Goal: Information Seeking & Learning: Learn about a topic

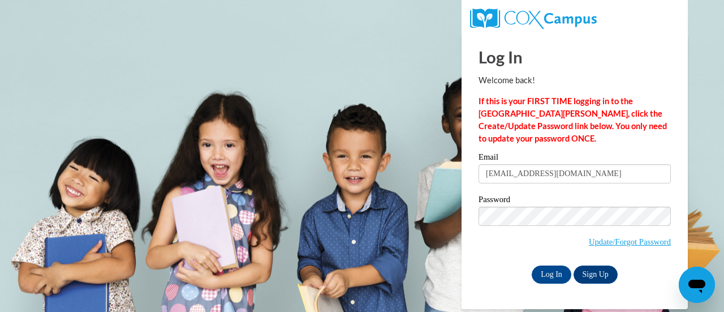
type input "aperlste@kennesaw.edu"
click at [549, 273] on input "Log In" at bounding box center [552, 274] width 40 height 18
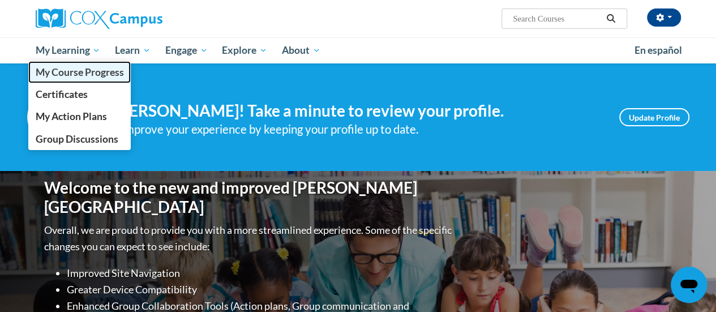
click at [79, 72] on span "My Course Progress" at bounding box center [79, 72] width 88 height 12
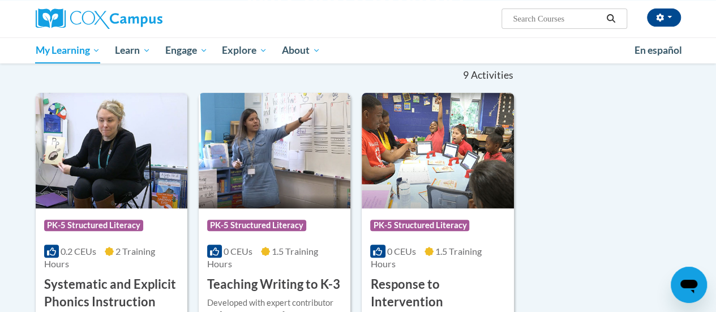
scroll to position [226, 0]
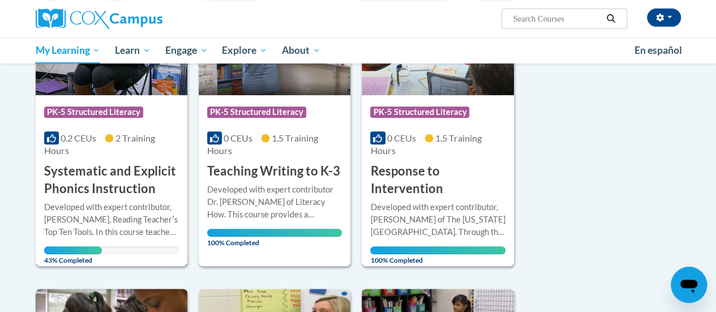
click at [124, 178] on h3 "Systematic and Explicit Phonics Instruction" at bounding box center [111, 179] width 135 height 35
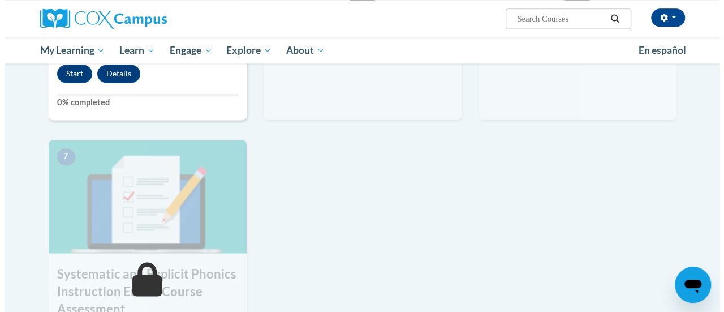
scroll to position [622, 0]
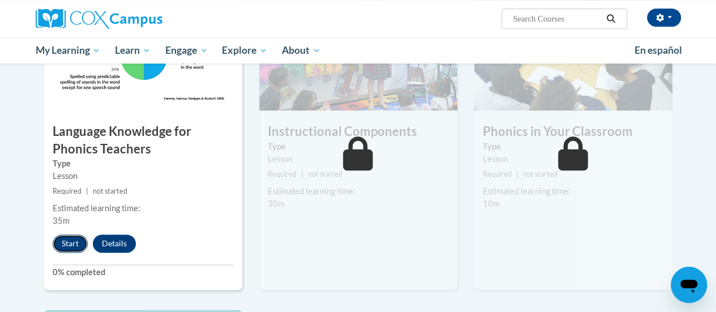
click at [61, 240] on button "Start" at bounding box center [70, 243] width 35 height 18
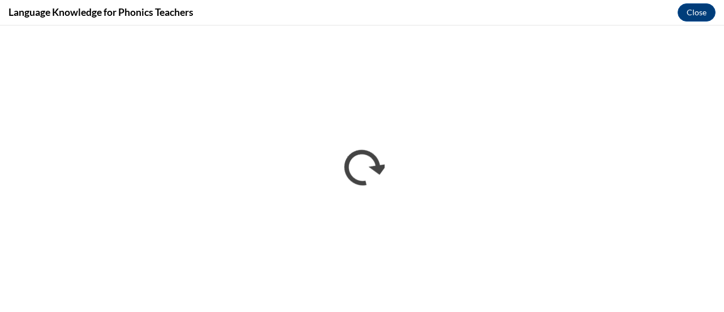
scroll to position [0, 0]
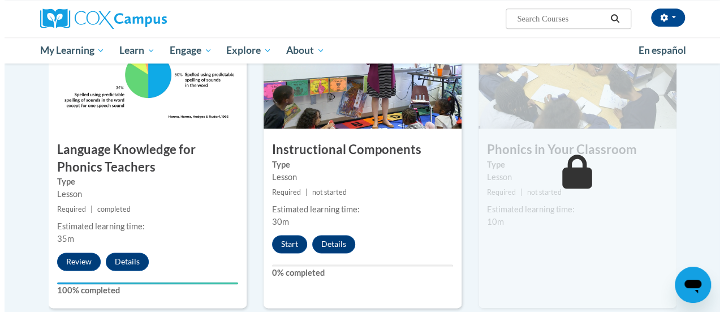
scroll to position [661, 0]
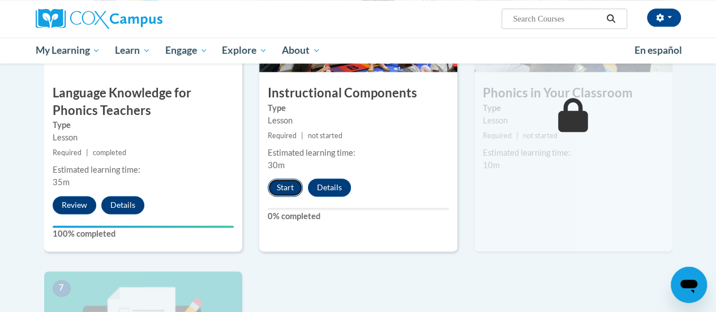
click at [279, 187] on button "Start" at bounding box center [285, 187] width 35 height 18
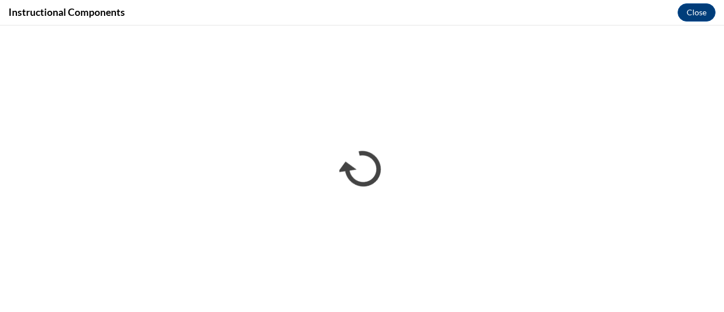
scroll to position [0, 0]
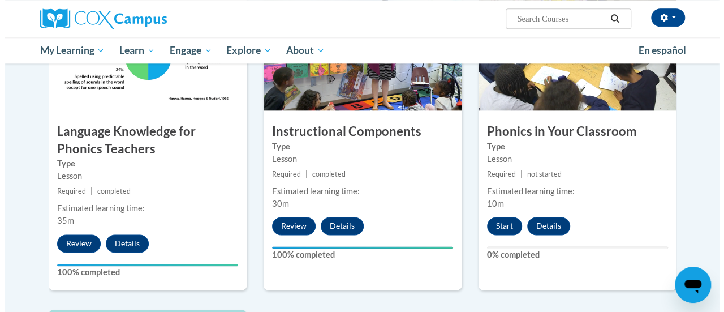
scroll to position [679, 0]
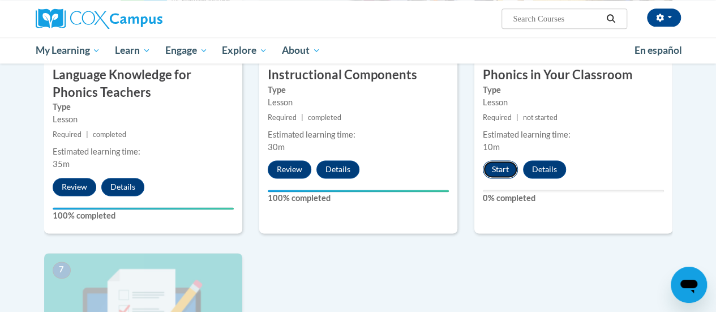
click at [502, 163] on button "Start" at bounding box center [500, 169] width 35 height 18
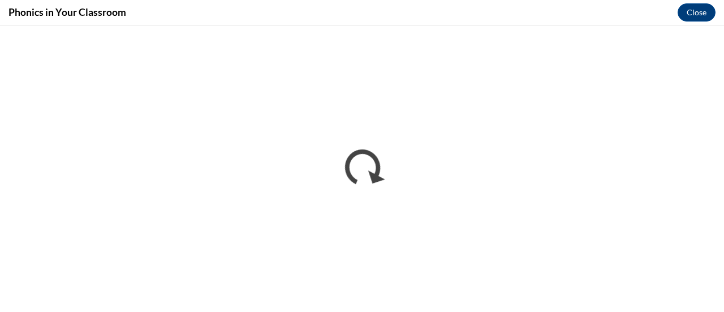
scroll to position [0, 0]
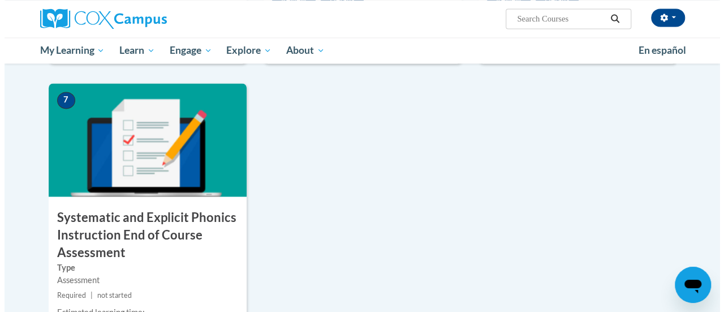
scroll to position [905, 0]
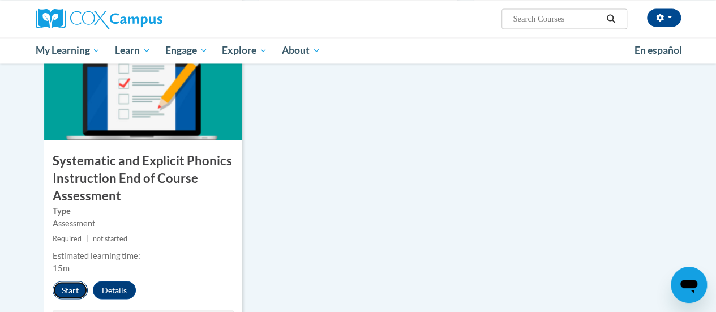
click at [70, 294] on button "Start" at bounding box center [70, 290] width 35 height 18
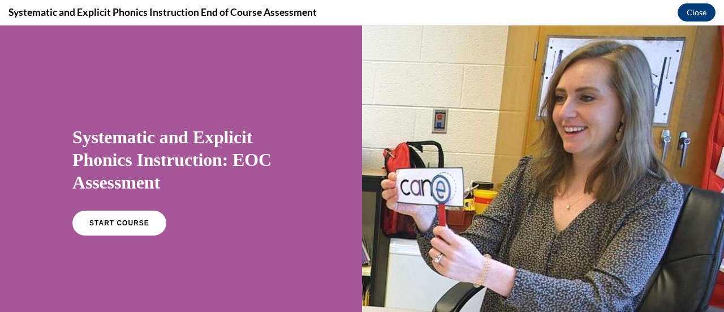
scroll to position [57, 0]
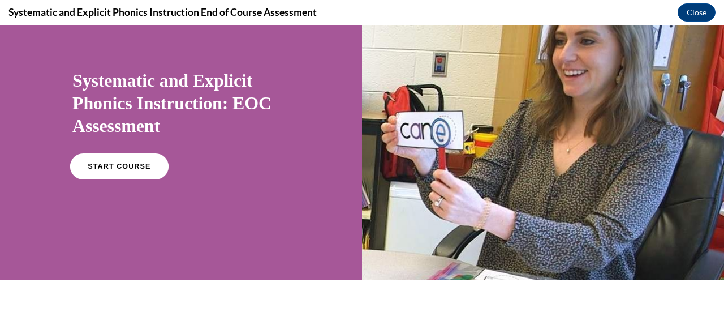
click at [124, 170] on link "START COURSE" at bounding box center [119, 166] width 98 height 26
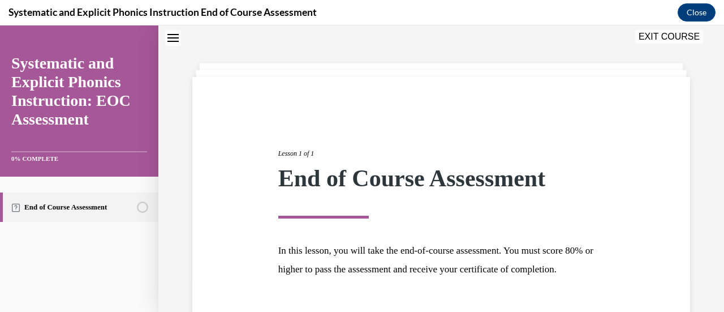
scroll to position [132, 0]
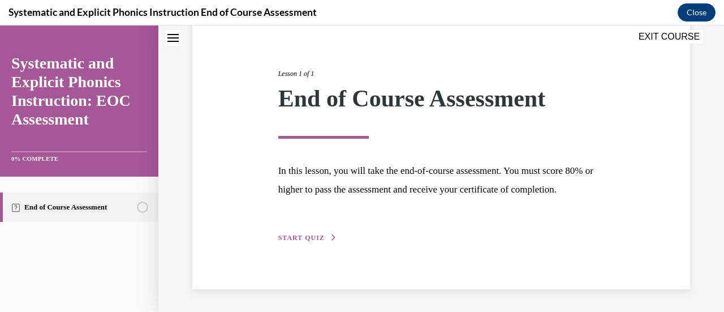
click at [299, 238] on span "START QUIZ" at bounding box center [301, 238] width 46 height 8
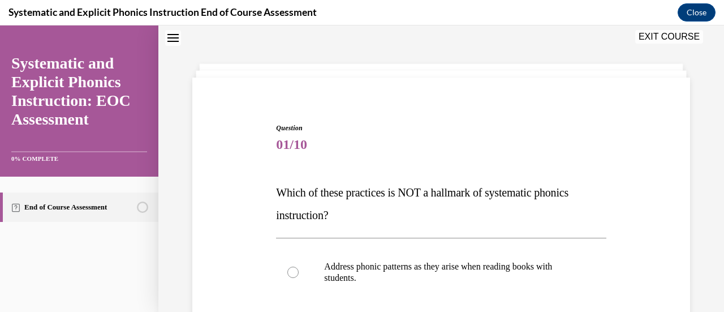
scroll to position [91, 0]
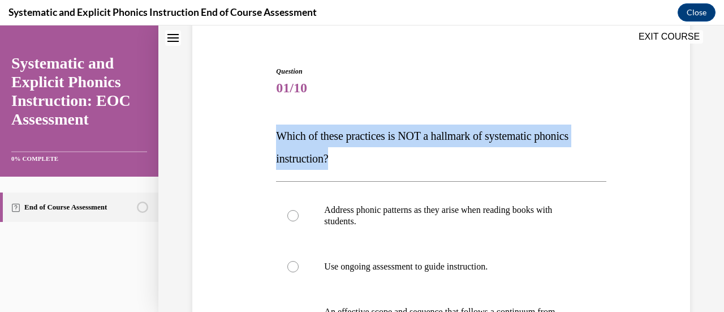
drag, startPoint x: 351, startPoint y: 163, endPoint x: 264, endPoint y: 139, distance: 90.6
click at [264, 139] on div "Question 01/10 Which of these practices is NOT a hallmark of systematic phonics…" at bounding box center [440, 281] width 503 height 499
copy span "Which of these practices is NOT a hallmark of systematic phonics instruction?"
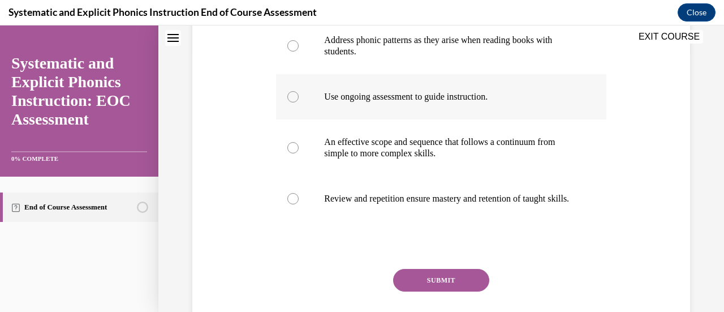
scroll to position [148, 0]
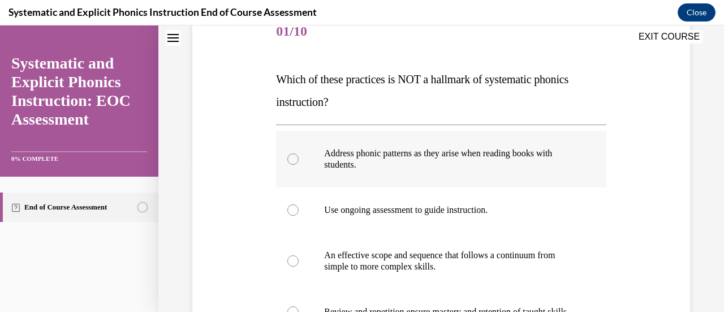
click at [290, 158] on div at bounding box center [292, 158] width 11 height 11
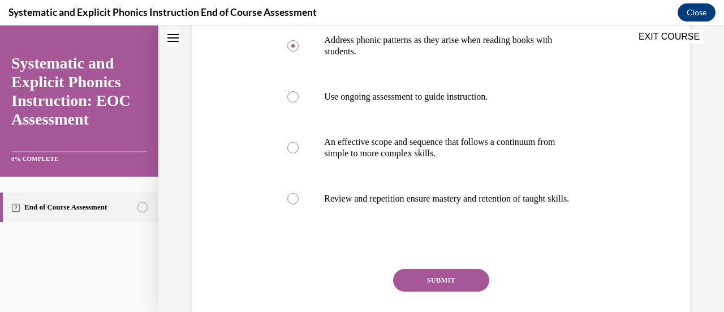
click at [430, 290] on button "SUBMIT" at bounding box center [441, 280] width 96 height 23
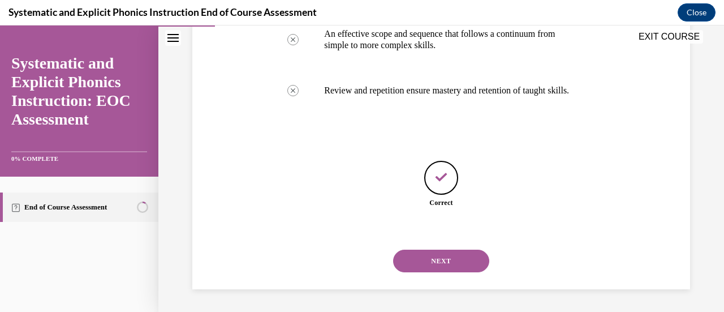
click at [450, 268] on button "NEXT" at bounding box center [441, 260] width 96 height 23
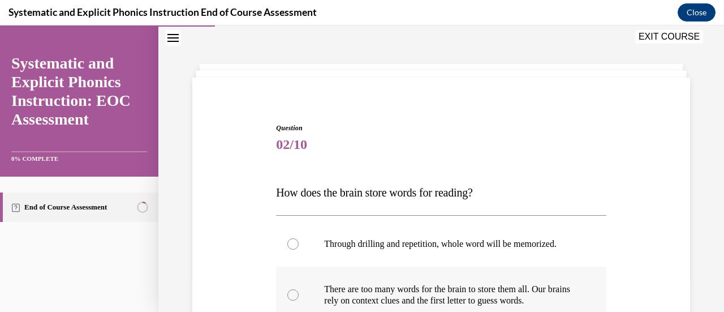
scroll to position [91, 0]
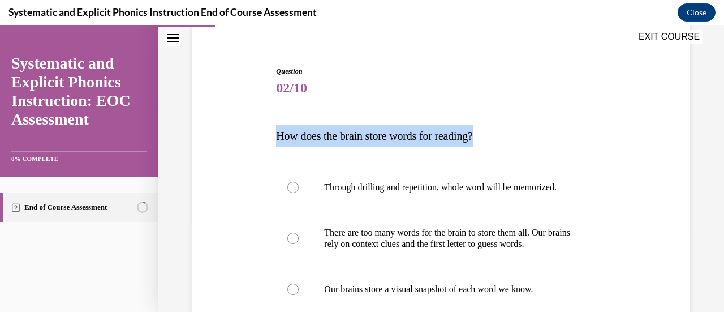
drag, startPoint x: 489, startPoint y: 137, endPoint x: 270, endPoint y: 137, distance: 218.3
click at [270, 137] on div "Question 02/10 How does the brain store words for reading? Through drilling and…" at bounding box center [440, 270] width 503 height 476
copy span "How does the brain store words for reading?"
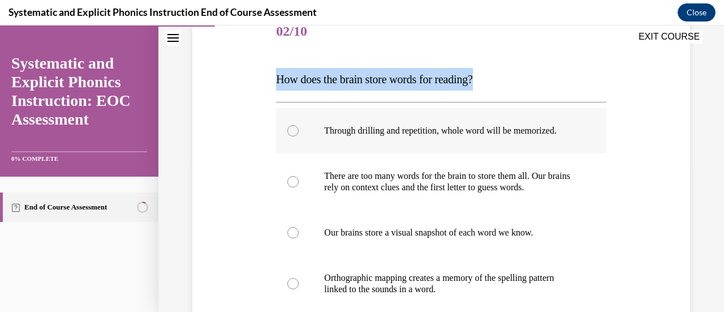
scroll to position [204, 0]
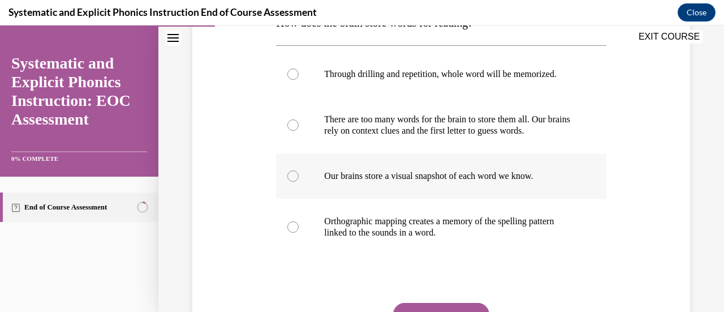
click at [294, 176] on div at bounding box center [292, 175] width 11 height 11
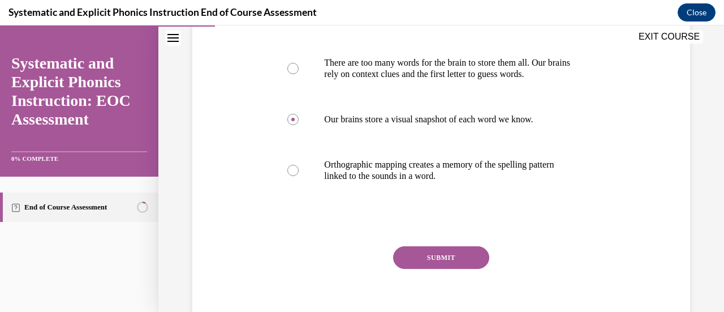
click at [454, 255] on button "SUBMIT" at bounding box center [441, 257] width 96 height 23
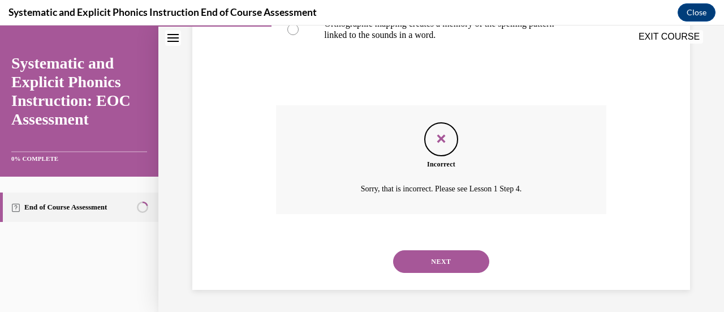
click at [448, 260] on button "NEXT" at bounding box center [441, 261] width 96 height 23
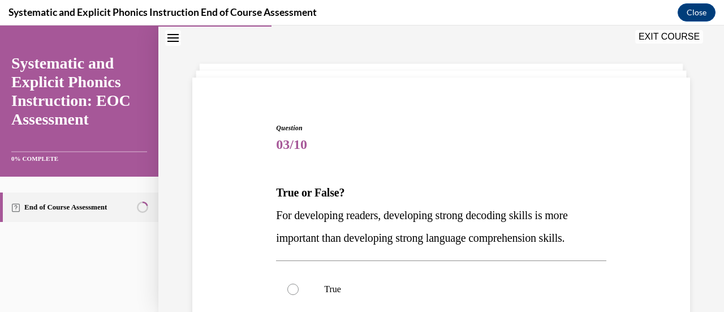
scroll to position [91, 0]
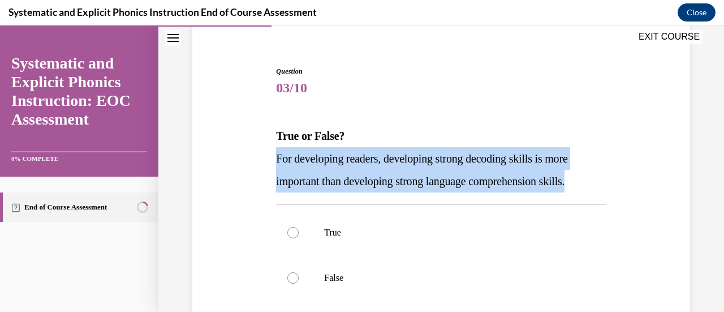
drag, startPoint x: 591, startPoint y: 179, endPoint x: 267, endPoint y: 160, distance: 324.2
click at [267, 160] on div "Question 03/10 True or False? For developing readers, developing strong decodin…" at bounding box center [440, 236] width 503 height 408
copy span "For developing readers, developing strong decoding skills is more important tha…"
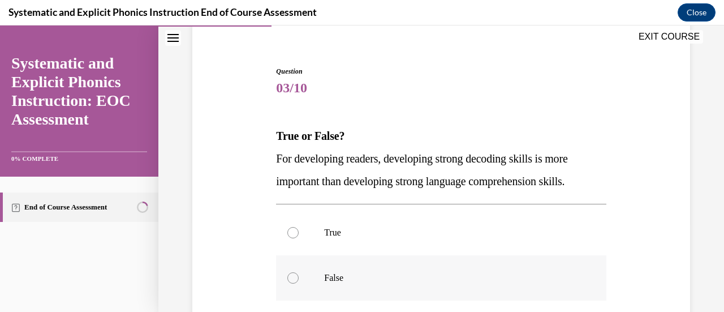
click at [292, 278] on div at bounding box center [292, 277] width 11 height 11
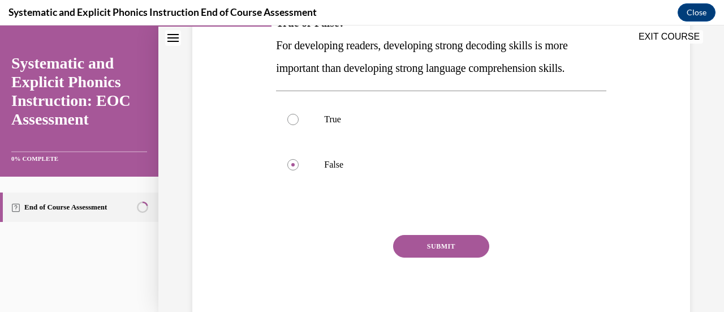
click at [416, 245] on button "SUBMIT" at bounding box center [441, 246] width 96 height 23
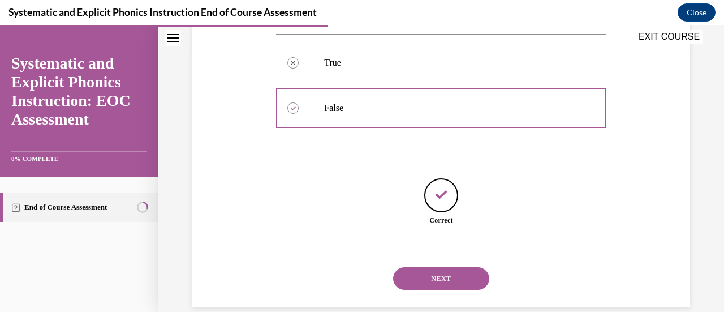
scroll to position [278, 0]
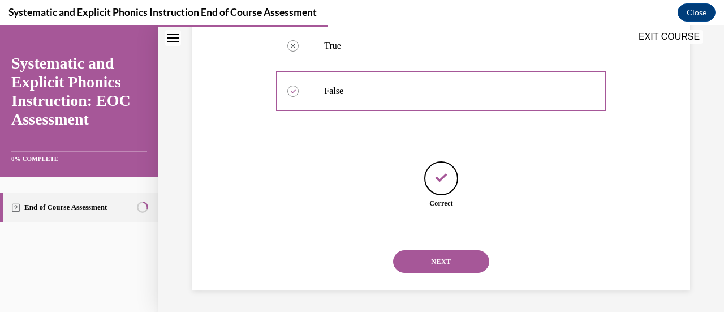
click at [436, 256] on button "NEXT" at bounding box center [441, 261] width 96 height 23
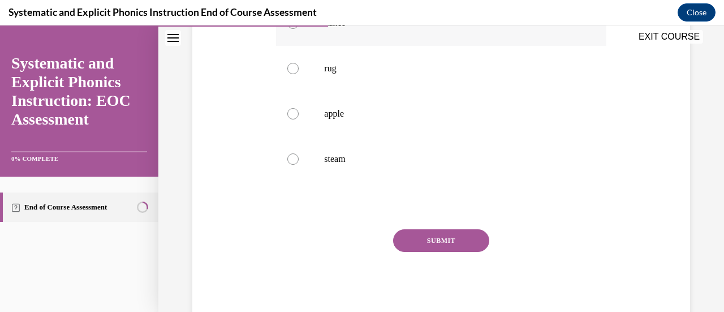
scroll to position [35, 0]
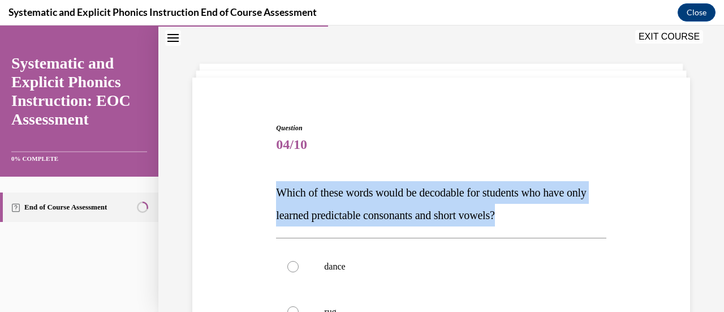
drag, startPoint x: 535, startPoint y: 217, endPoint x: 225, endPoint y: 188, distance: 311.3
copy span "Which of these words would be decodable for students who have only learned pred…"
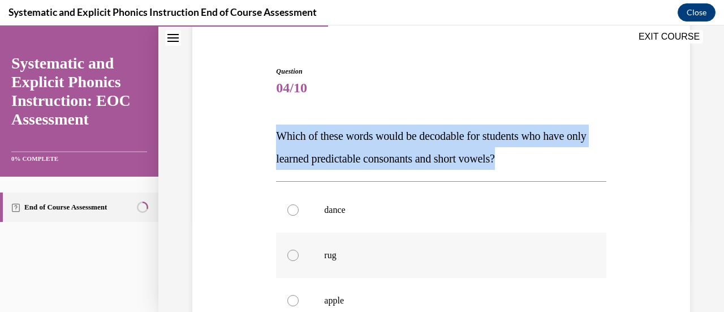
scroll to position [148, 0]
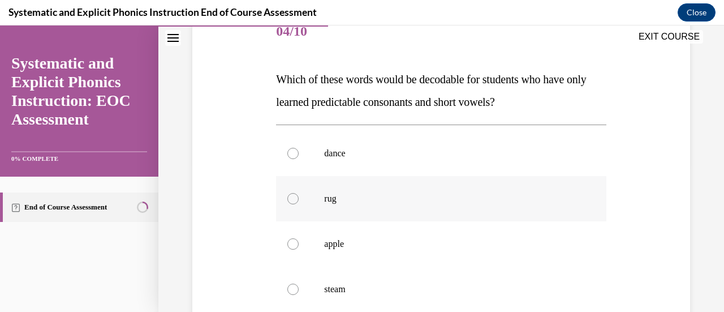
click at [296, 199] on div at bounding box center [441, 198] width 330 height 45
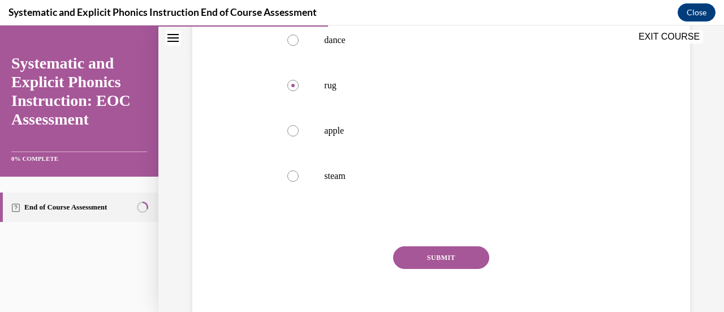
click at [434, 251] on button "SUBMIT" at bounding box center [441, 257] width 96 height 23
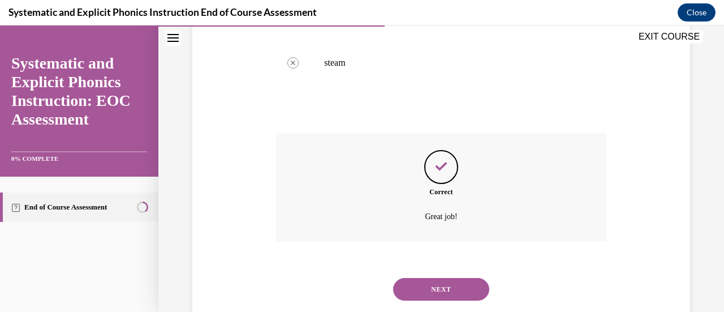
scroll to position [402, 0]
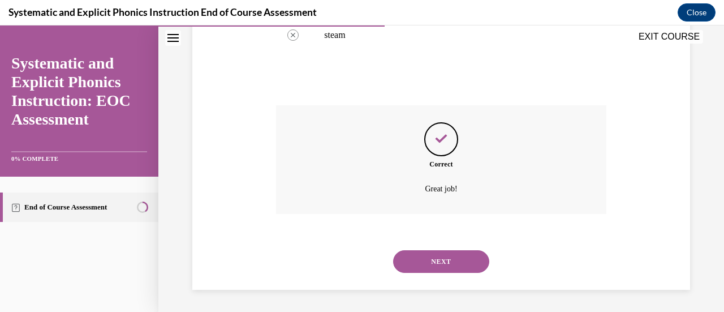
click at [438, 262] on button "NEXT" at bounding box center [441, 261] width 96 height 23
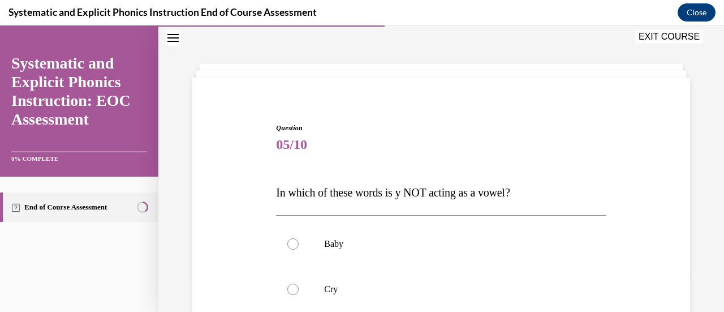
scroll to position [91, 0]
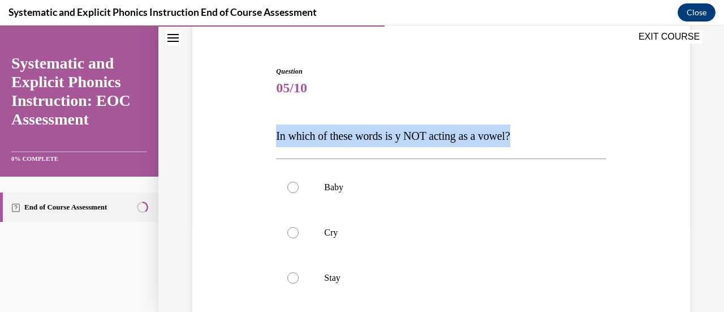
drag, startPoint x: 527, startPoint y: 136, endPoint x: 253, endPoint y: 135, distance: 273.8
click at [253, 135] on div "Question 05/10 In which of these words is y NOT acting as a vowel? Baby Cry Sta…" at bounding box center [440, 259] width 503 height 454
copy span "In which of these words is y NOT acting as a vowel?"
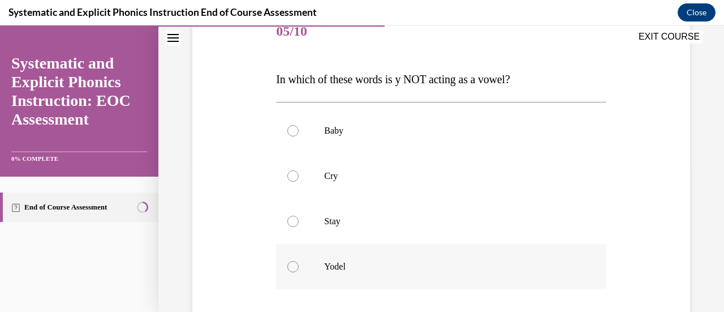
click at [287, 267] on div at bounding box center [292, 266] width 11 height 11
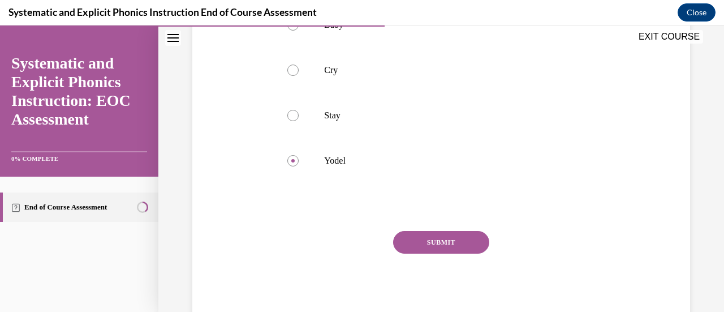
click at [447, 239] on button "SUBMIT" at bounding box center [441, 242] width 96 height 23
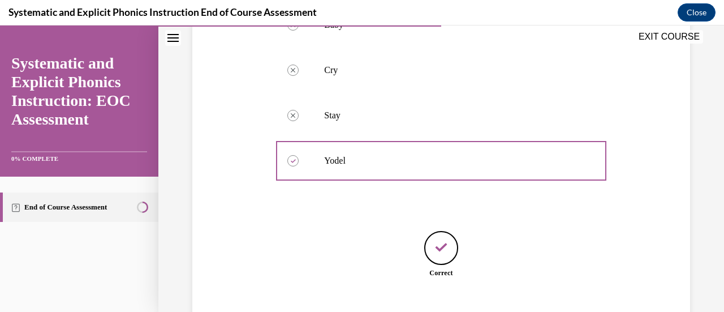
scroll to position [323, 0]
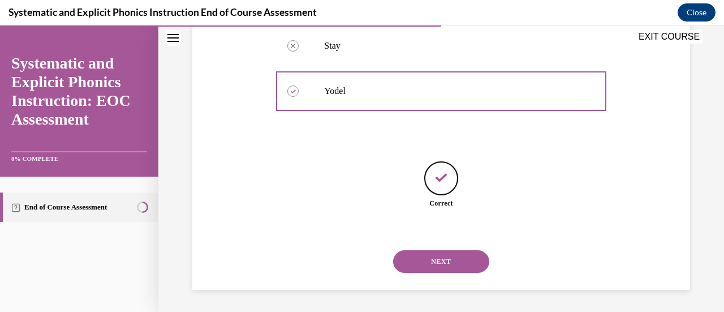
click at [438, 261] on button "NEXT" at bounding box center [441, 261] width 96 height 23
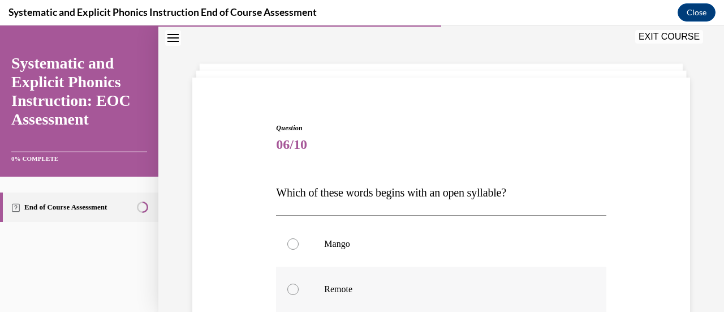
scroll to position [91, 0]
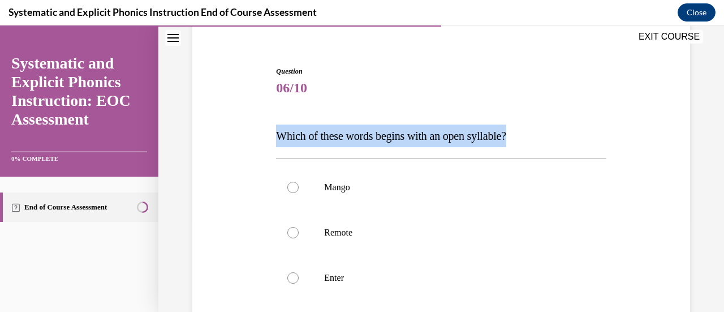
drag, startPoint x: 517, startPoint y: 137, endPoint x: 243, endPoint y: 143, distance: 274.4
click at [243, 143] on div "Question 06/10 Which of these words begins with an open syllable? Mango Remote …" at bounding box center [440, 259] width 503 height 454
copy span "Which of these words begins with an open syllable?"
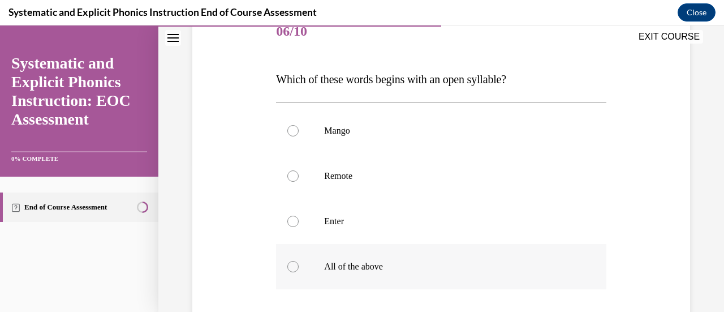
click at [291, 264] on div at bounding box center [292, 266] width 11 height 11
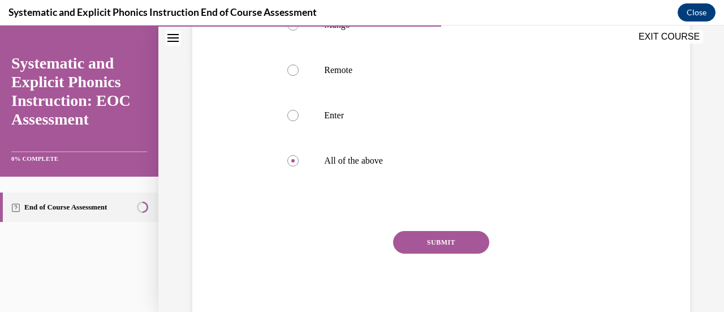
click at [414, 239] on button "SUBMIT" at bounding box center [441, 242] width 96 height 23
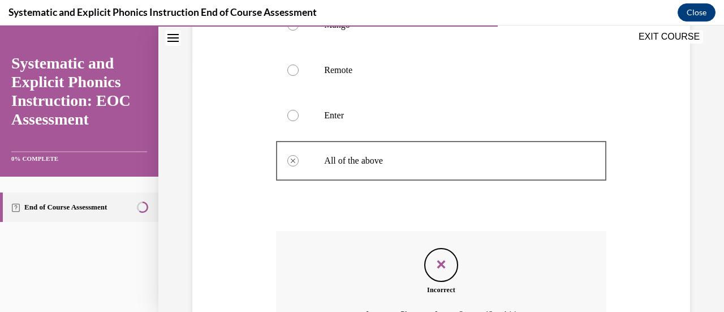
scroll to position [367, 0]
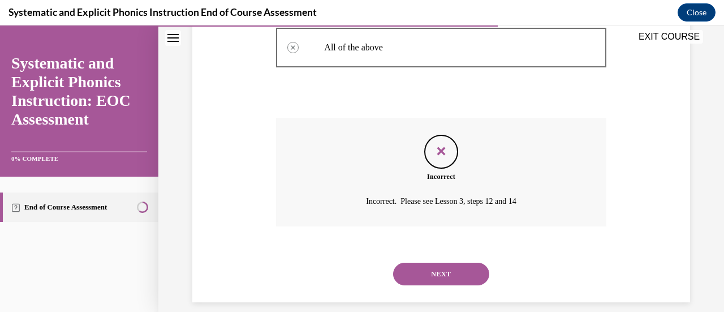
click at [455, 272] on button "NEXT" at bounding box center [441, 273] width 96 height 23
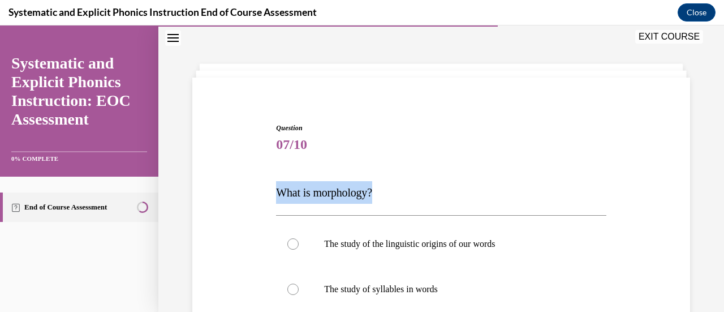
drag, startPoint x: 385, startPoint y: 192, endPoint x: 273, endPoint y: 188, distance: 112.1
copy span "What is morphology?"
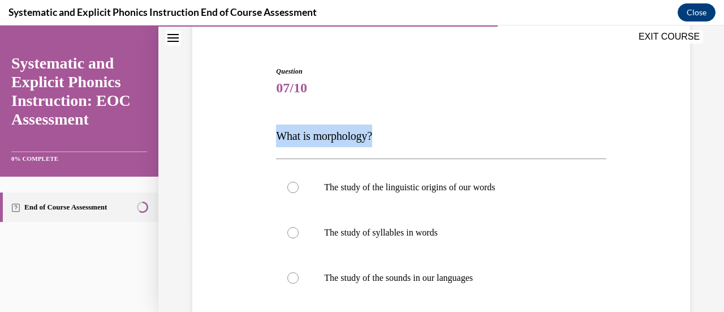
scroll to position [148, 0]
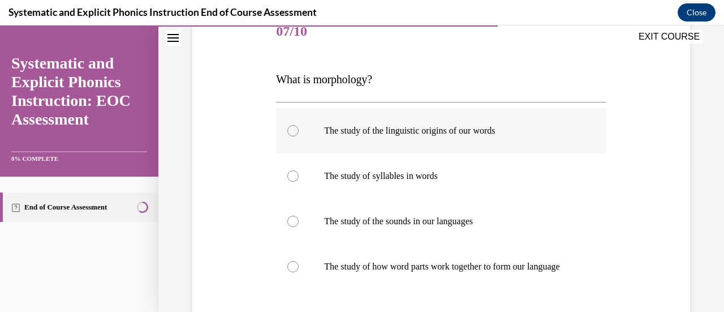
click at [291, 130] on div at bounding box center [292, 130] width 11 height 11
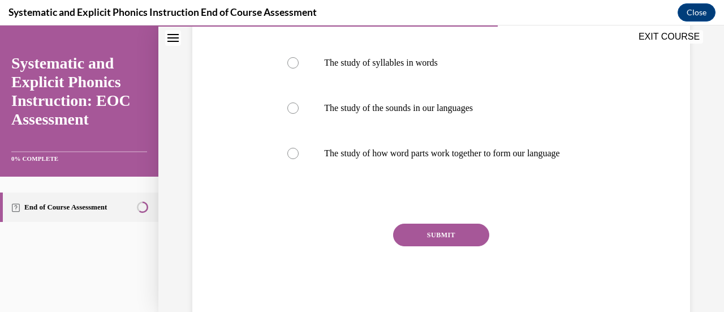
click at [434, 246] on button "SUBMIT" at bounding box center [441, 234] width 96 height 23
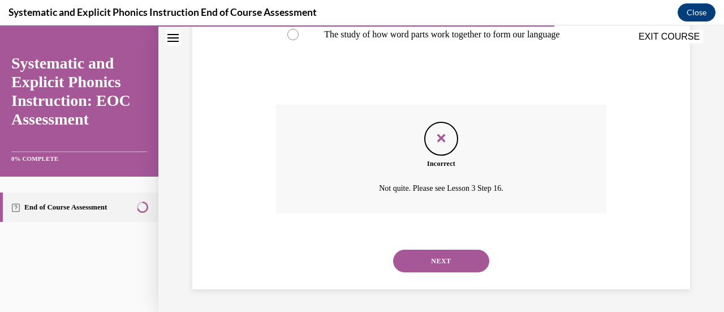
click at [423, 260] on button "NEXT" at bounding box center [441, 260] width 96 height 23
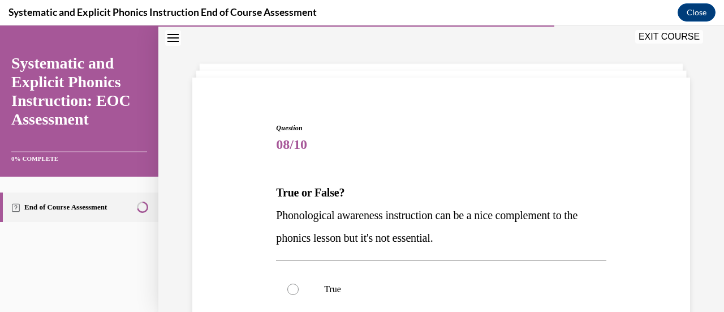
scroll to position [91, 0]
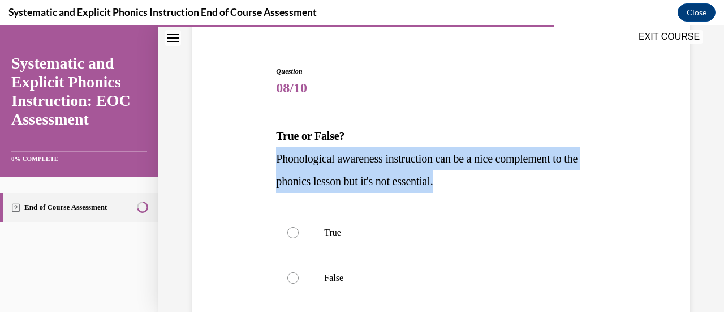
drag, startPoint x: 479, startPoint y: 187, endPoint x: 273, endPoint y: 161, distance: 208.2
click at [273, 161] on div "Question 08/10 True or False? Phonological awareness instruction can be a nice …" at bounding box center [440, 244] width 335 height 391
copy span "Phonological awareness instruction can be a nice complement to the phonics less…"
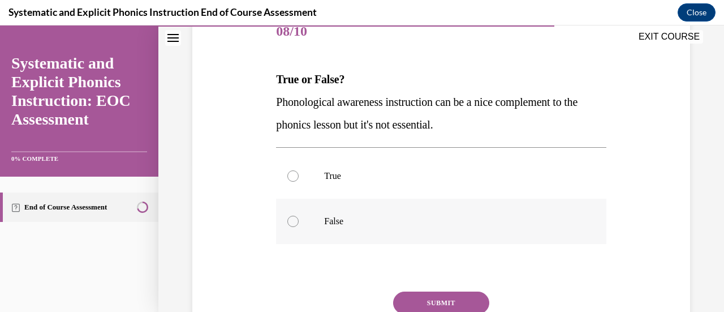
click at [292, 220] on div at bounding box center [292, 221] width 11 height 11
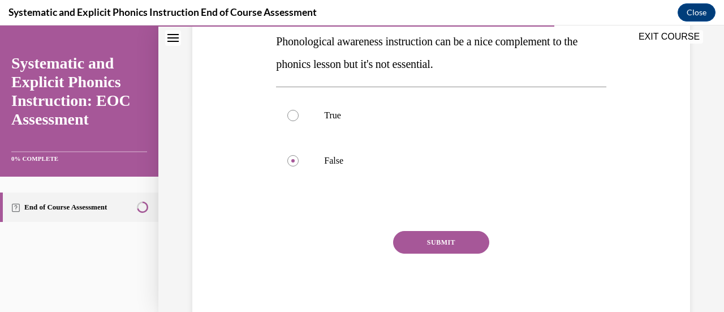
click at [416, 236] on button "SUBMIT" at bounding box center [441, 242] width 96 height 23
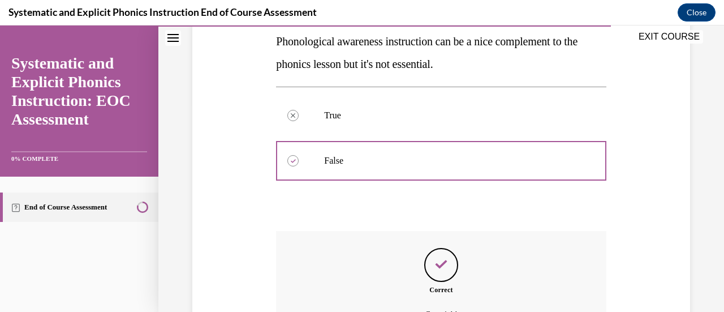
scroll to position [321, 0]
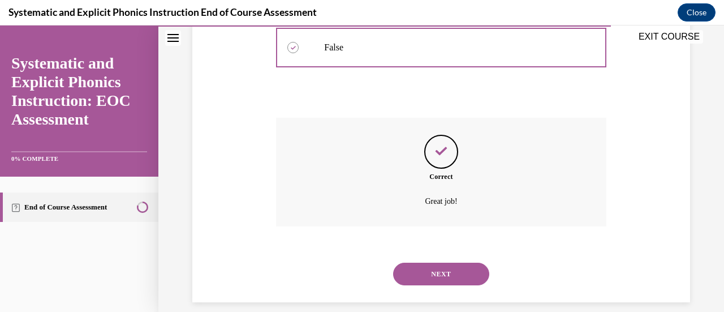
click at [440, 278] on button "NEXT" at bounding box center [441, 273] width 96 height 23
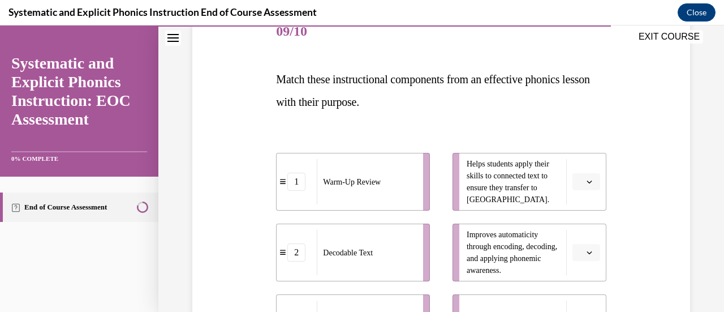
scroll to position [204, 0]
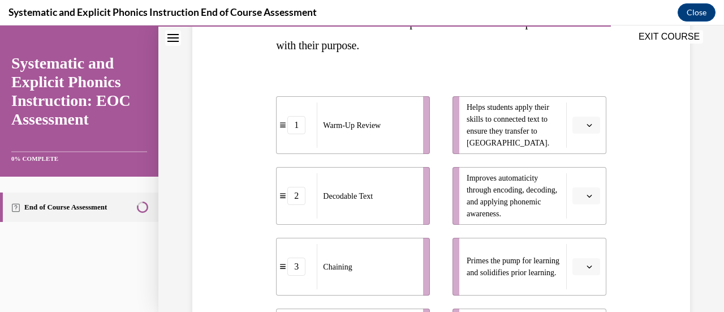
click at [582, 133] on li "Helps students apply their skills to connected text to ensure they transfer to …" at bounding box center [530, 125] width 154 height 58
click at [587, 126] on icon "button" at bounding box center [589, 125] width 5 height 3
click at [578, 167] on div "1" at bounding box center [577, 172] width 28 height 23
click at [585, 196] on span "button" at bounding box center [589, 196] width 8 height 8
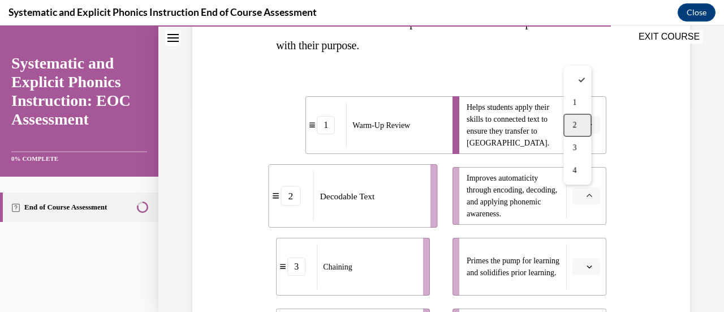
click at [575, 127] on span "2" at bounding box center [574, 124] width 4 height 9
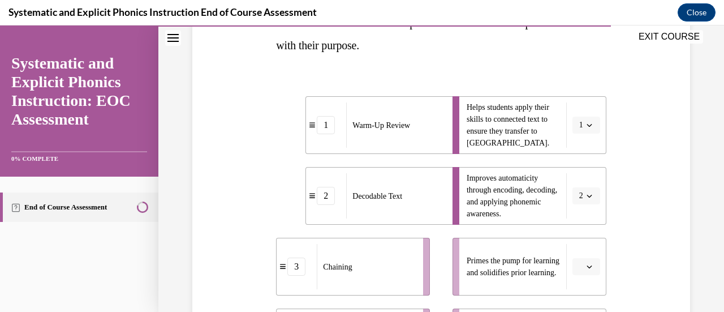
scroll to position [317, 0]
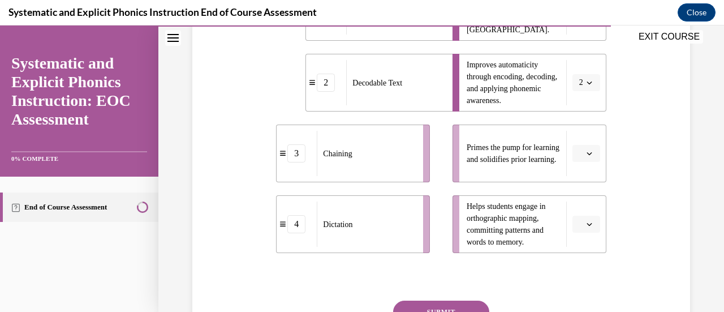
click at [585, 152] on span "button" at bounding box center [589, 153] width 8 height 8
click at [579, 248] on div "3" at bounding box center [577, 246] width 28 height 23
click at [587, 225] on icon "button" at bounding box center [590, 224] width 6 height 6
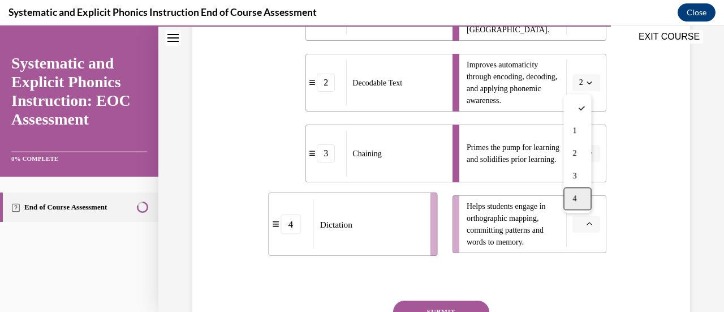
click at [574, 200] on span "4" at bounding box center [574, 198] width 4 height 9
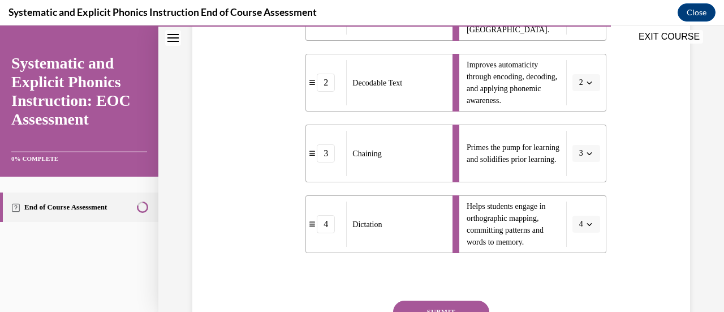
scroll to position [374, 0]
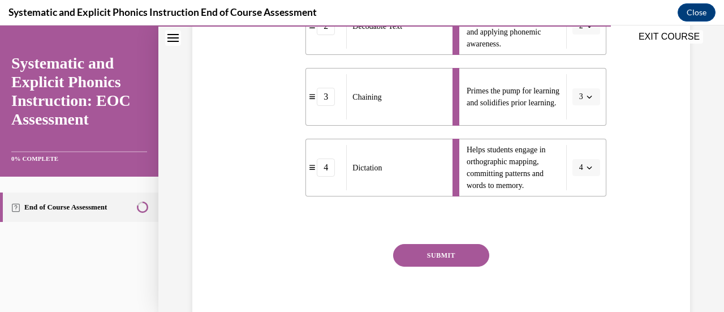
click at [447, 260] on button "SUBMIT" at bounding box center [441, 255] width 96 height 23
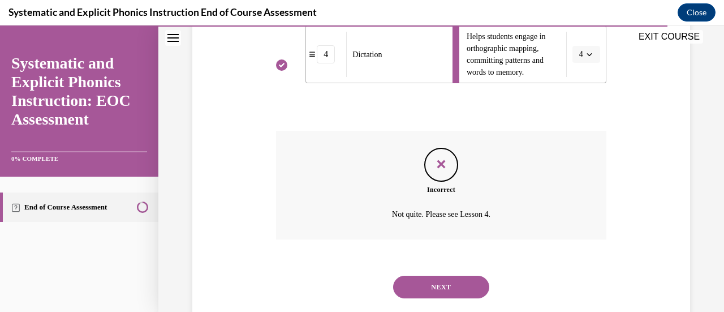
click at [434, 288] on button "NEXT" at bounding box center [441, 286] width 96 height 23
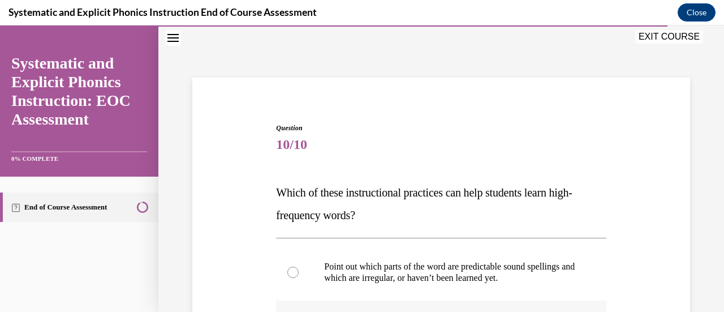
scroll to position [148, 0]
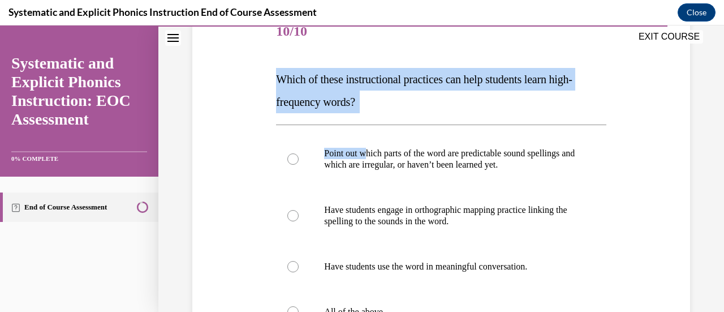
drag, startPoint x: 364, startPoint y: 119, endPoint x: 270, endPoint y: 82, distance: 101.6
click at [270, 82] on div "Question 10/10 Which of these instructional practices can help students learn h…" at bounding box center [440, 225] width 503 height 499
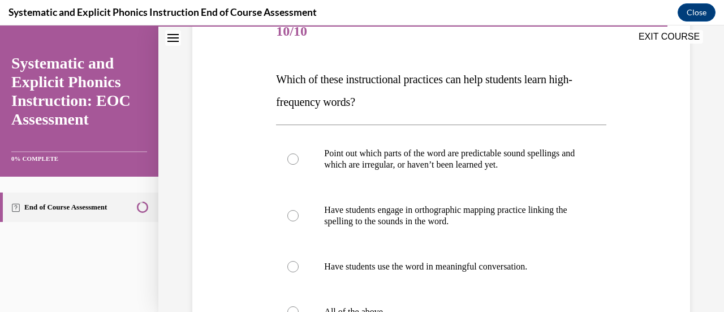
drag, startPoint x: 399, startPoint y: 127, endPoint x: 402, endPoint y: 119, distance: 8.2
click at [400, 127] on div "Point out which parts of the word are predictable sound spellings and which are…" at bounding box center [441, 232] width 330 height 216
click at [303, 216] on div at bounding box center [441, 215] width 330 height 57
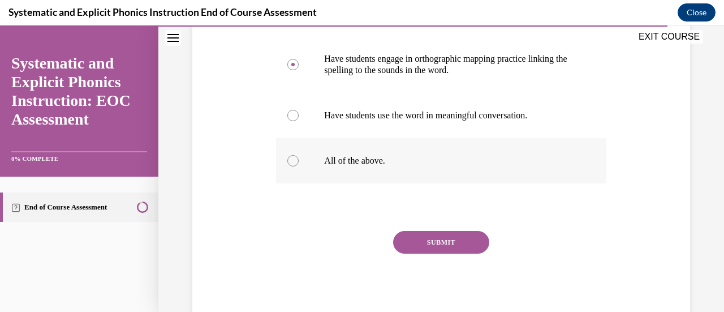
click at [294, 162] on div at bounding box center [292, 160] width 11 height 11
click at [424, 240] on button "SUBMIT" at bounding box center [441, 242] width 96 height 23
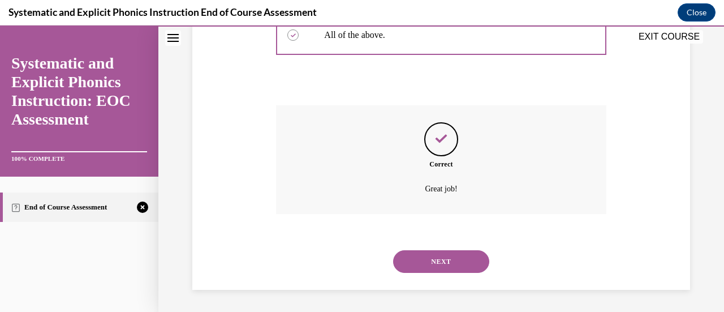
click at [431, 263] on button "NEXT" at bounding box center [441, 261] width 96 height 23
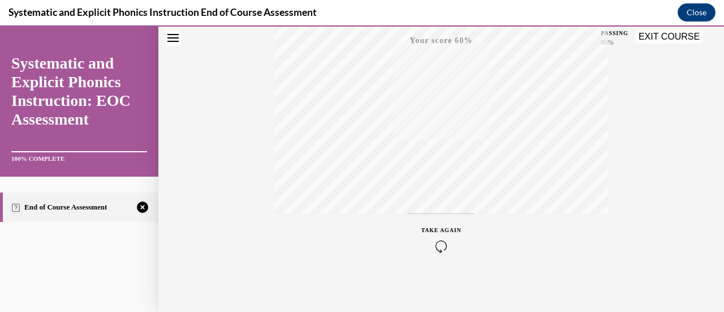
scroll to position [293, 0]
click at [428, 226] on span "TAKE AGAIN" at bounding box center [441, 227] width 40 height 6
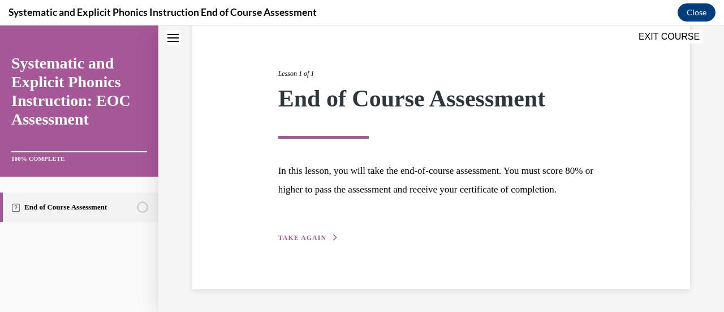
click at [307, 237] on span "TAKE AGAIN" at bounding box center [302, 238] width 48 height 8
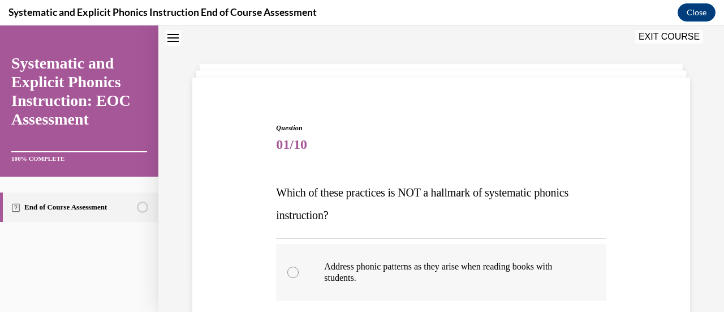
scroll to position [91, 0]
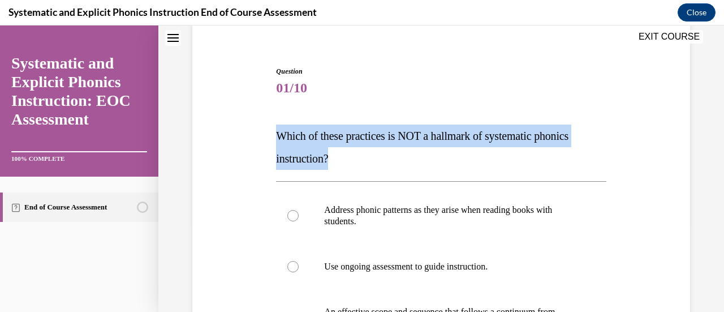
drag, startPoint x: 335, startPoint y: 156, endPoint x: 275, endPoint y: 130, distance: 65.4
click at [276, 130] on p "Which of these practices is NOT a hallmark of systematic phonics instruction?" at bounding box center [441, 146] width 330 height 45
copy span "Which of these practices is NOT a hallmark of systematic phonics instruction?"
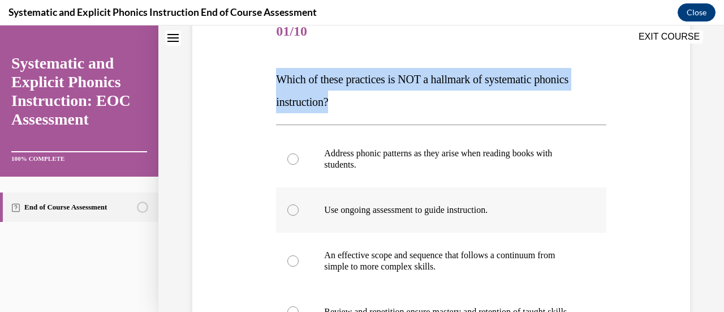
scroll to position [204, 0]
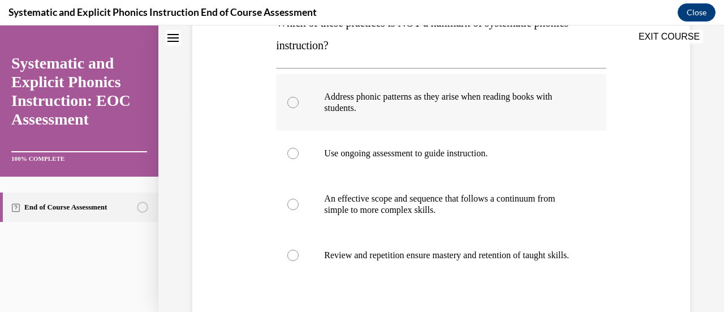
click at [296, 101] on div at bounding box center [292, 102] width 11 height 11
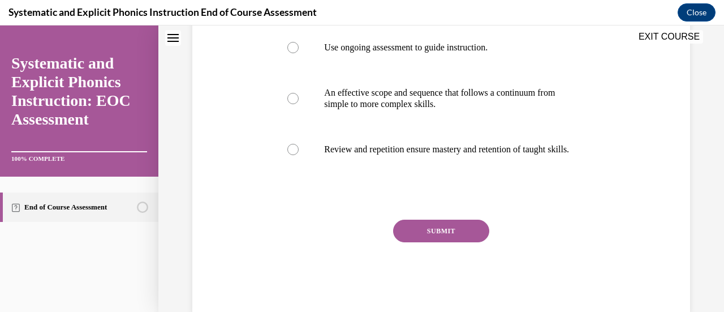
click at [433, 240] on button "SUBMIT" at bounding box center [441, 230] width 96 height 23
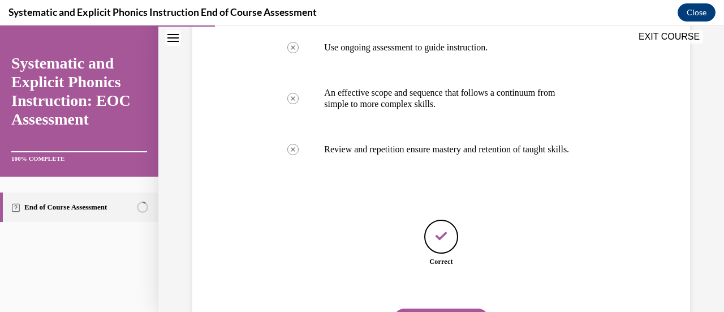
scroll to position [380, 0]
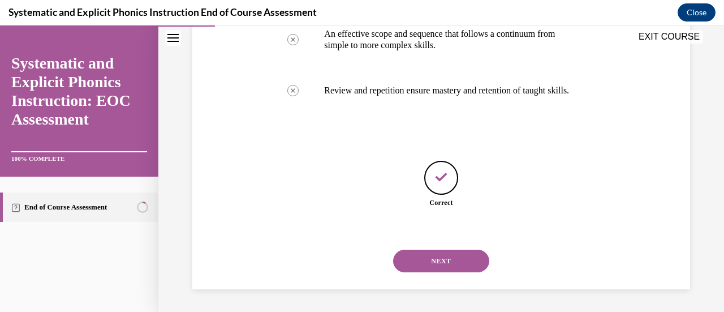
click at [416, 264] on button "NEXT" at bounding box center [441, 260] width 96 height 23
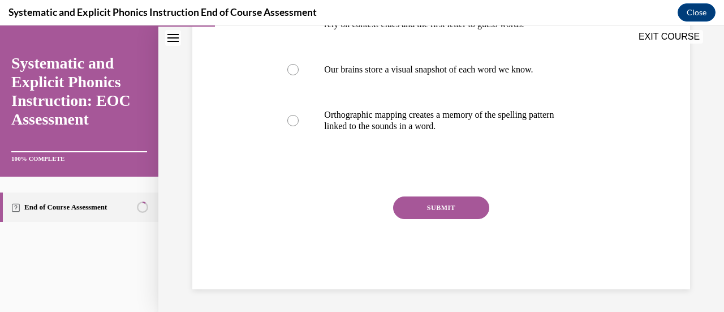
scroll to position [35, 0]
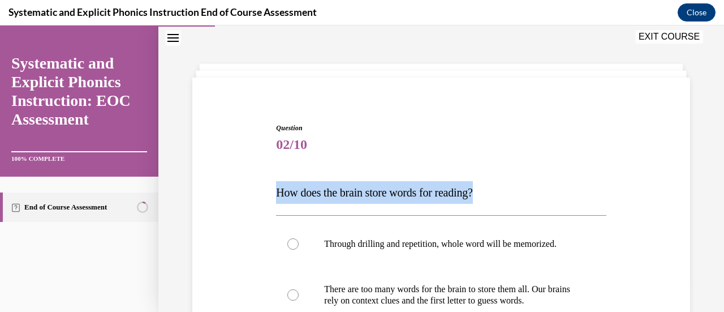
drag, startPoint x: 512, startPoint y: 192, endPoint x: 269, endPoint y: 182, distance: 244.0
copy span "How does the brain store words for reading?"
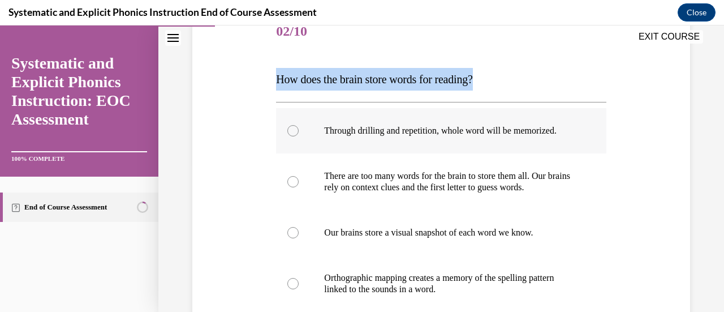
scroll to position [204, 0]
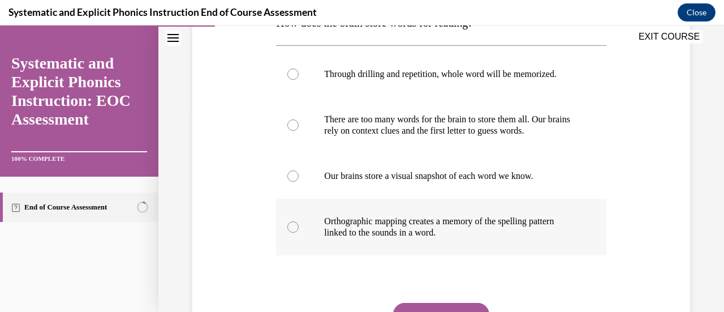
click at [295, 225] on div at bounding box center [292, 226] width 11 height 11
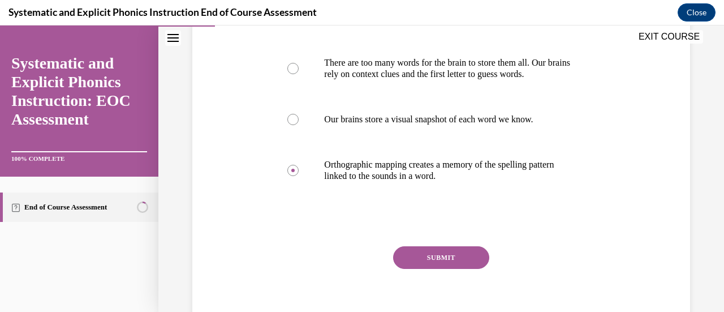
click at [440, 261] on button "SUBMIT" at bounding box center [441, 257] width 96 height 23
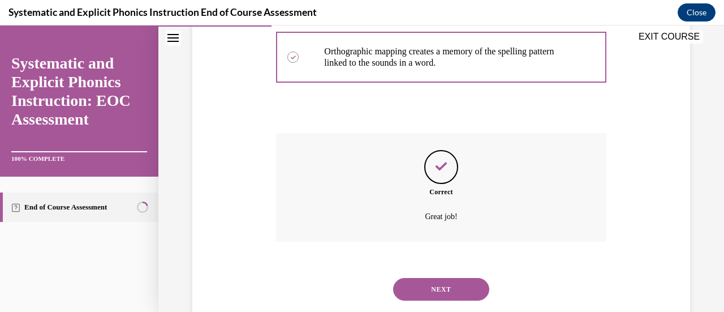
scroll to position [402, 0]
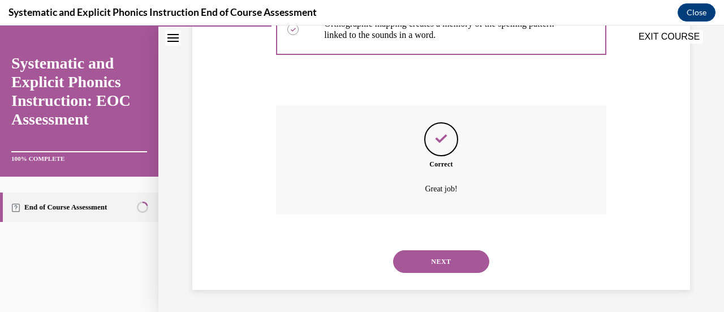
click at [443, 261] on button "NEXT" at bounding box center [441, 261] width 96 height 23
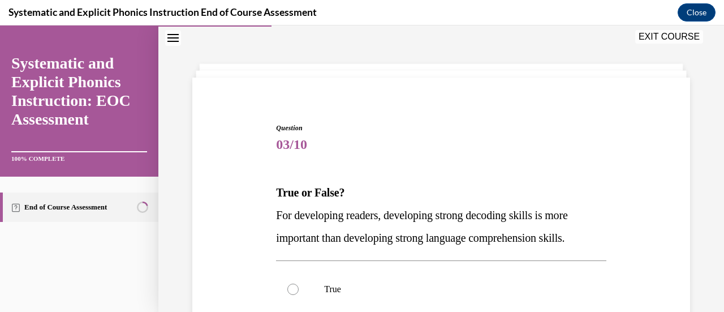
scroll to position [91, 0]
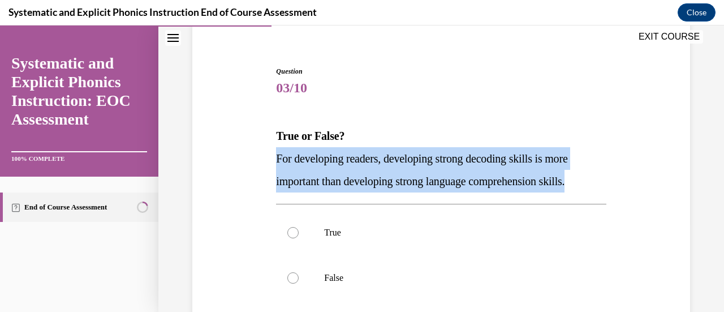
drag, startPoint x: 602, startPoint y: 182, endPoint x: 267, endPoint y: 160, distance: 335.6
click at [267, 160] on div "Question 03/10 True or False? For developing readers, developing strong decodin…" at bounding box center [440, 236] width 503 height 408
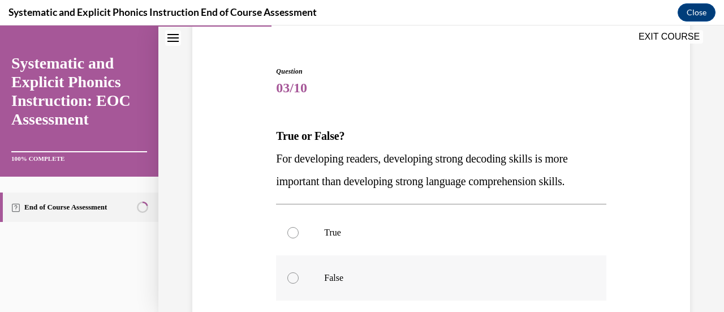
click at [292, 279] on div at bounding box center [292, 277] width 11 height 11
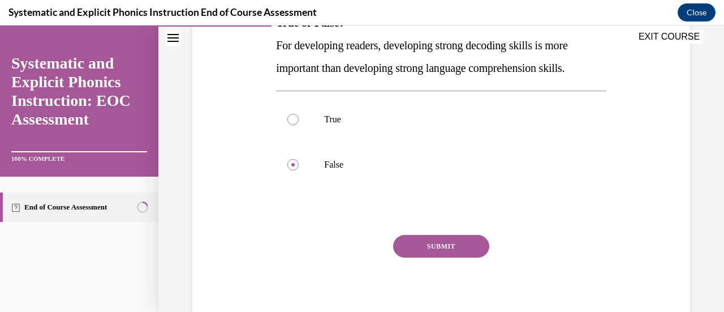
click at [433, 254] on button "SUBMIT" at bounding box center [441, 246] width 96 height 23
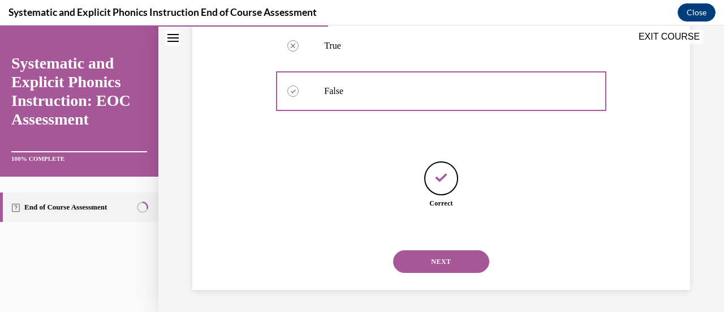
click at [441, 270] on button "NEXT" at bounding box center [441, 261] width 96 height 23
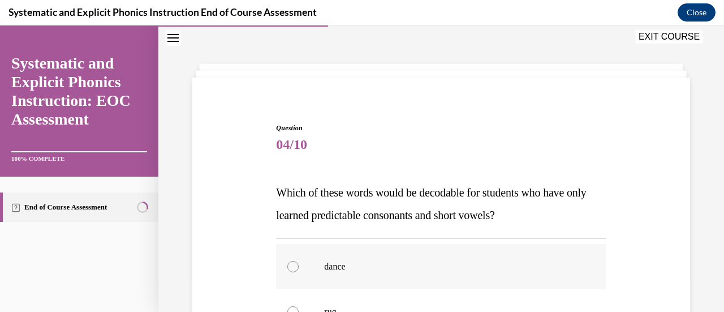
scroll to position [91, 0]
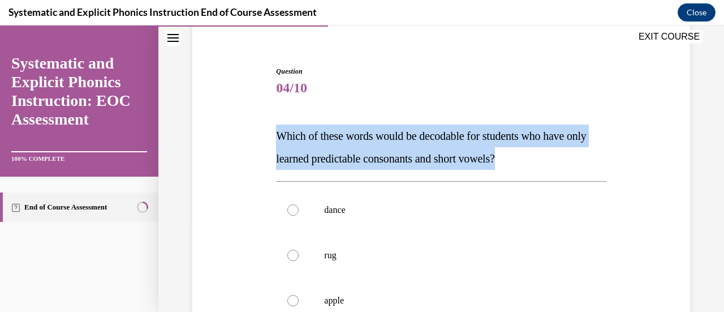
drag, startPoint x: 547, startPoint y: 156, endPoint x: 255, endPoint y: 137, distance: 293.0
click at [255, 137] on div "Question 04/10 Which of these words would be decodable for students who have on…" at bounding box center [440, 270] width 503 height 476
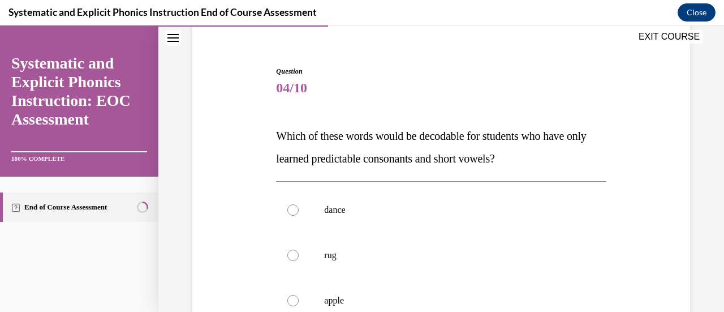
click at [466, 88] on span "04/10" at bounding box center [441, 87] width 330 height 23
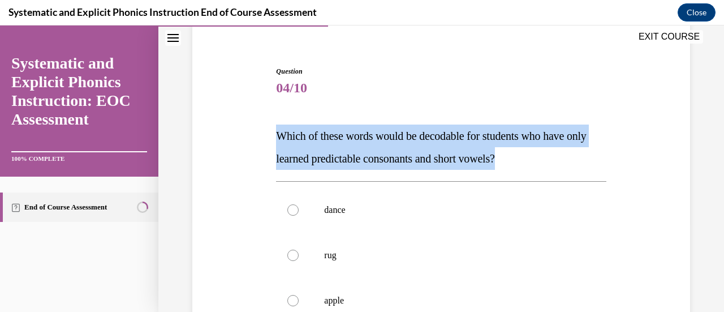
drag, startPoint x: 530, startPoint y: 160, endPoint x: 263, endPoint y: 137, distance: 267.9
click at [263, 137] on div "Question 04/10 Which of these words would be decodable for students who have on…" at bounding box center [440, 270] width 503 height 476
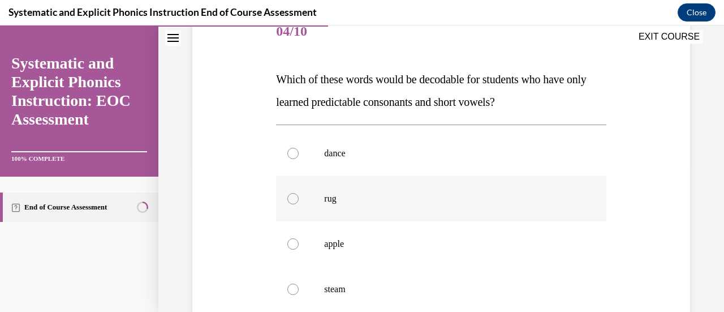
click at [292, 198] on div at bounding box center [292, 198] width 11 height 11
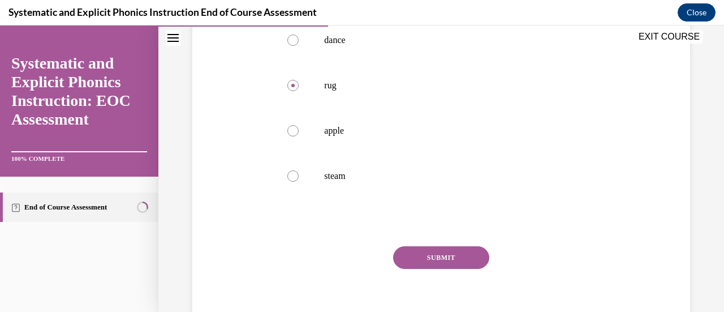
click at [421, 259] on button "SUBMIT" at bounding box center [441, 257] width 96 height 23
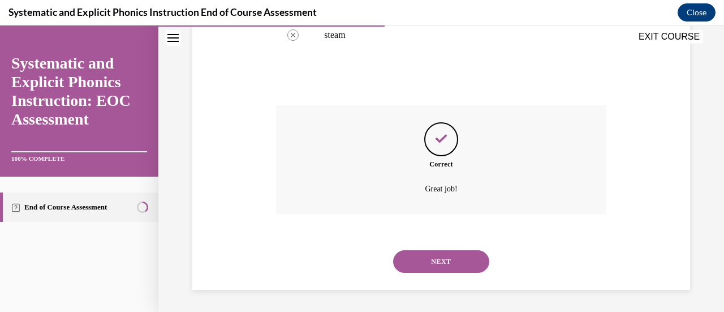
click at [454, 268] on button "NEXT" at bounding box center [441, 261] width 96 height 23
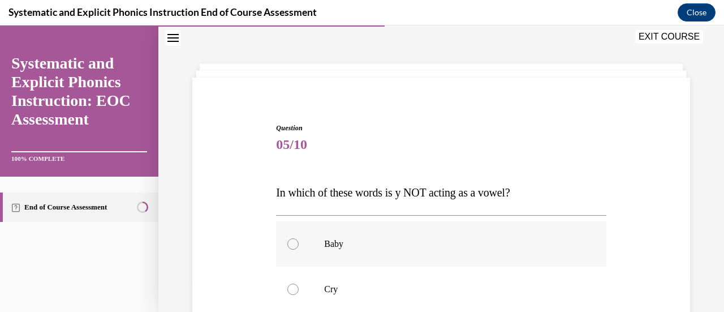
scroll to position [91, 0]
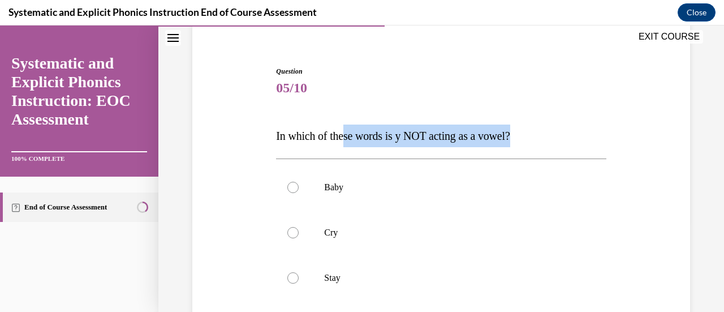
drag, startPoint x: 520, startPoint y: 132, endPoint x: 344, endPoint y: 135, distance: 176.5
click at [344, 135] on p "In which of these words is y NOT acting as a vowel?" at bounding box center [441, 135] width 330 height 23
click at [557, 111] on div "Question 05/10 In which of these words is y NOT acting as a vowel? Baby Cry Sta…" at bounding box center [441, 276] width 330 height 420
drag, startPoint x: 527, startPoint y: 139, endPoint x: 271, endPoint y: 144, distance: 255.7
click at [271, 144] on div "Question 05/10 In which of these words is y NOT acting as a vowel? Baby Cry Sta…" at bounding box center [440, 259] width 503 height 454
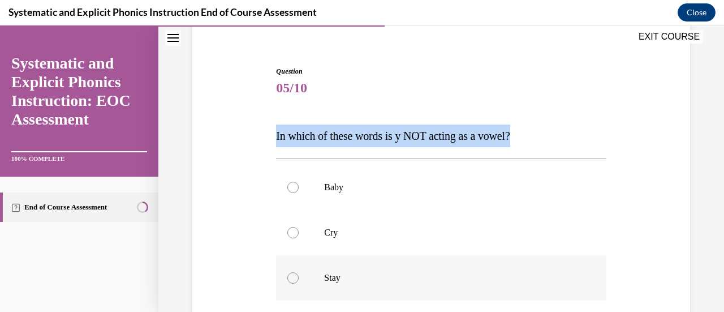
scroll to position [148, 0]
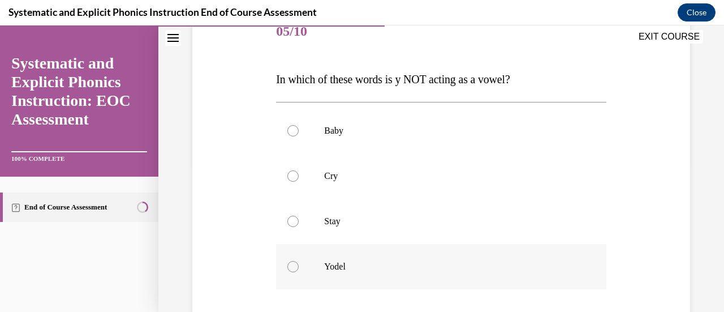
click at [294, 266] on div at bounding box center [292, 266] width 11 height 11
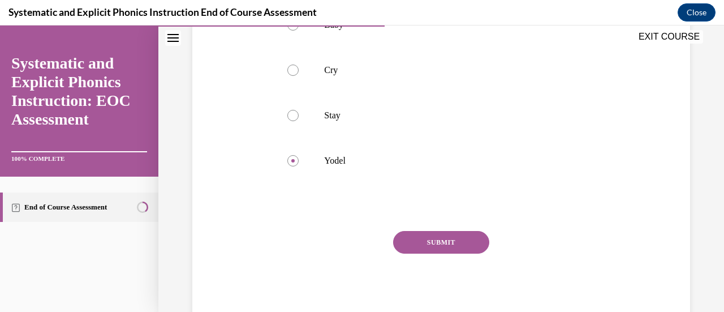
click at [456, 245] on button "SUBMIT" at bounding box center [441, 242] width 96 height 23
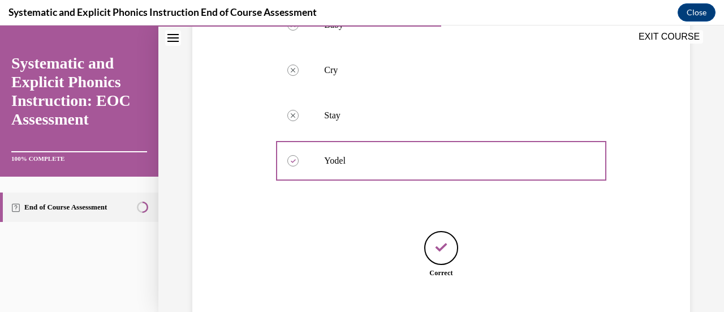
scroll to position [323, 0]
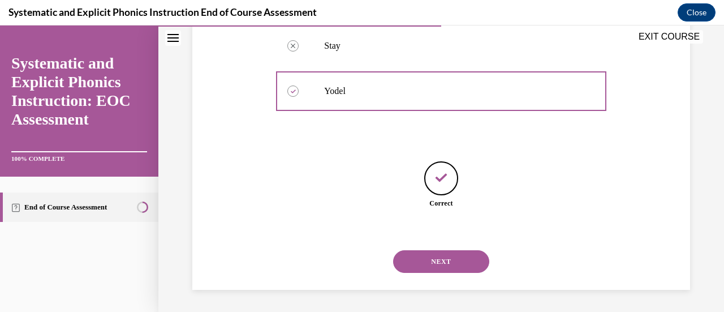
click at [445, 262] on button "NEXT" at bounding box center [441, 261] width 96 height 23
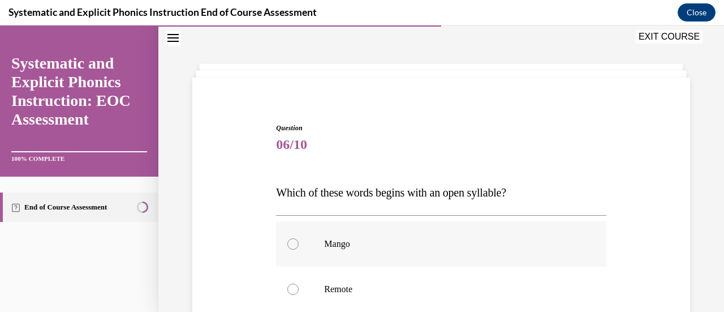
scroll to position [91, 0]
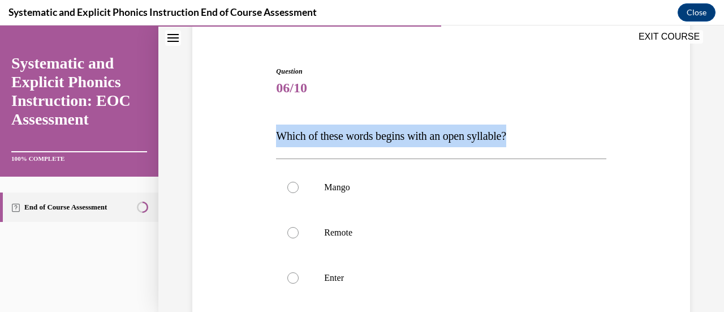
drag, startPoint x: 526, startPoint y: 134, endPoint x: 276, endPoint y: 131, distance: 250.0
click at [276, 131] on p "Which of these words begins with an open syllable?" at bounding box center [441, 135] width 330 height 23
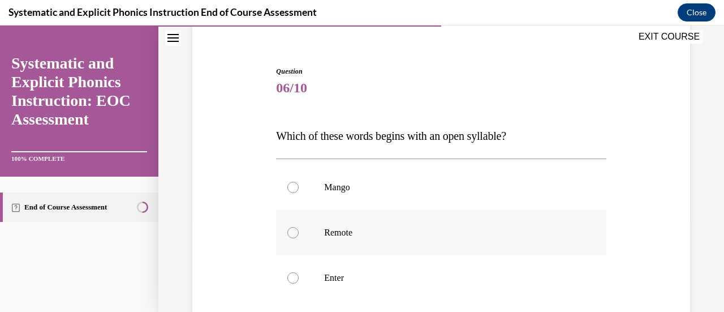
click at [293, 231] on div at bounding box center [292, 232] width 11 height 11
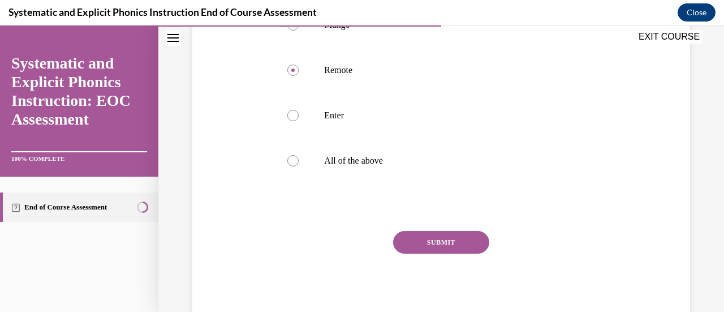
click at [437, 238] on button "SUBMIT" at bounding box center [441, 242] width 96 height 23
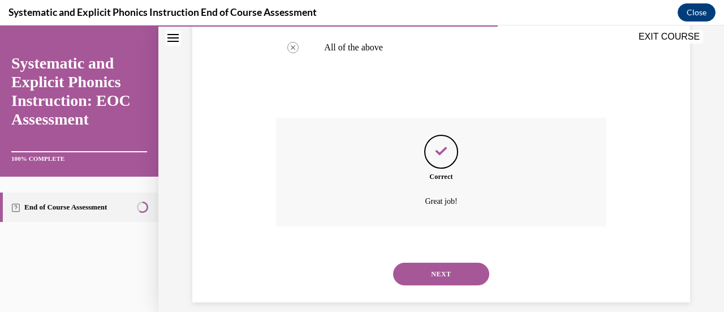
scroll to position [379, 0]
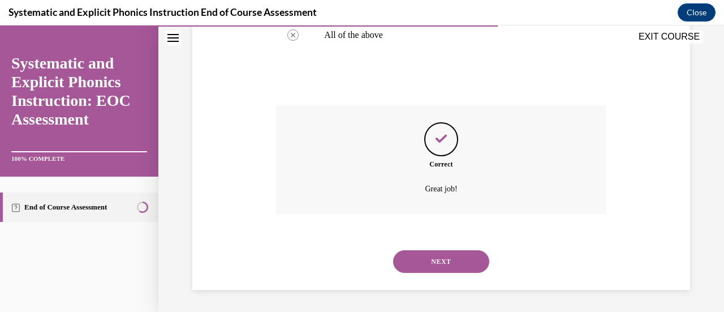
click at [427, 266] on button "NEXT" at bounding box center [441, 261] width 96 height 23
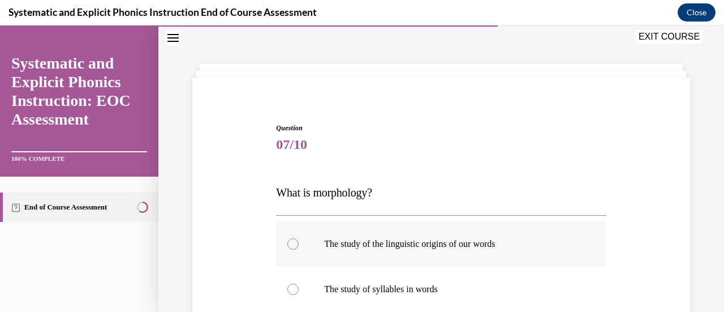
scroll to position [91, 0]
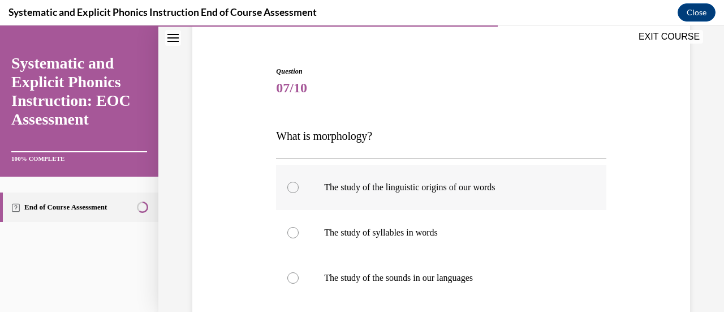
click at [291, 185] on div at bounding box center [292, 187] width 11 height 11
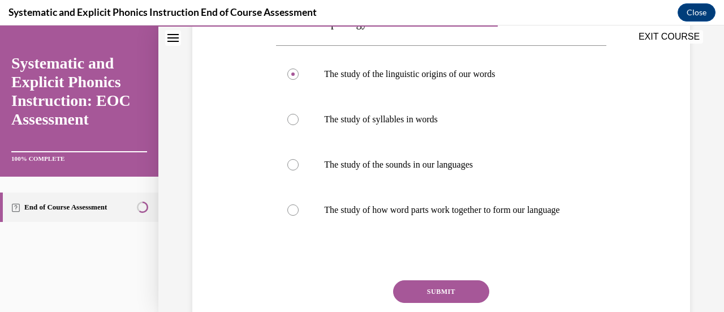
scroll to position [261, 0]
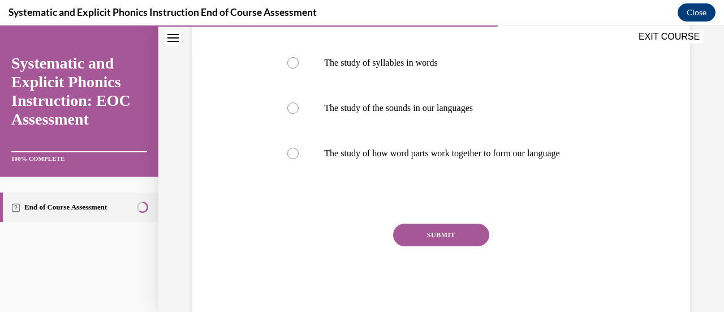
click at [441, 246] on button "SUBMIT" at bounding box center [441, 234] width 96 height 23
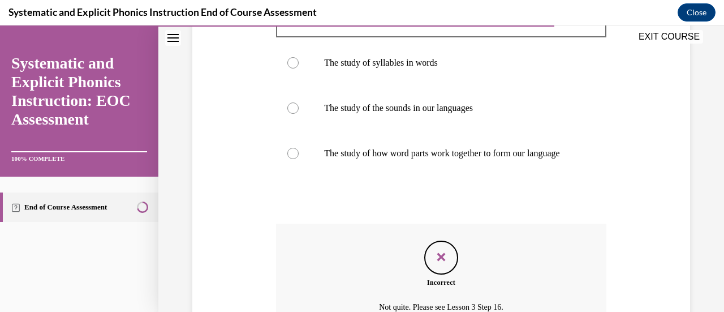
scroll to position [390, 0]
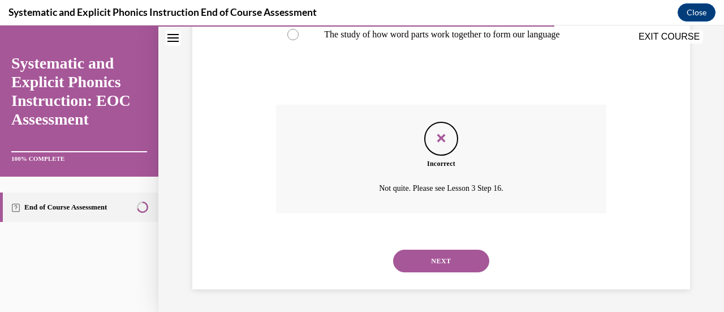
click at [428, 263] on button "NEXT" at bounding box center [441, 260] width 96 height 23
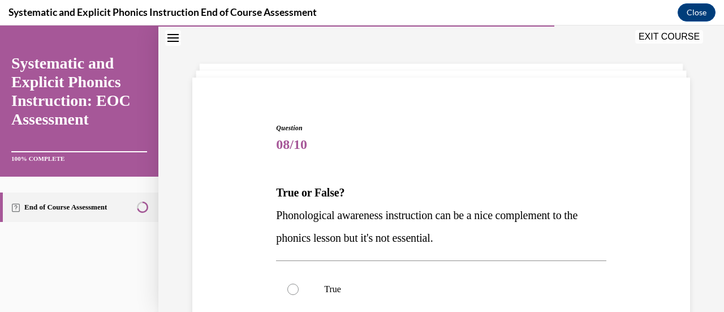
scroll to position [91, 0]
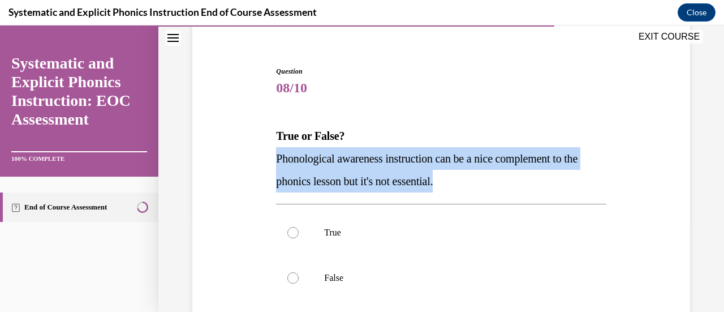
drag, startPoint x: 472, startPoint y: 180, endPoint x: 251, endPoint y: 160, distance: 221.5
click at [251, 160] on div "Question 08/10 True or False? Phonological awareness instruction can be a nice …" at bounding box center [440, 236] width 503 height 408
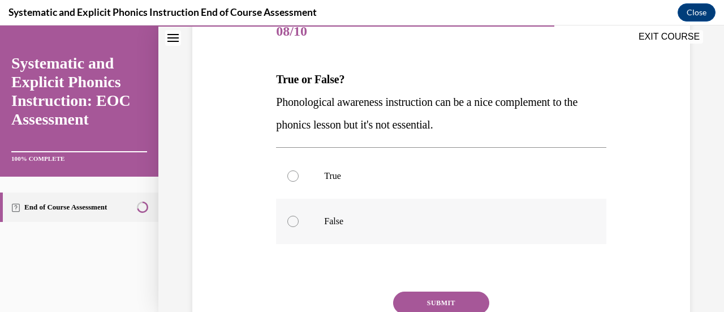
click at [294, 221] on div at bounding box center [292, 221] width 11 height 11
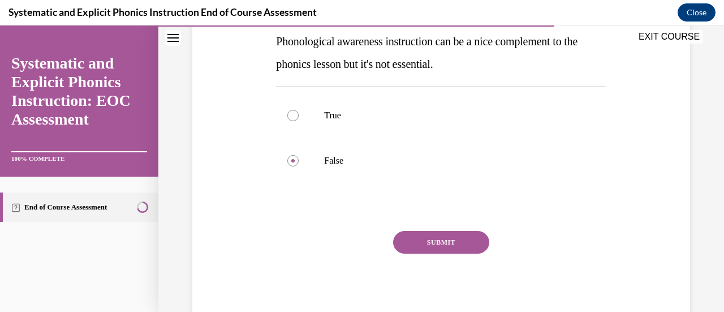
click at [433, 239] on button "SUBMIT" at bounding box center [441, 242] width 96 height 23
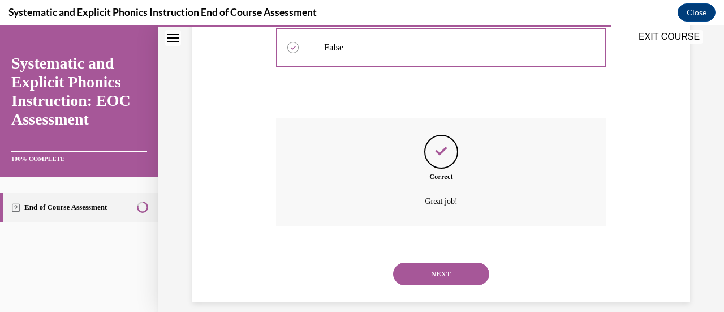
click at [428, 272] on button "NEXT" at bounding box center [441, 273] width 96 height 23
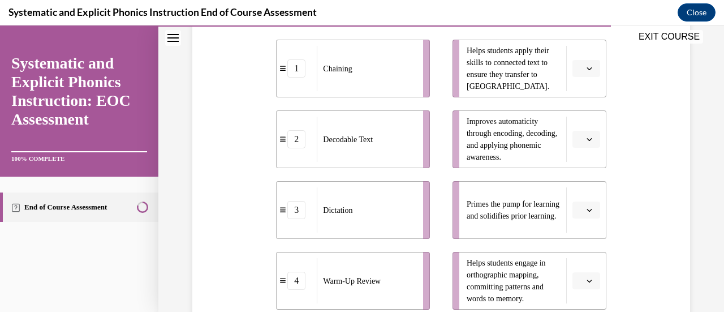
scroll to position [317, 0]
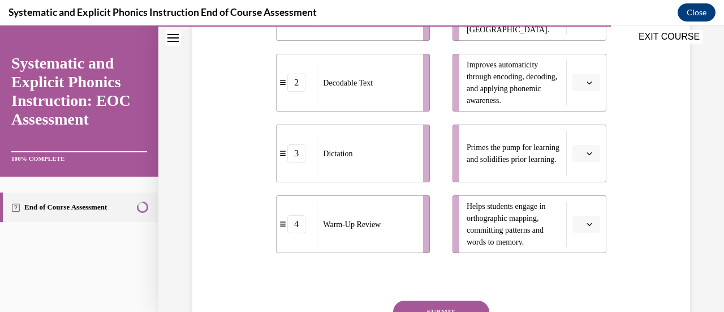
click at [577, 154] on button "button" at bounding box center [586, 153] width 28 height 17
click at [575, 208] on div "1" at bounding box center [577, 200] width 28 height 23
click at [587, 222] on icon "button" at bounding box center [590, 224] width 6 height 6
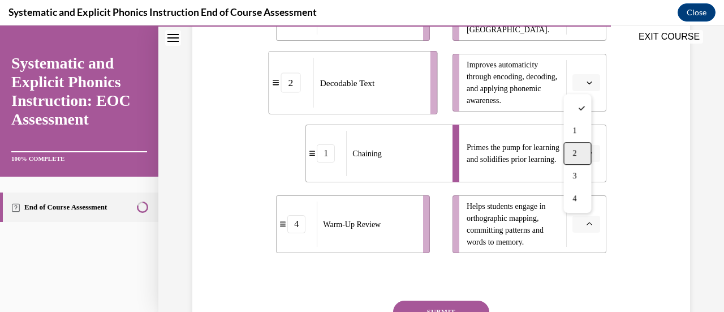
click at [582, 151] on div "2" at bounding box center [577, 153] width 28 height 23
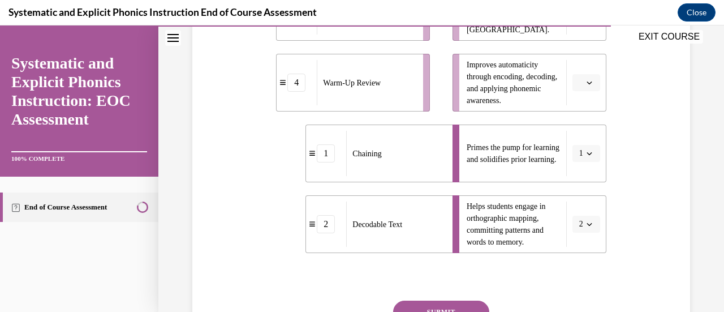
scroll to position [204, 0]
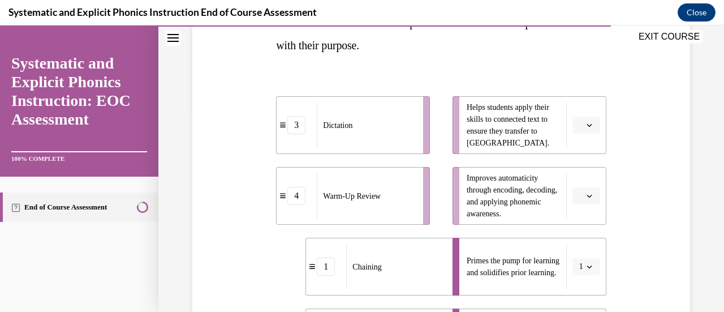
click at [587, 124] on icon "button" at bounding box center [590, 125] width 6 height 6
click at [576, 219] on div "3" at bounding box center [577, 217] width 28 height 23
click at [587, 197] on icon "button" at bounding box center [590, 196] width 6 height 6
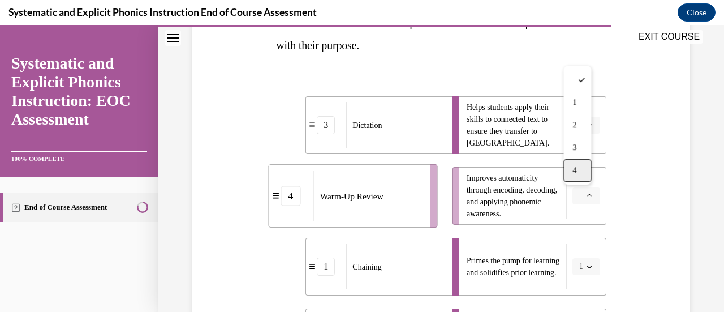
click at [579, 173] on div "4" at bounding box center [577, 170] width 28 height 23
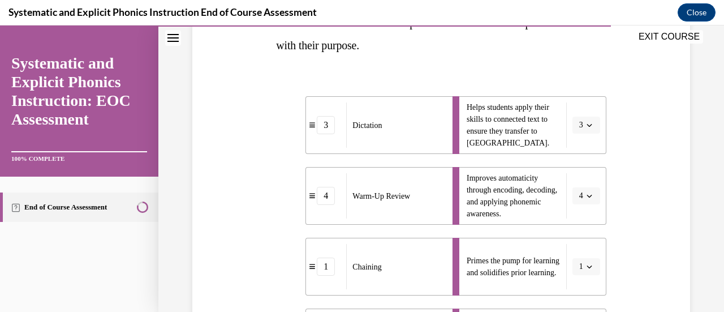
scroll to position [374, 0]
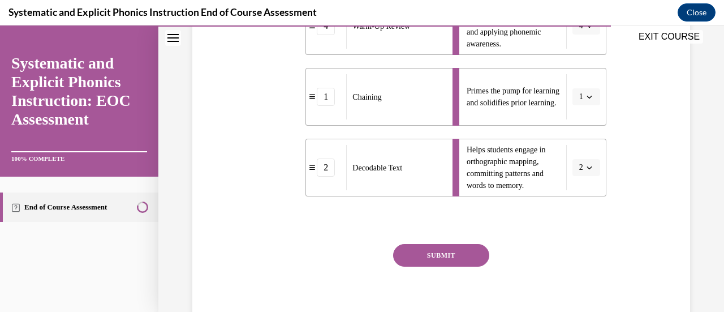
click at [422, 258] on button "SUBMIT" at bounding box center [441, 255] width 96 height 23
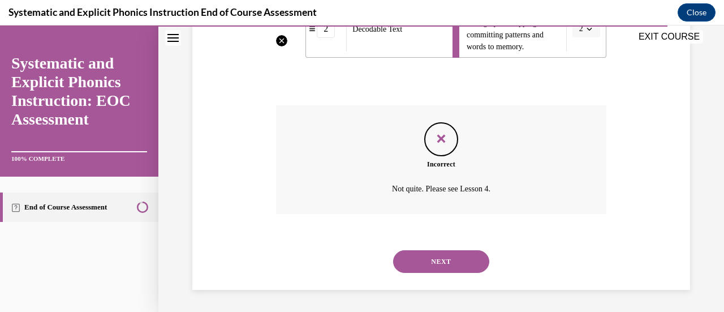
click at [434, 259] on button "NEXT" at bounding box center [441, 261] width 96 height 23
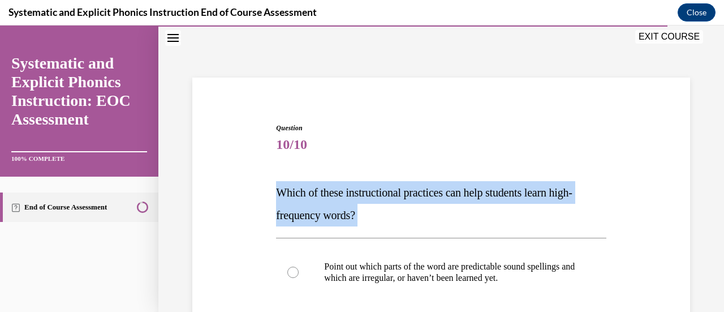
drag, startPoint x: 364, startPoint y: 214, endPoint x: 276, endPoint y: 191, distance: 91.2
click at [276, 191] on p "Which of these instructional practices can help students learn high-frequency w…" at bounding box center [441, 203] width 330 height 45
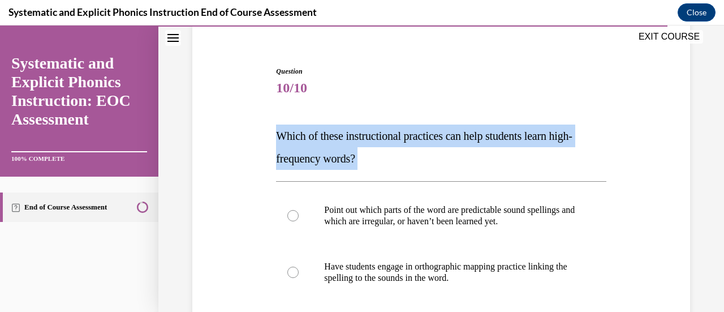
scroll to position [148, 0]
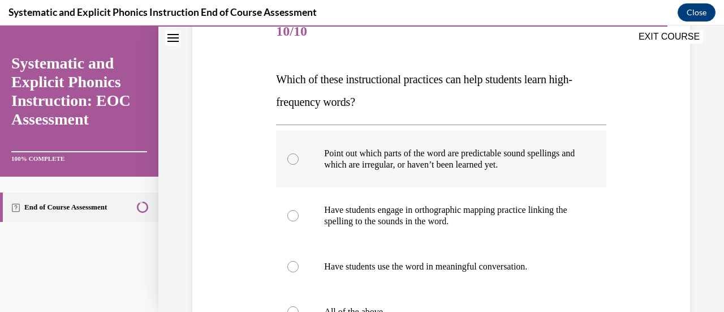
click at [288, 160] on div at bounding box center [292, 158] width 11 height 11
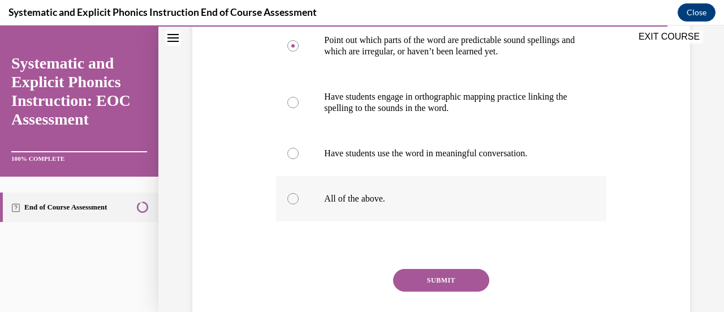
scroll to position [299, 0]
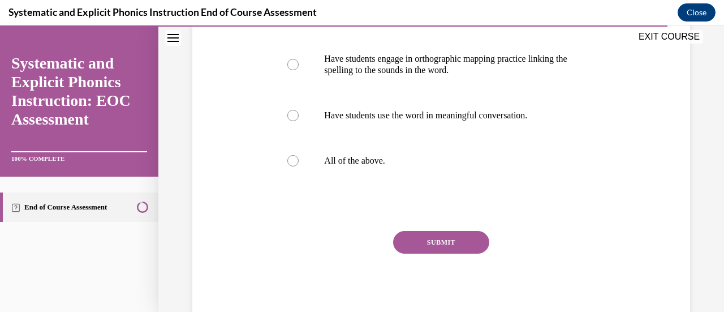
click at [425, 242] on button "SUBMIT" at bounding box center [441, 242] width 96 height 23
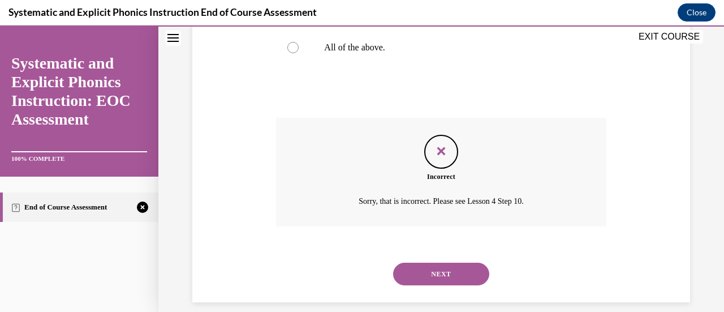
click at [418, 284] on button "NEXT" at bounding box center [441, 273] width 96 height 23
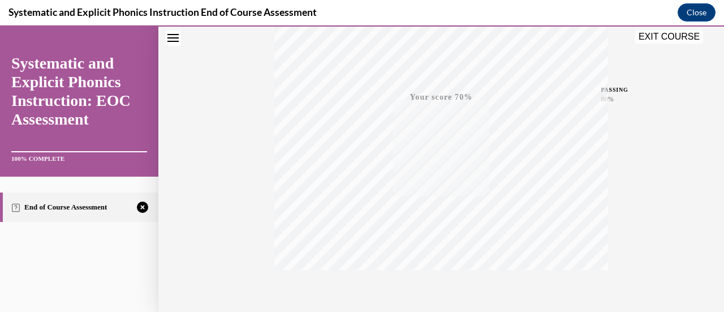
scroll to position [293, 0]
click at [429, 227] on span "TAKE AGAIN" at bounding box center [441, 227] width 40 height 6
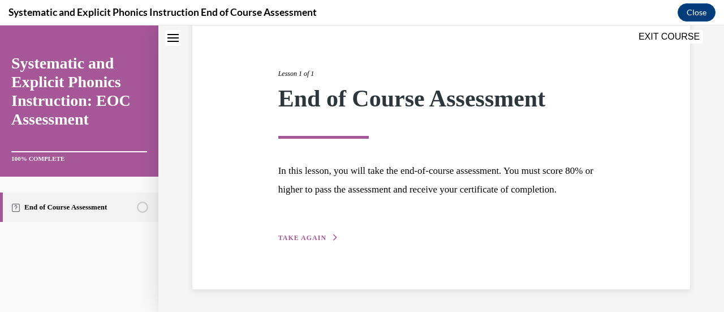
scroll to position [132, 0]
click at [301, 234] on span "TAKE AGAIN" at bounding box center [302, 238] width 48 height 8
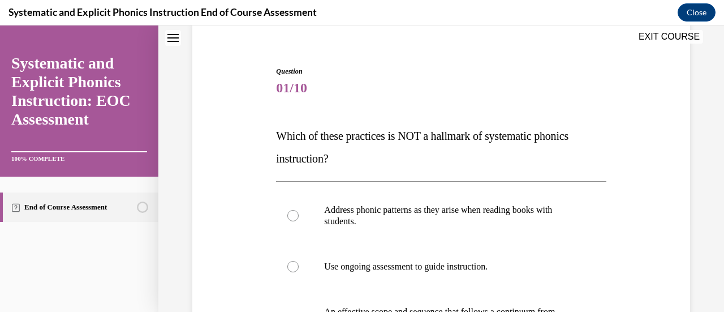
scroll to position [148, 0]
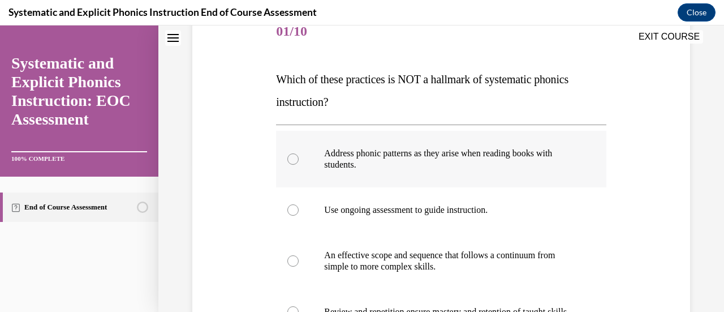
click at [289, 158] on div at bounding box center [292, 158] width 11 height 11
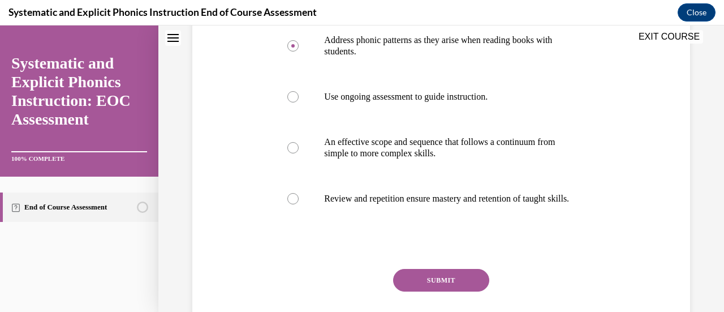
click at [434, 288] on button "SUBMIT" at bounding box center [441, 280] width 96 height 23
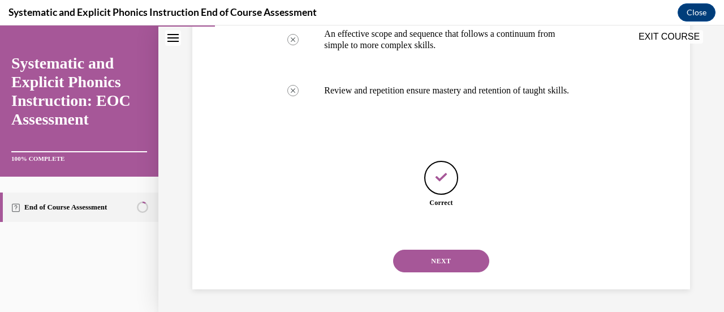
click at [413, 258] on button "NEXT" at bounding box center [441, 260] width 96 height 23
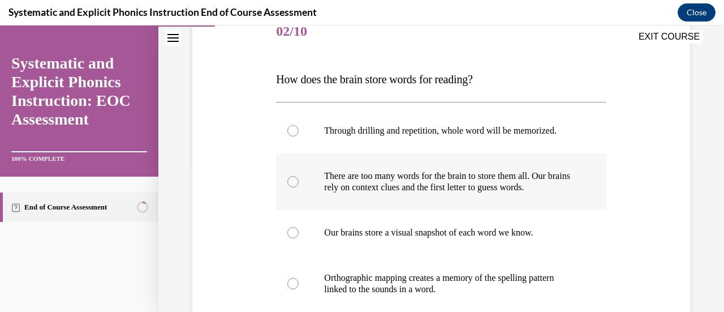
scroll to position [204, 0]
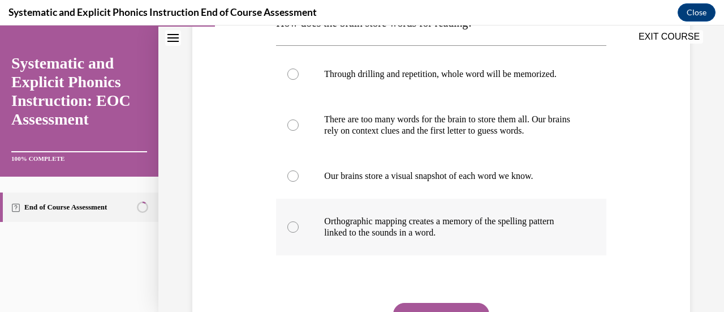
drag, startPoint x: 296, startPoint y: 229, endPoint x: 321, endPoint y: 226, distance: 25.6
click at [295, 229] on div at bounding box center [292, 226] width 11 height 11
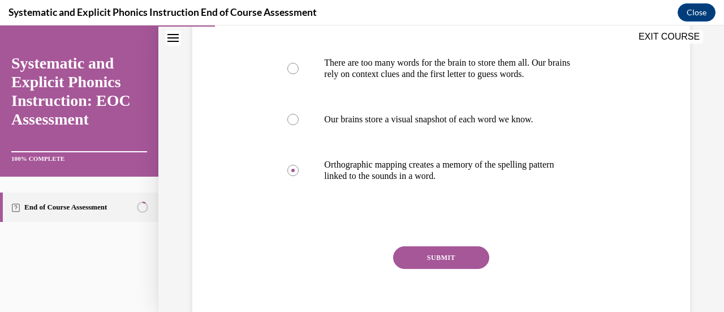
click at [428, 260] on button "SUBMIT" at bounding box center [441, 257] width 96 height 23
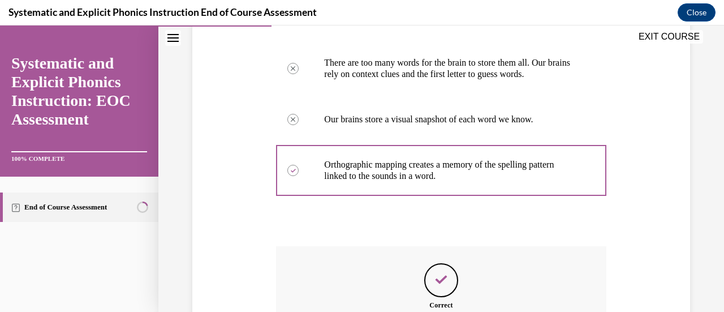
scroll to position [402, 0]
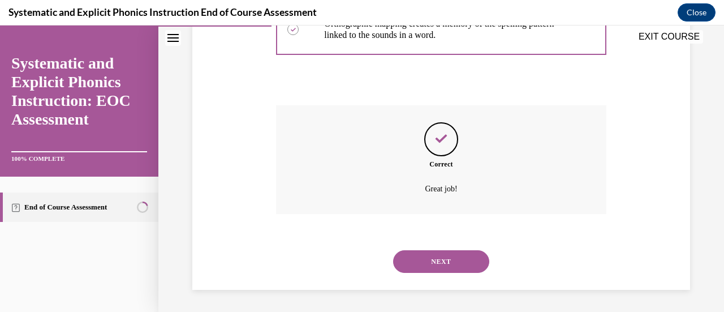
click at [431, 259] on button "NEXT" at bounding box center [441, 261] width 96 height 23
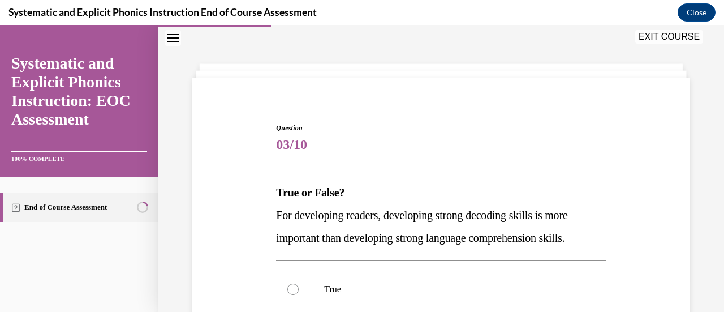
scroll to position [148, 0]
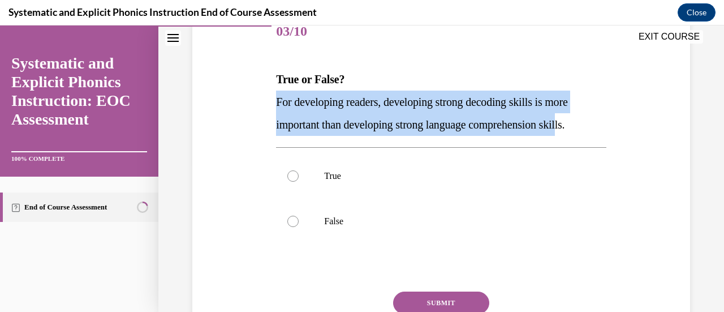
drag, startPoint x: 577, startPoint y: 126, endPoint x: 274, endPoint y: 101, distance: 303.7
click at [276, 101] on span "For developing readers, developing strong decoding skills is more important tha…" at bounding box center [421, 113] width 291 height 35
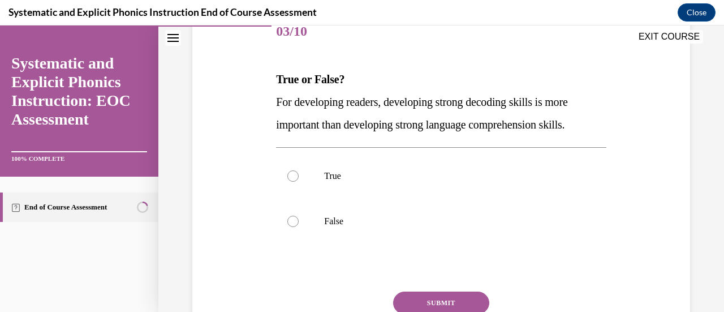
click at [567, 128] on span "For developing readers, developing strong decoding skills is more important tha…" at bounding box center [421, 113] width 291 height 35
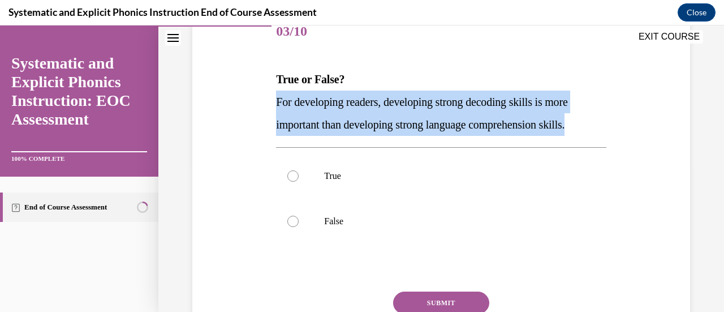
drag, startPoint x: 588, startPoint y: 126, endPoint x: 267, endPoint y: 105, distance: 322.0
click at [267, 105] on div "Question 03/10 True or False? For developing readers, developing strong decodin…" at bounding box center [440, 180] width 503 height 408
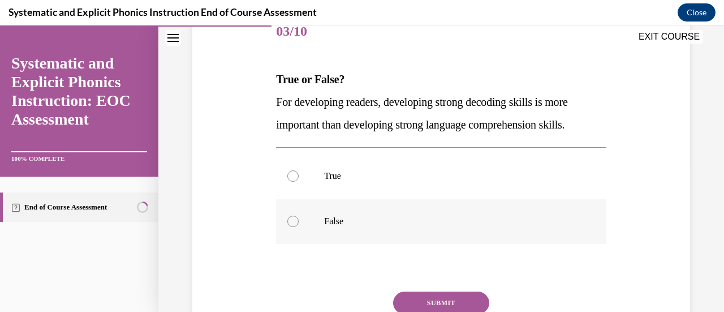
click at [298, 220] on div at bounding box center [441, 221] width 330 height 45
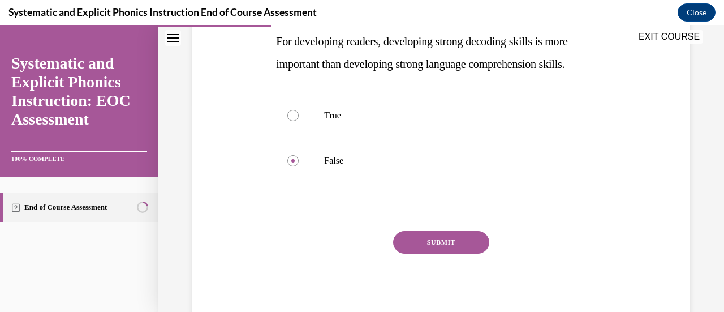
click at [415, 240] on button "SUBMIT" at bounding box center [441, 242] width 96 height 23
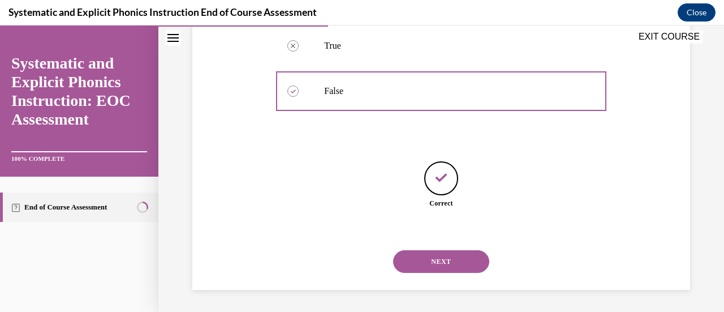
click at [433, 255] on button "NEXT" at bounding box center [441, 261] width 96 height 23
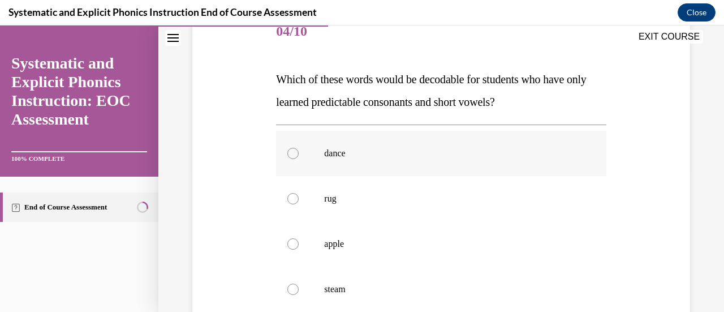
scroll to position [204, 0]
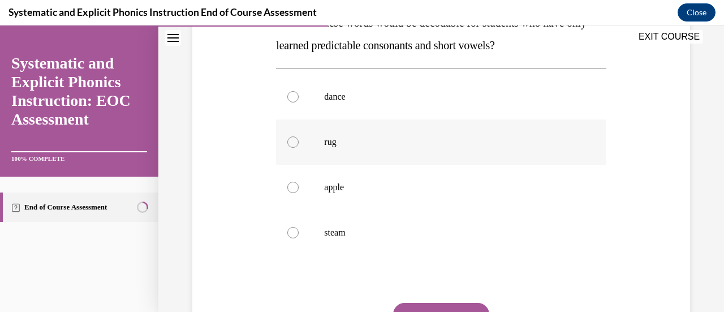
click at [291, 144] on div at bounding box center [292, 141] width 11 height 11
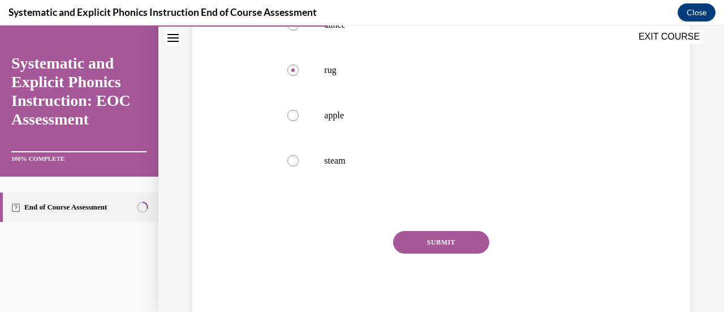
click at [430, 242] on button "SUBMIT" at bounding box center [441, 242] width 96 height 23
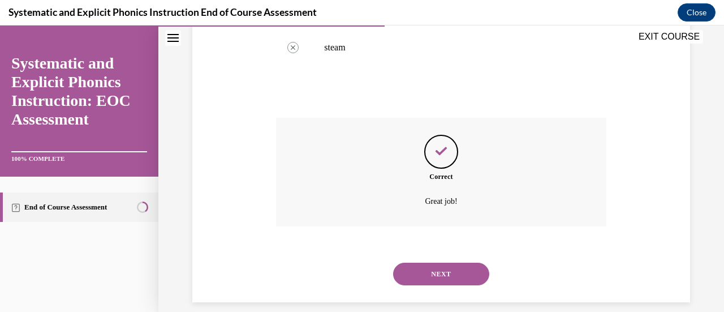
scroll to position [402, 0]
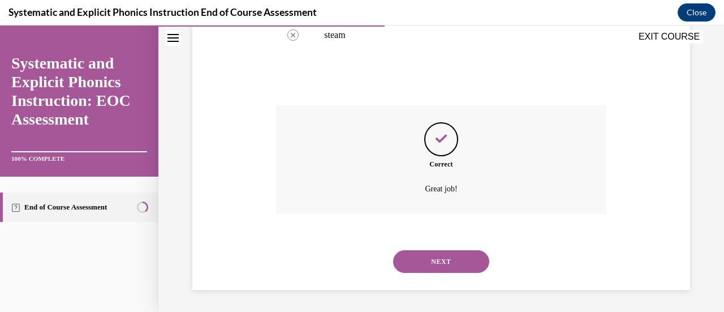
click at [421, 261] on button "NEXT" at bounding box center [441, 261] width 96 height 23
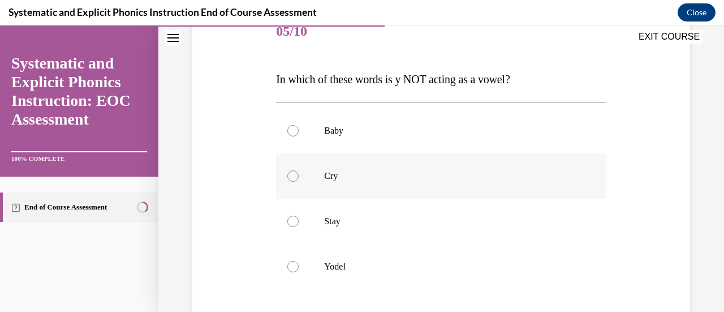
scroll to position [204, 0]
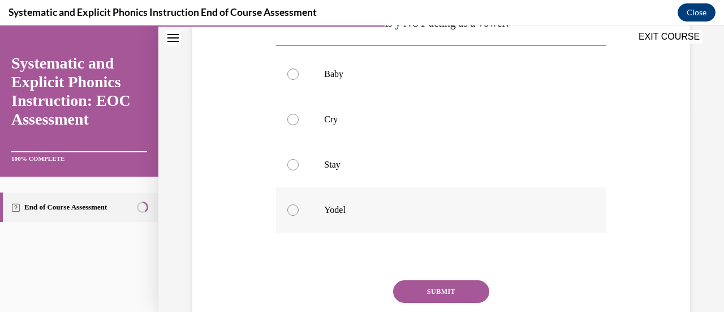
click at [291, 211] on div at bounding box center [292, 209] width 11 height 11
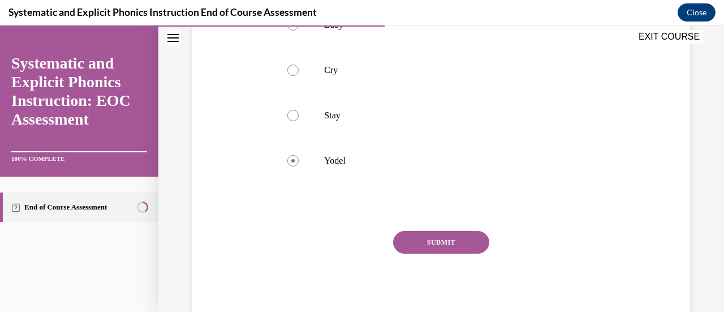
click at [404, 238] on button "SUBMIT" at bounding box center [441, 242] width 96 height 23
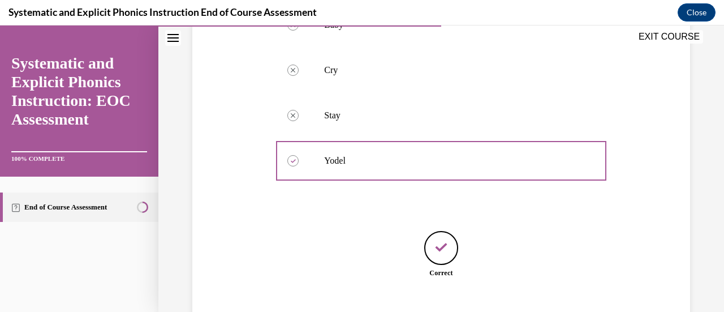
scroll to position [323, 0]
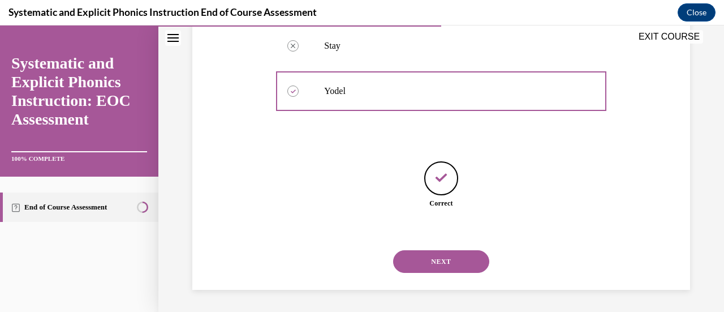
click at [439, 262] on button "NEXT" at bounding box center [441, 261] width 96 height 23
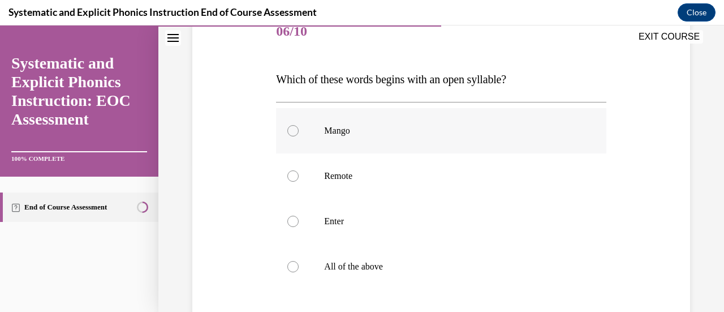
scroll to position [204, 0]
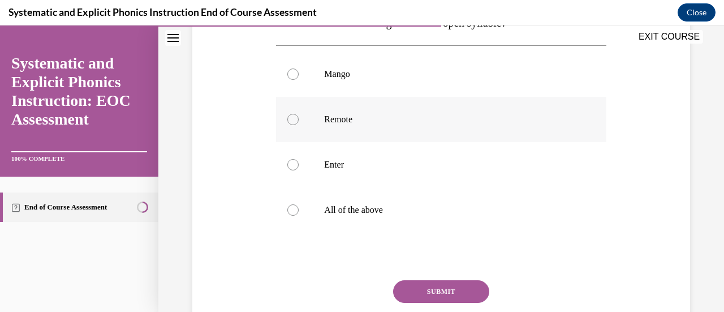
click at [291, 122] on div at bounding box center [292, 119] width 11 height 11
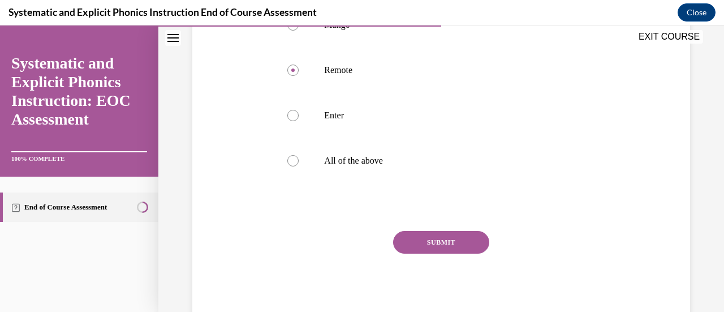
click at [440, 237] on button "SUBMIT" at bounding box center [441, 242] width 96 height 23
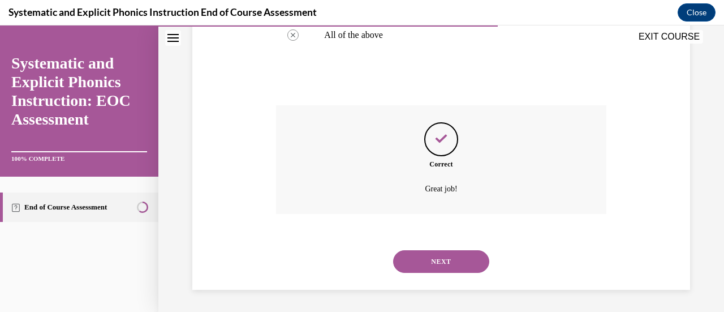
click at [422, 262] on button "NEXT" at bounding box center [441, 261] width 96 height 23
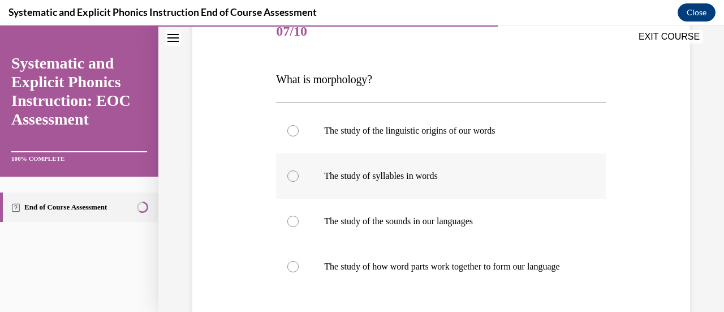
scroll to position [35, 0]
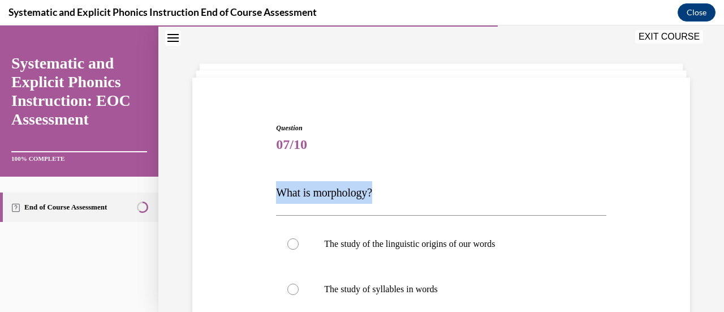
drag, startPoint x: 377, startPoint y: 192, endPoint x: 273, endPoint y: 195, distance: 104.1
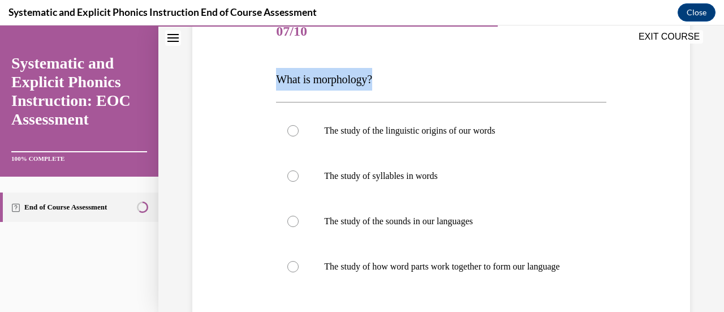
scroll to position [204, 0]
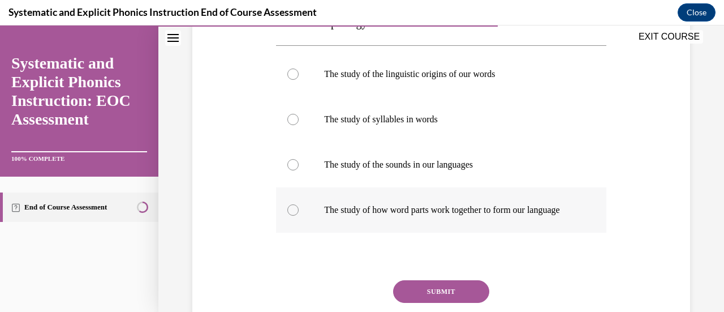
click at [285, 210] on div at bounding box center [441, 209] width 330 height 45
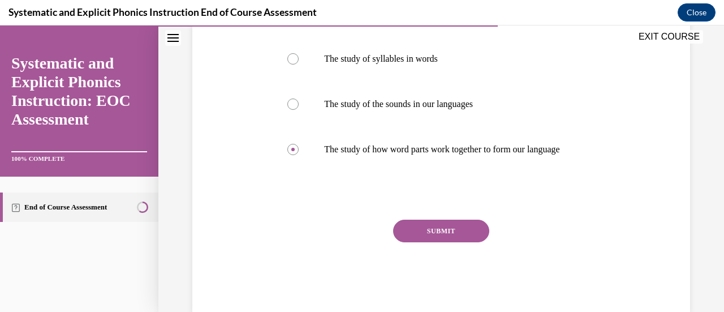
click at [426, 242] on button "SUBMIT" at bounding box center [441, 230] width 96 height 23
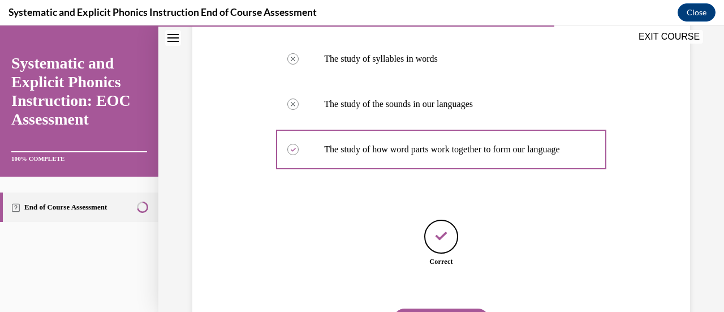
scroll to position [334, 0]
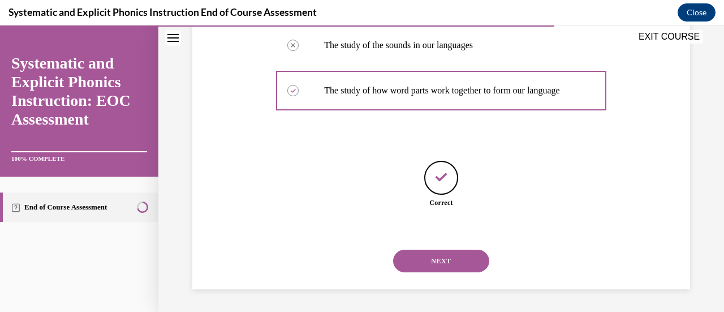
click at [432, 260] on button "NEXT" at bounding box center [441, 260] width 96 height 23
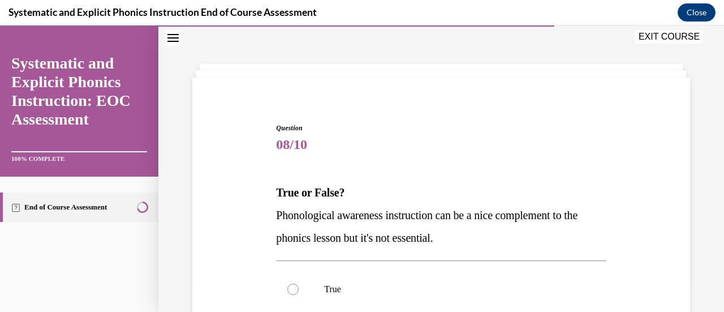
scroll to position [148, 0]
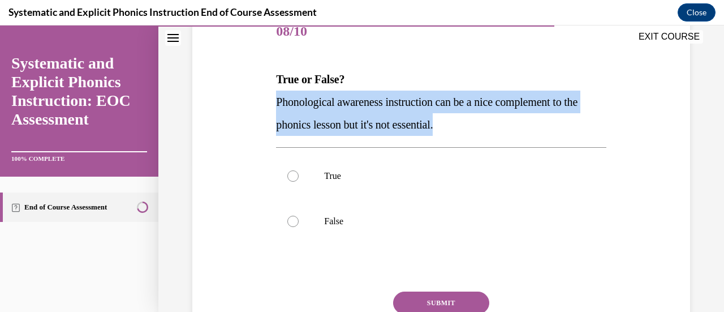
drag, startPoint x: 464, startPoint y: 123, endPoint x: 262, endPoint y: 104, distance: 202.9
click at [262, 104] on div "Question 08/10 True or False? Phonological awareness instruction can be a nice …" at bounding box center [440, 180] width 503 height 408
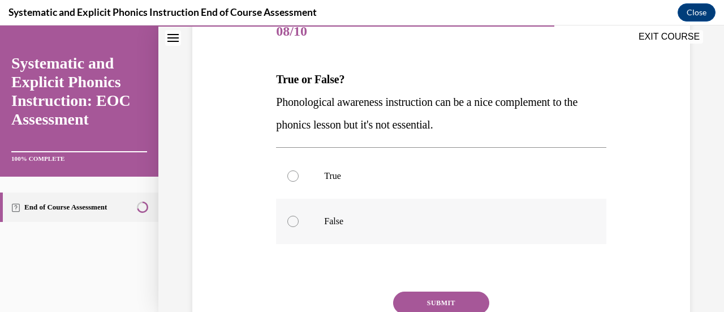
click at [294, 222] on div at bounding box center [292, 221] width 11 height 11
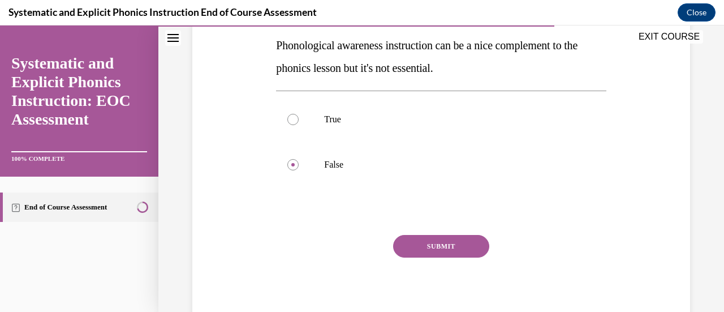
click at [428, 244] on button "SUBMIT" at bounding box center [441, 246] width 96 height 23
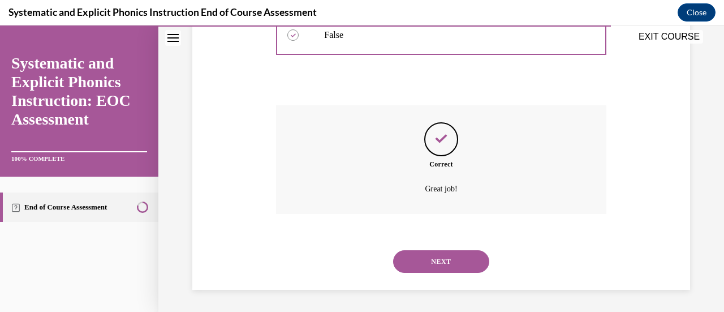
click at [423, 264] on button "NEXT" at bounding box center [441, 261] width 96 height 23
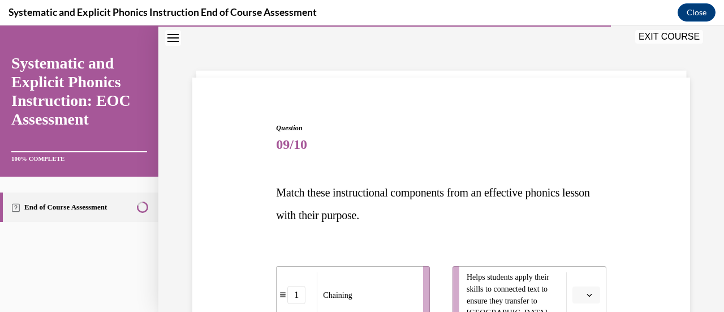
scroll to position [148, 0]
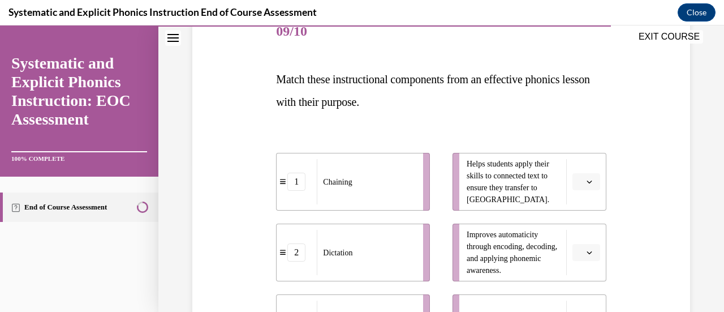
click at [582, 185] on button "button" at bounding box center [586, 181] width 28 height 17
click at [580, 229] on div "1" at bounding box center [577, 229] width 28 height 23
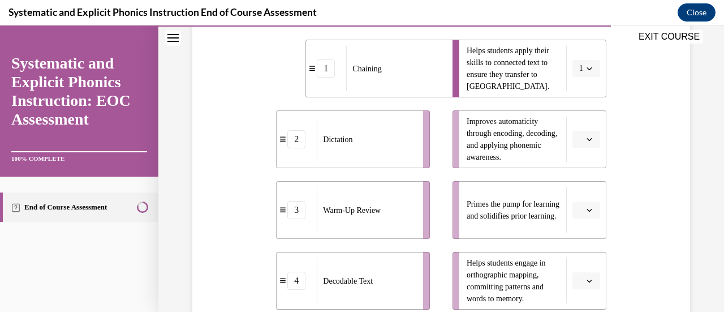
scroll to position [317, 0]
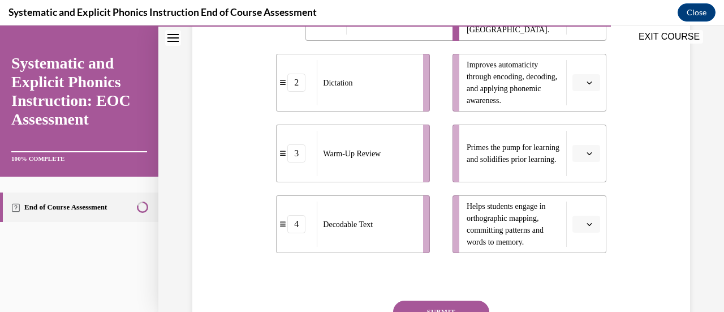
click at [578, 230] on button "button" at bounding box center [586, 224] width 28 height 17
click at [582, 204] on div "4" at bounding box center [577, 198] width 28 height 23
click at [586, 159] on button "button" at bounding box center [586, 153] width 28 height 17
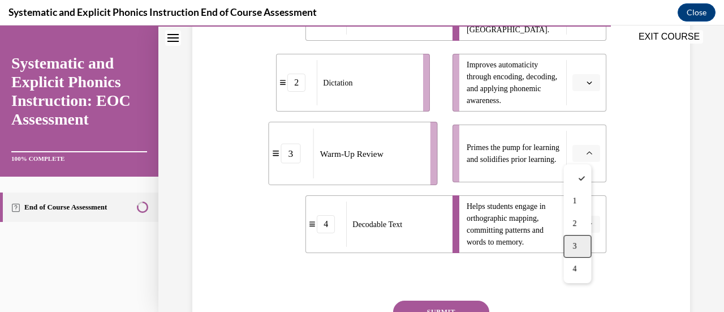
click at [578, 252] on div "3" at bounding box center [577, 246] width 28 height 23
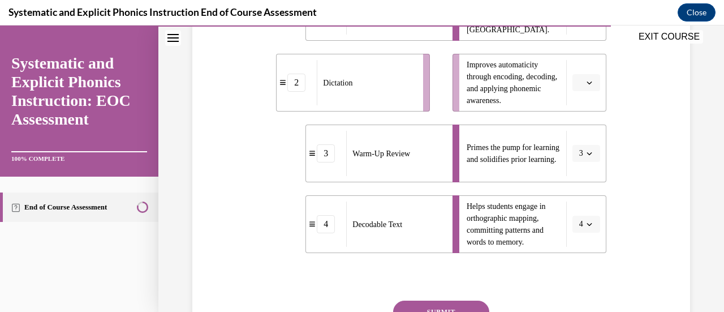
click at [586, 79] on span "button" at bounding box center [589, 83] width 8 height 8
click at [579, 156] on div "2" at bounding box center [577, 152] width 28 height 23
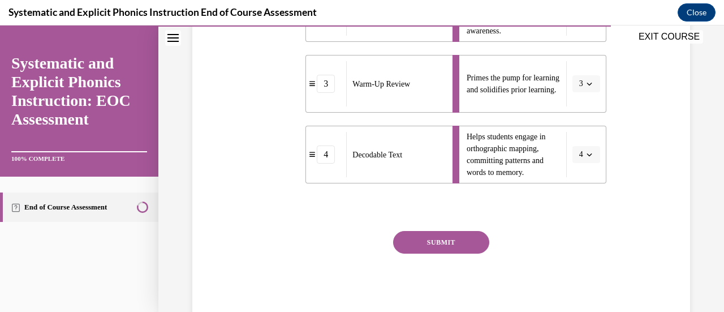
click at [439, 247] on button "SUBMIT" at bounding box center [441, 242] width 96 height 23
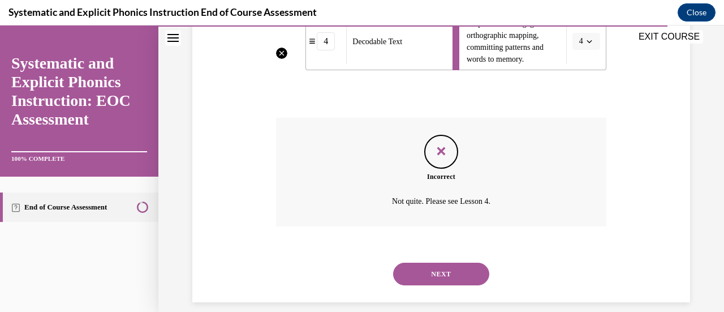
scroll to position [512, 0]
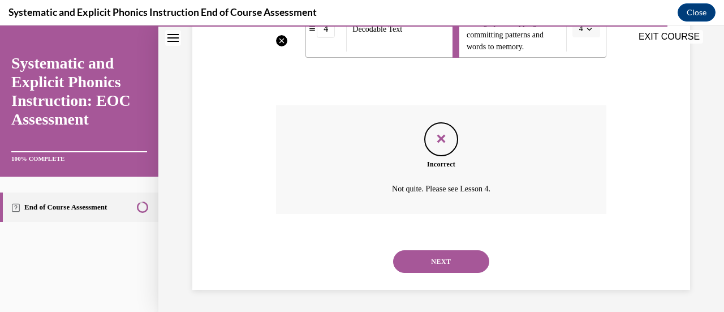
click at [410, 256] on button "NEXT" at bounding box center [441, 261] width 96 height 23
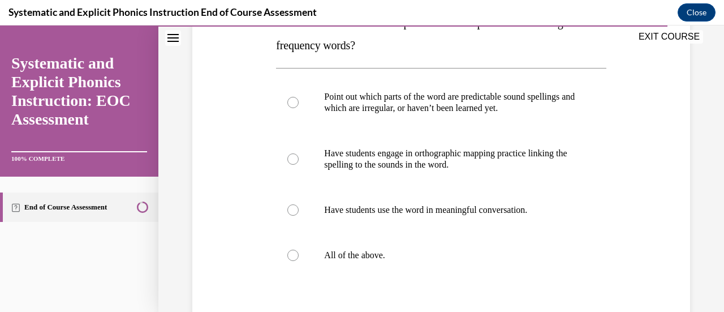
scroll to position [91, 0]
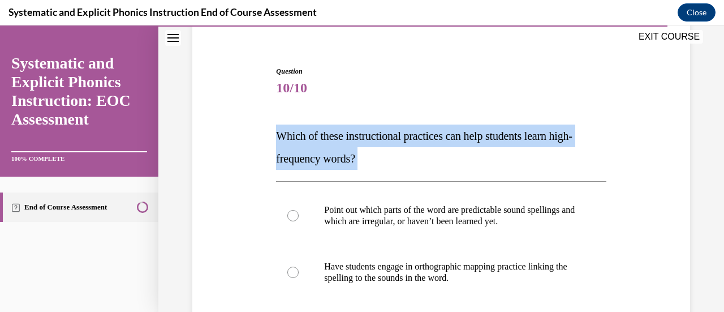
drag, startPoint x: 361, startPoint y: 156, endPoint x: 269, endPoint y: 142, distance: 92.6
click at [269, 142] on div "Question 10/10 Which of these instructional practices can help students learn h…" at bounding box center [440, 281] width 503 height 499
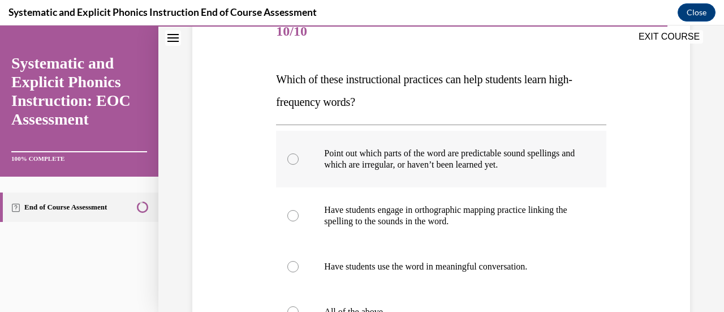
click at [300, 153] on div at bounding box center [441, 159] width 330 height 57
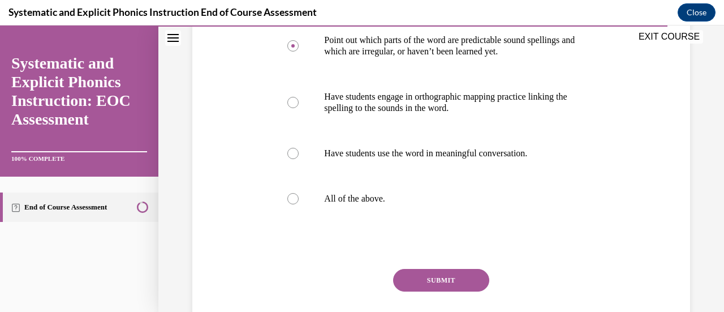
click at [441, 275] on button "SUBMIT" at bounding box center [441, 280] width 96 height 23
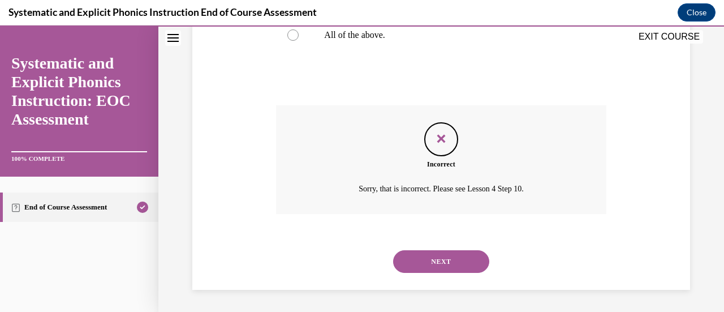
click at [430, 251] on button "NEXT" at bounding box center [441, 261] width 96 height 23
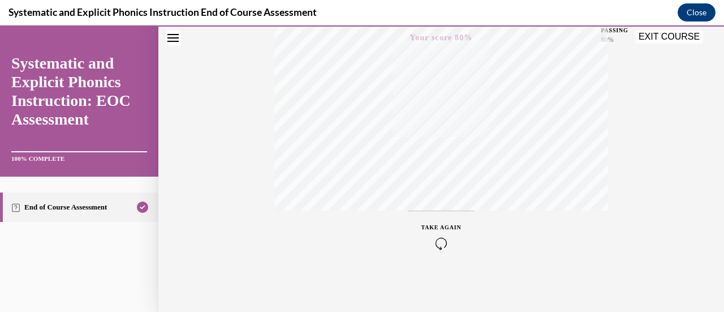
scroll to position [180, 0]
drag, startPoint x: 658, startPoint y: 36, endPoint x: 626, endPoint y: 61, distance: 40.4
click at [658, 36] on button "EXIT COURSE" at bounding box center [669, 37] width 68 height 14
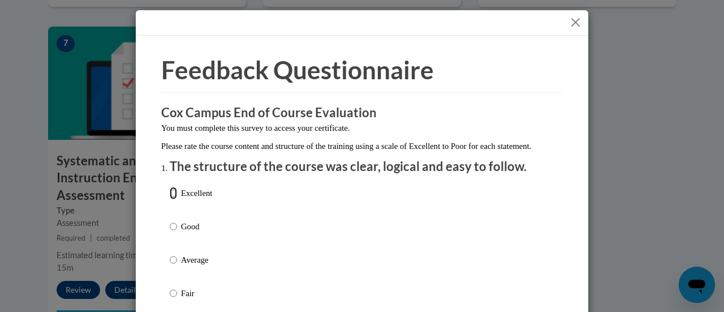
click at [170, 199] on input "Excellent" at bounding box center [173, 193] width 7 height 12
radio input "true"
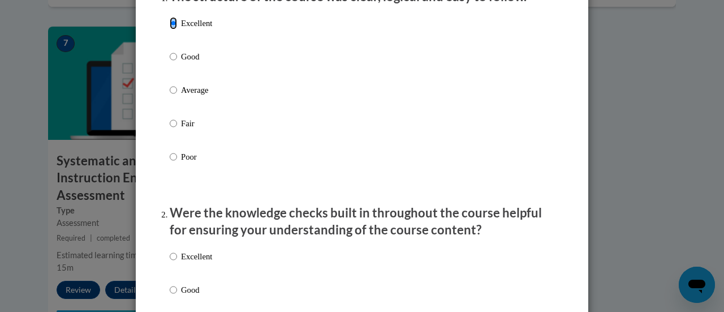
scroll to position [283, 0]
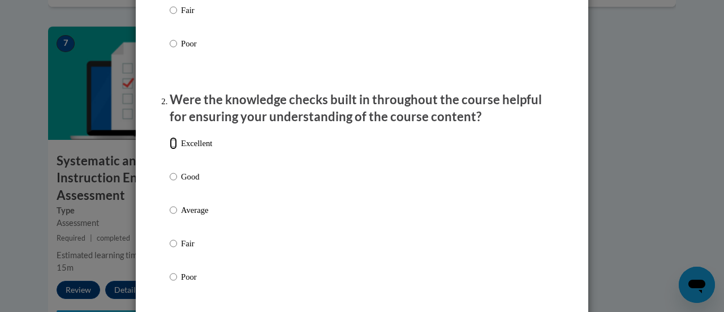
click at [170, 149] on input "Excellent" at bounding box center [173, 143] width 7 height 12
radio input "true"
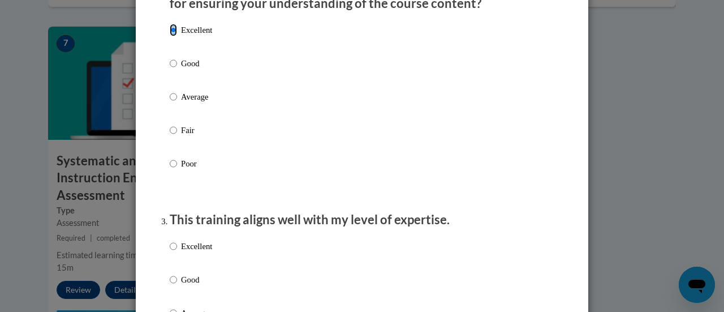
scroll to position [509, 0]
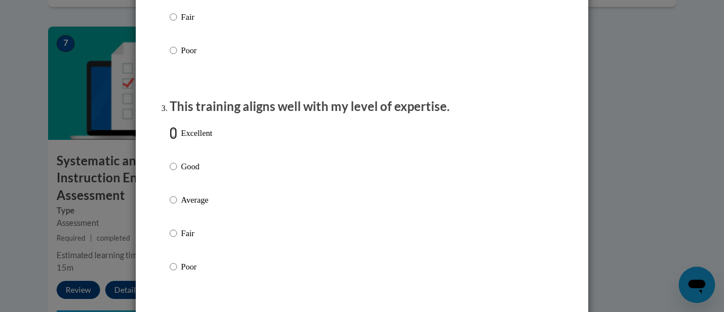
click at [170, 139] on input "Excellent" at bounding box center [173, 133] width 7 height 12
radio input "true"
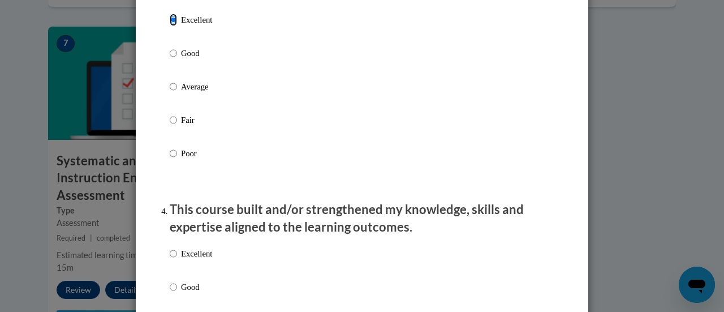
scroll to position [735, 0]
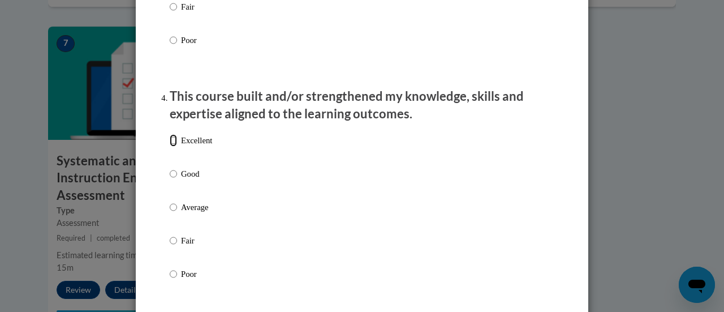
click at [170, 147] on input "Excellent" at bounding box center [173, 140] width 7 height 12
radio input "true"
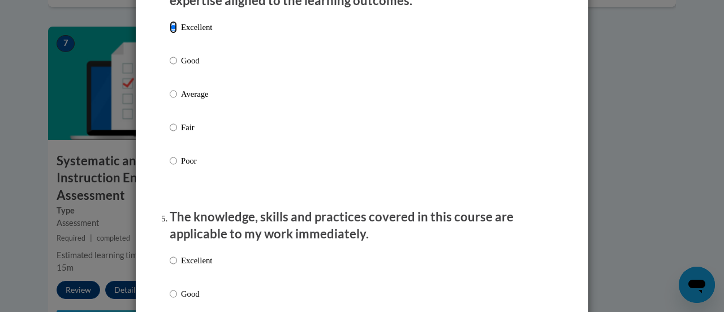
scroll to position [962, 0]
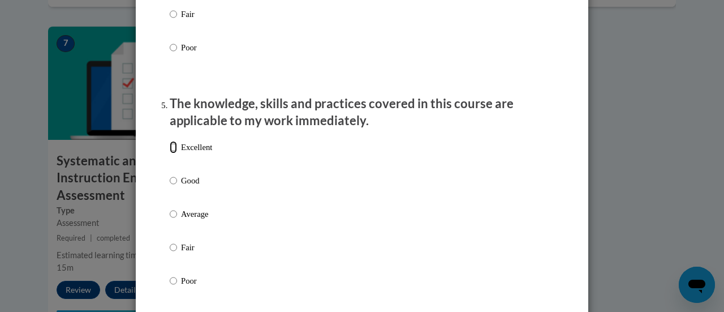
click at [170, 153] on input "Excellent" at bounding box center [173, 147] width 7 height 12
radio input "true"
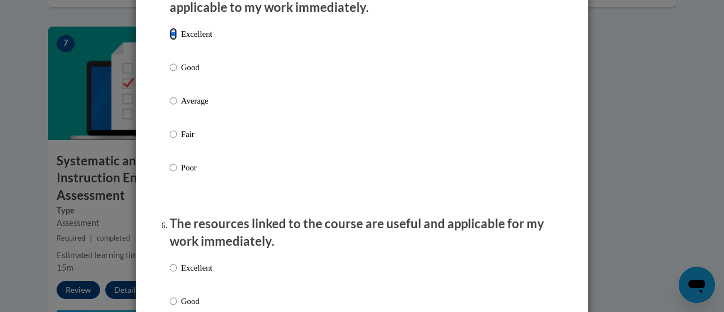
scroll to position [1188, 0]
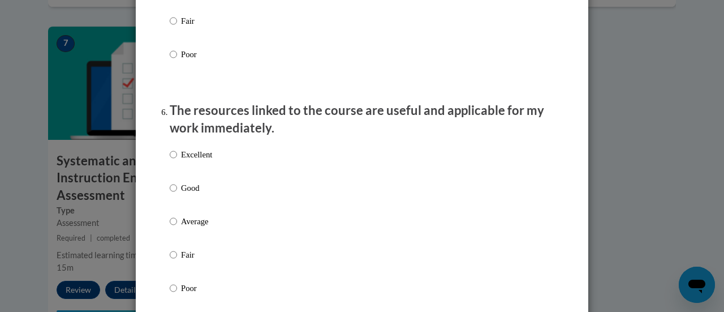
click at [163, 166] on ol "The structure of the course was clear, logical and easy to follow. Excellent Go…" at bounding box center [362, 45] width 402 height 2150
click at [171, 161] on input "Excellent" at bounding box center [173, 154] width 7 height 12
radio input "true"
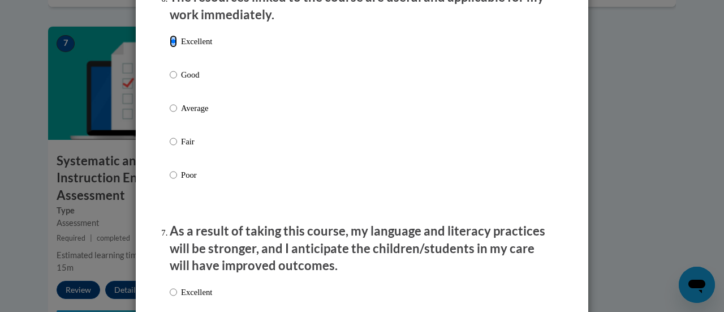
scroll to position [1471, 0]
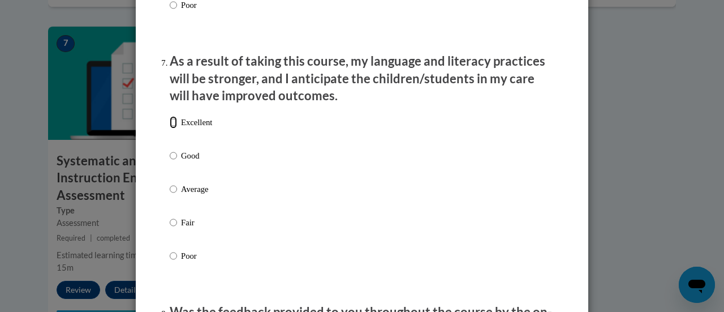
click at [170, 128] on input "Excellent" at bounding box center [173, 122] width 7 height 12
radio input "true"
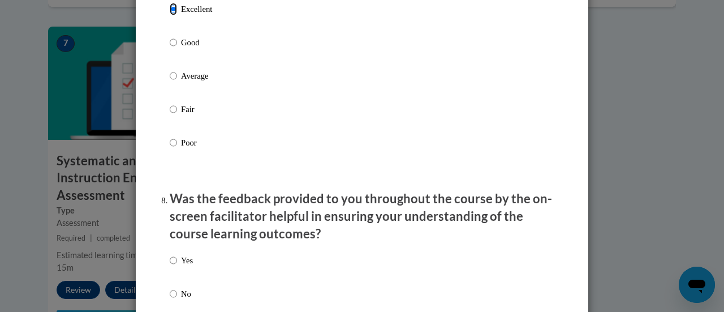
scroll to position [1697, 0]
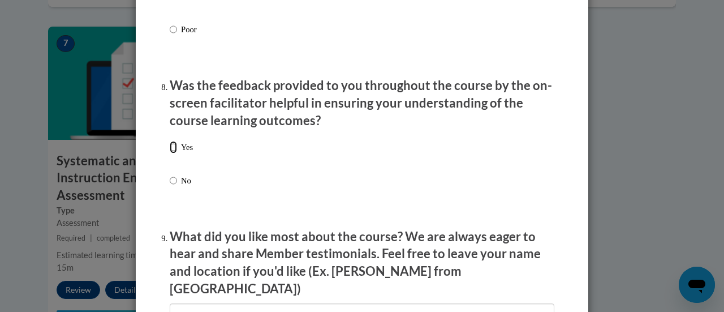
click at [170, 153] on input "Yes" at bounding box center [173, 147] width 7 height 12
radio input "true"
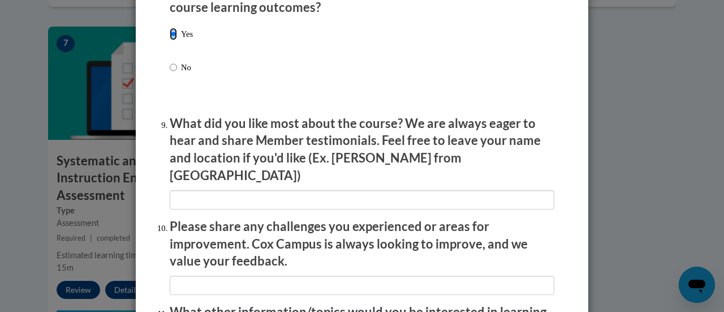
scroll to position [1867, 0]
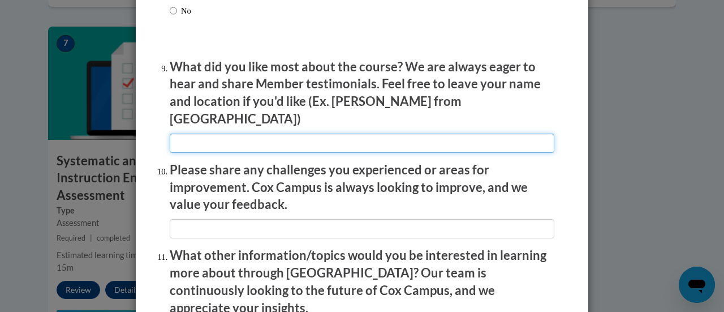
click at [215, 133] on input "textbox" at bounding box center [362, 142] width 385 height 19
type input "Good program"
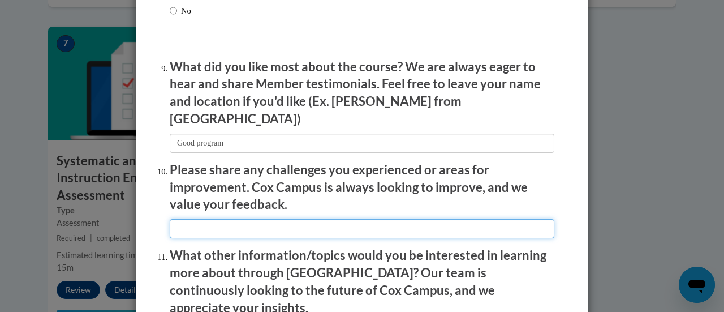
click at [212, 219] on input "textbox" at bounding box center [362, 228] width 385 height 19
type input "No challennges"
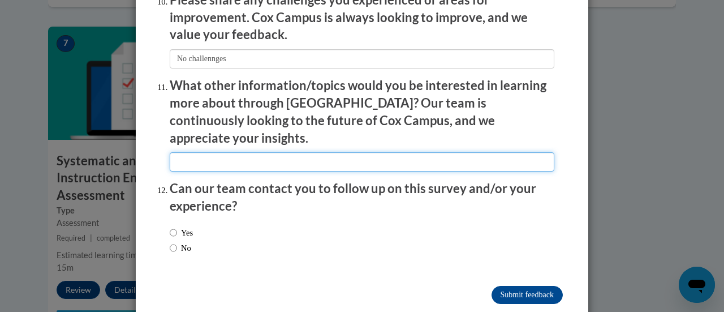
click at [182, 152] on input "textbox" at bounding box center [362, 161] width 385 height 19
type input "None"
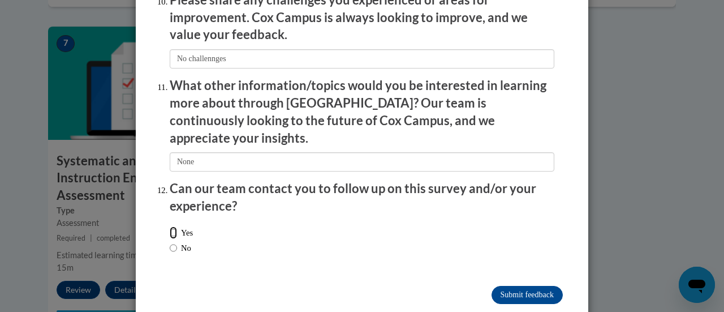
click at [170, 226] on input "Yes" at bounding box center [173, 232] width 7 height 12
radio input "true"
click at [523, 286] on input "Submit feedback" at bounding box center [527, 295] width 71 height 18
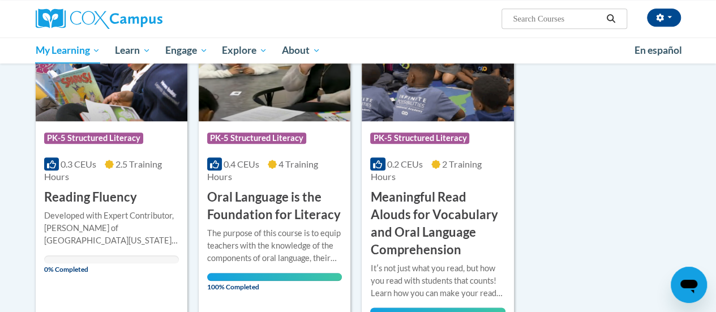
scroll to position [566, 0]
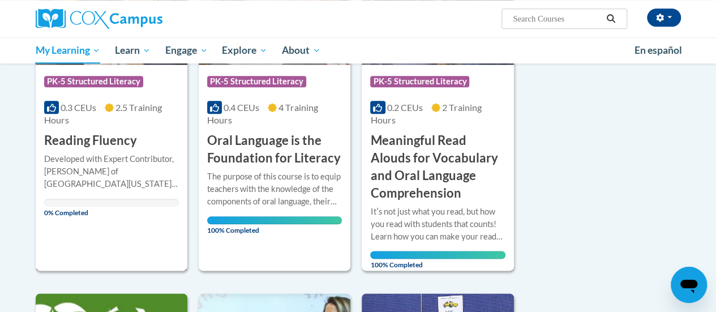
click at [102, 174] on div "Developed with Expert Contributor, [PERSON_NAME] of [GEOGRAPHIC_DATA][US_STATE]…" at bounding box center [111, 171] width 135 height 37
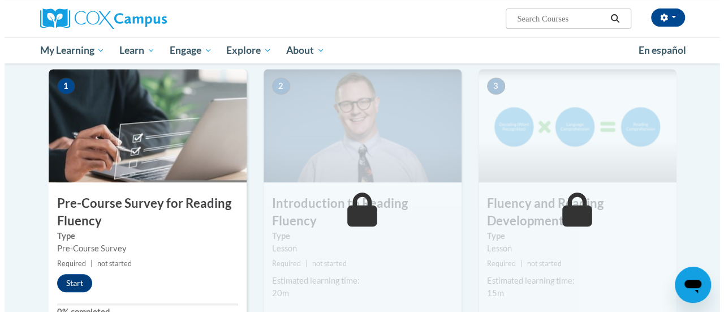
scroll to position [283, 0]
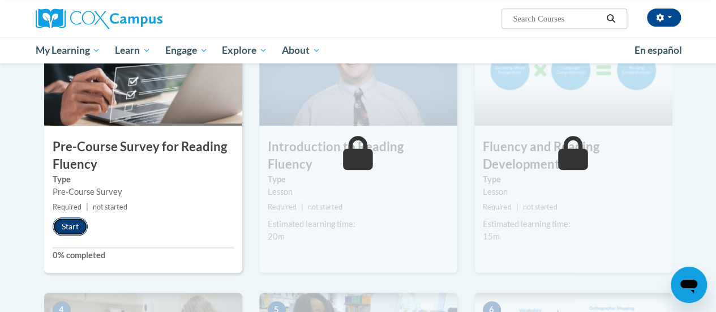
click at [59, 225] on button "Start" at bounding box center [70, 226] width 35 height 18
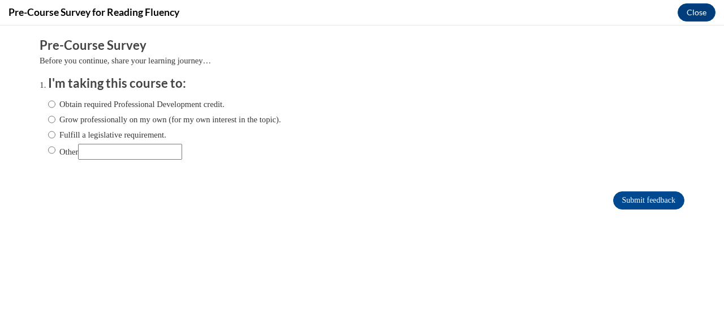
scroll to position [0, 0]
click at [48, 102] on input "Obtain required Professional Development credit." at bounding box center [51, 104] width 7 height 12
radio input "true"
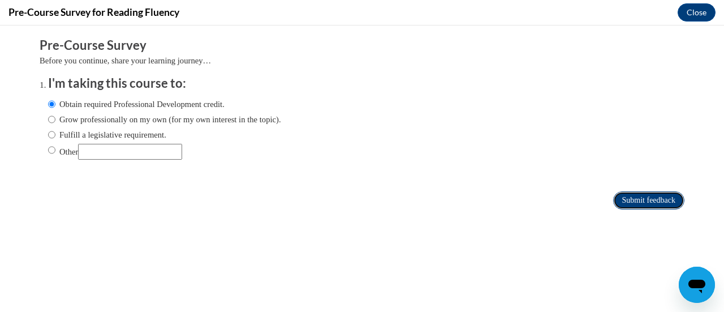
click at [649, 200] on input "Submit feedback" at bounding box center [648, 200] width 71 height 18
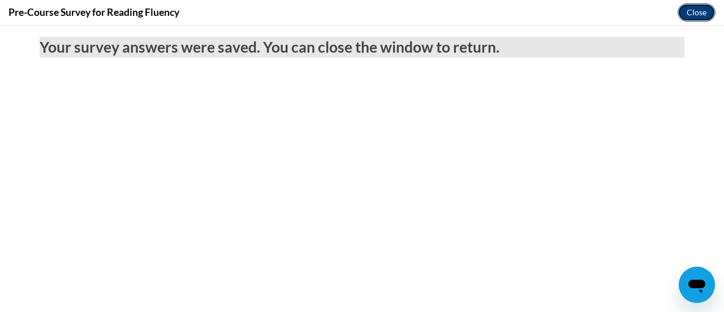
click at [698, 10] on button "Close" at bounding box center [697, 12] width 38 height 18
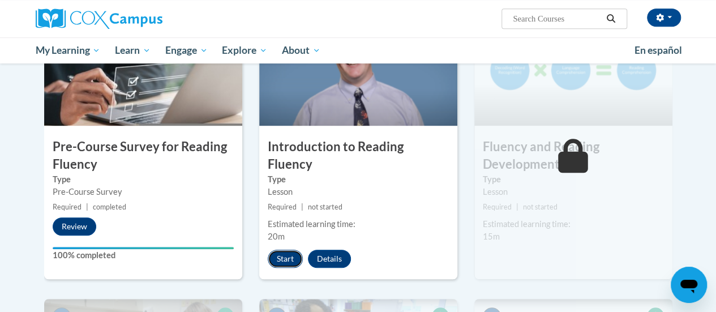
click at [280, 249] on button "Start" at bounding box center [285, 258] width 35 height 18
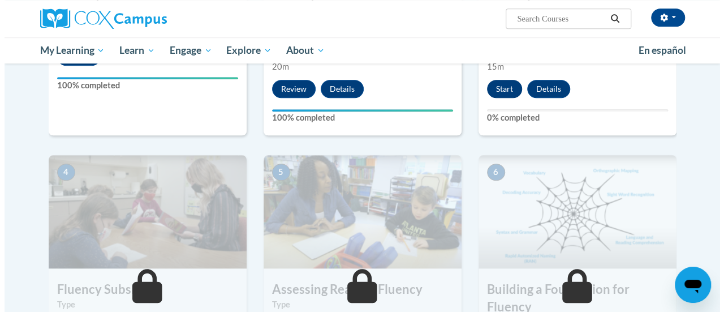
scroll to position [396, 0]
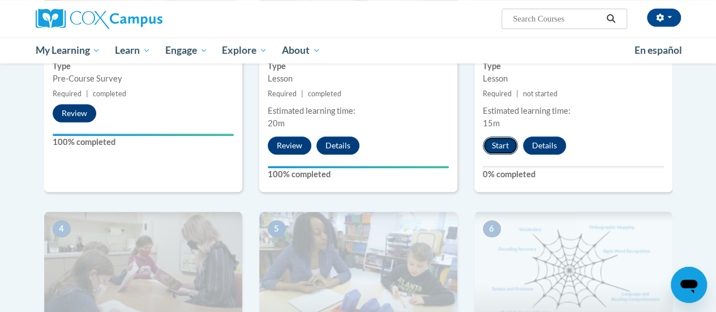
click at [492, 144] on button "Start" at bounding box center [500, 145] width 35 height 18
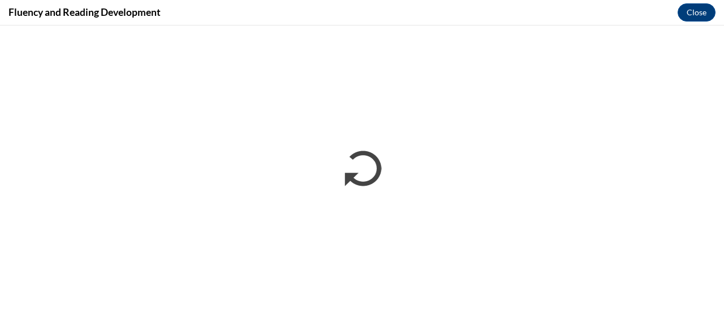
scroll to position [0, 0]
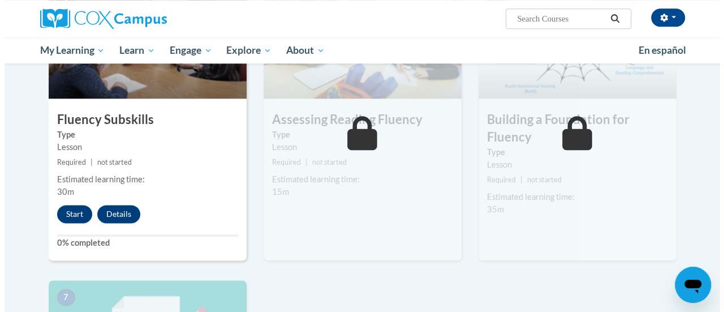
scroll to position [679, 0]
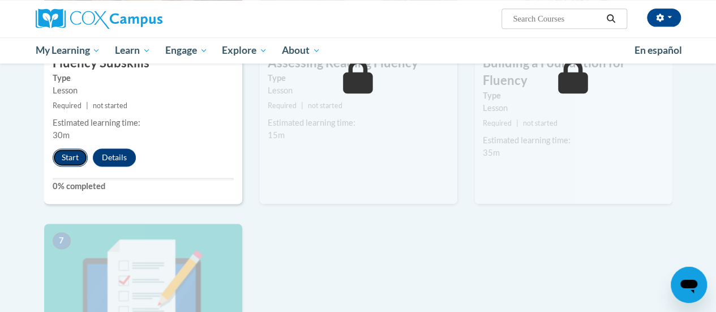
click at [62, 156] on button "Start" at bounding box center [70, 157] width 35 height 18
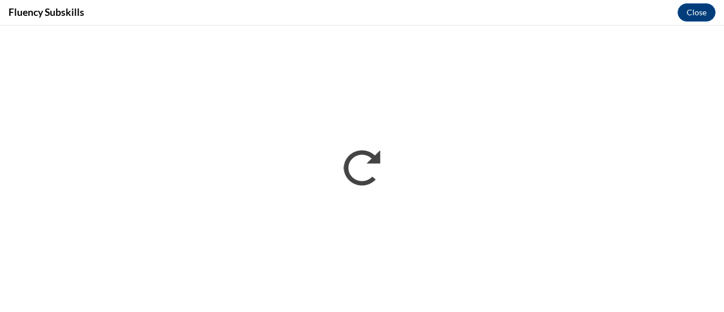
scroll to position [0, 0]
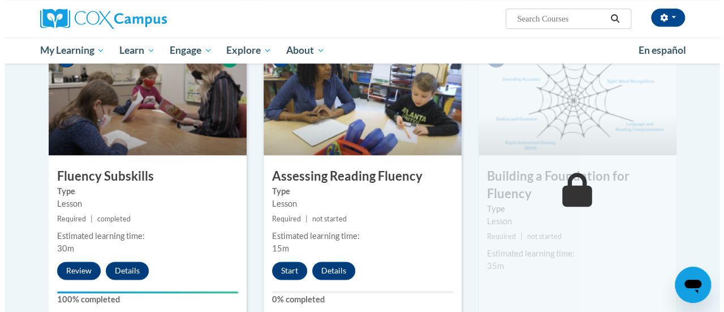
scroll to position [679, 0]
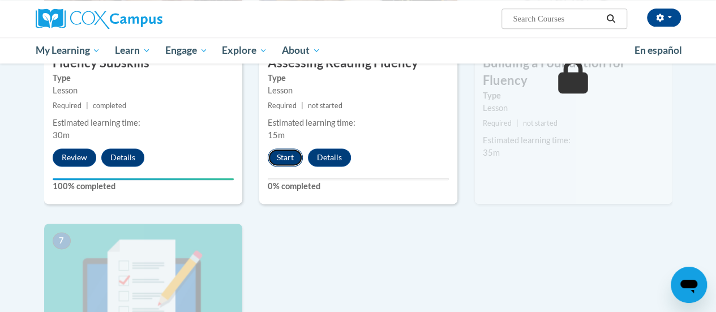
click at [284, 158] on button "Start" at bounding box center [285, 157] width 35 height 18
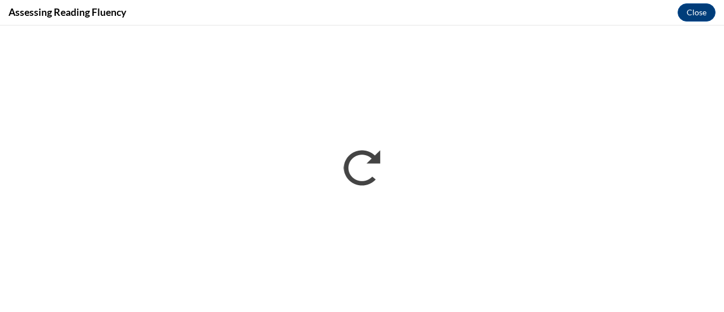
scroll to position [0, 0]
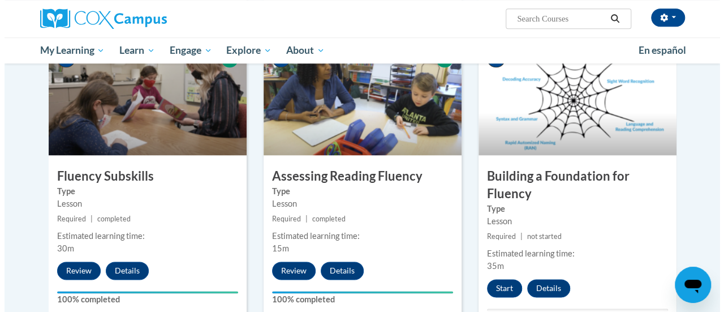
scroll to position [679, 0]
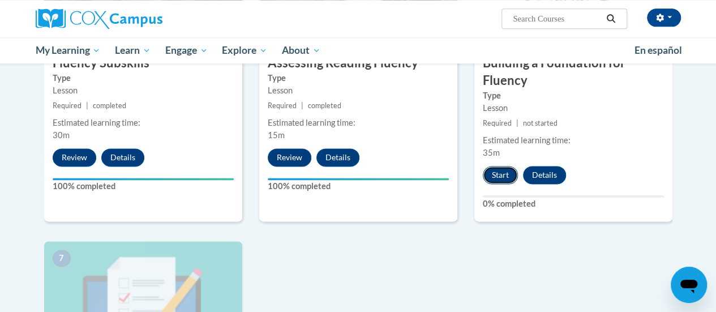
click at [494, 173] on button "Start" at bounding box center [500, 175] width 35 height 18
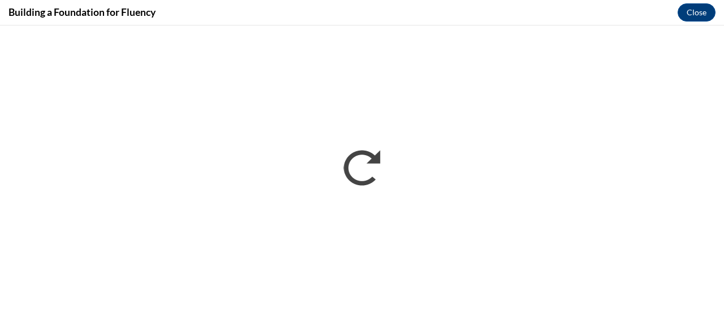
scroll to position [0, 0]
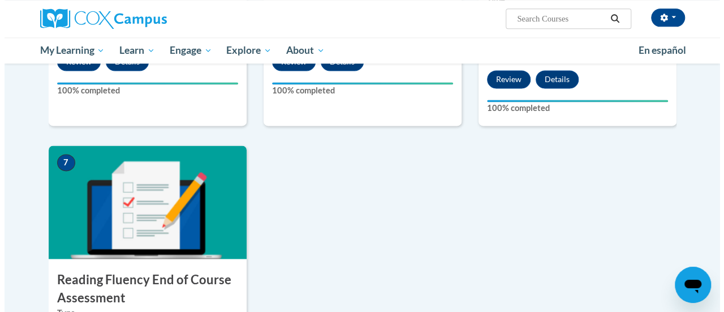
scroll to position [888, 0]
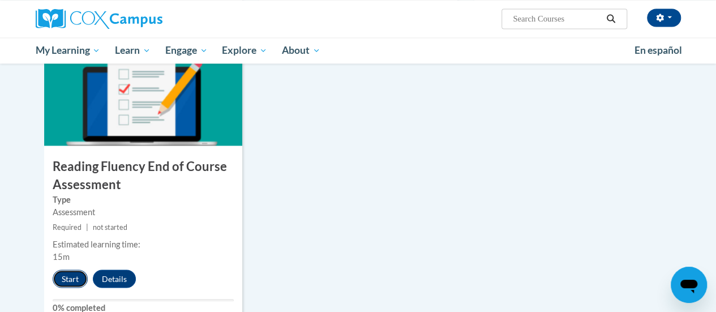
click at [63, 278] on button "Start" at bounding box center [70, 278] width 35 height 18
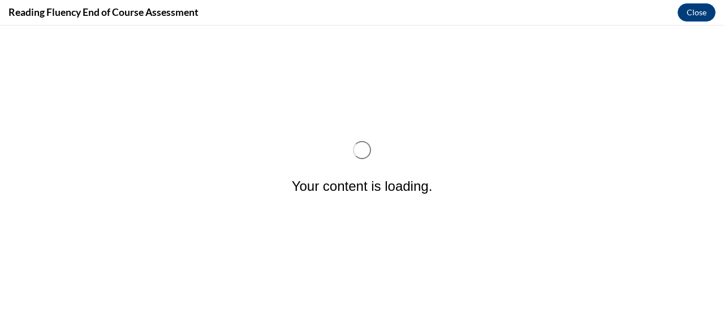
scroll to position [0, 0]
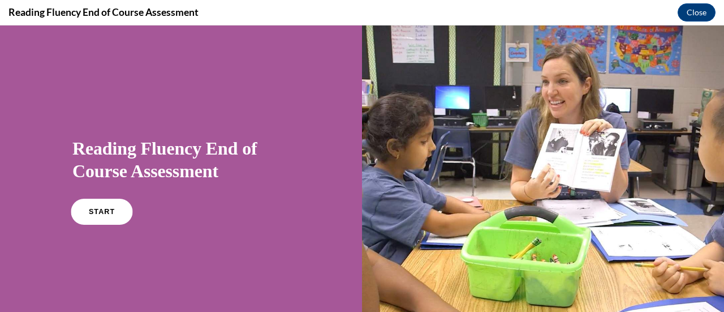
click at [106, 212] on span "START" at bounding box center [102, 212] width 26 height 8
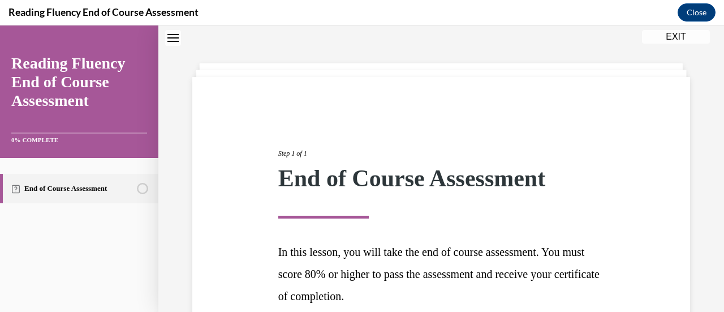
scroll to position [143, 0]
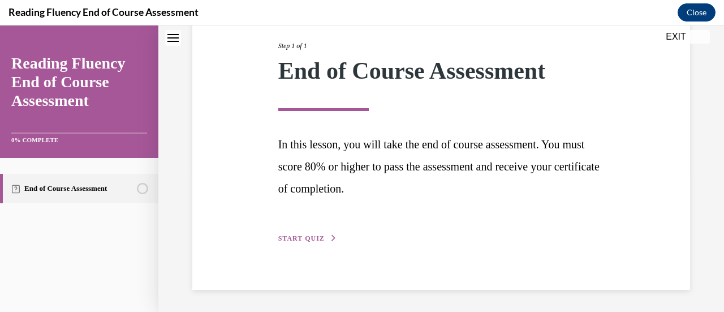
click at [304, 239] on span "START QUIZ" at bounding box center [301, 238] width 46 height 8
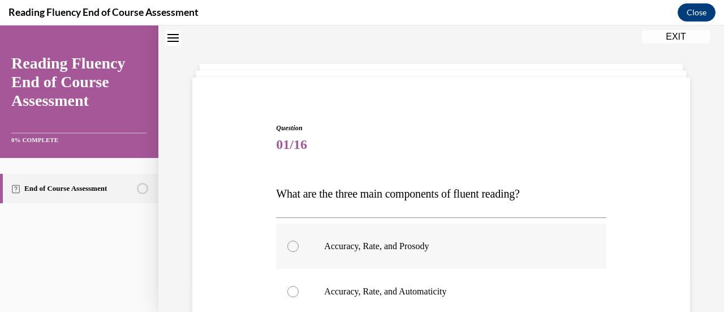
scroll to position [91, 0]
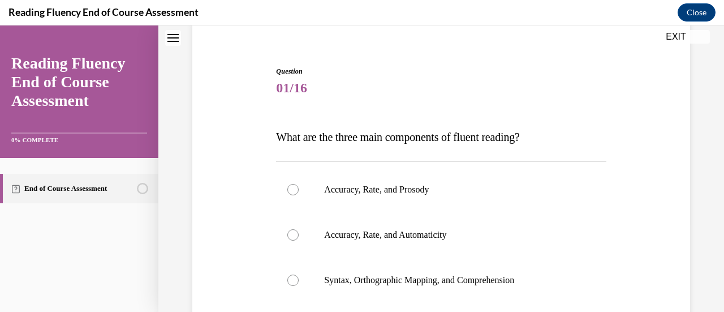
drag, startPoint x: 552, startPoint y: 137, endPoint x: 272, endPoint y: 137, distance: 280.6
click at [272, 137] on div "Question 01/16 What are the three main components of fluent reading?  Accuracy,…" at bounding box center [440, 260] width 503 height 456
copy span "What are the three main components of fluent reading?"
click at [286, 186] on label "Accuracy, Rate, and Prosody" at bounding box center [441, 189] width 330 height 45
click at [287, 186] on input "Accuracy, Rate, and Prosody" at bounding box center [292, 189] width 11 height 11
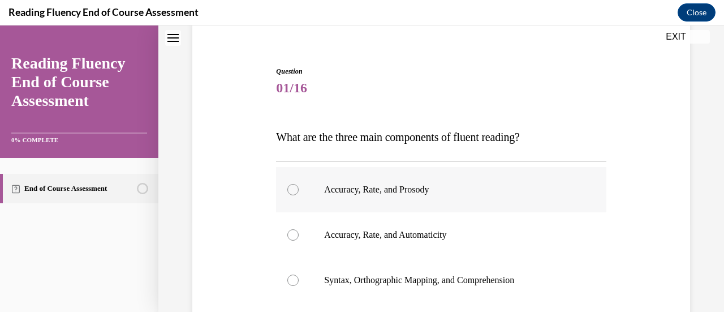
radio input "true"
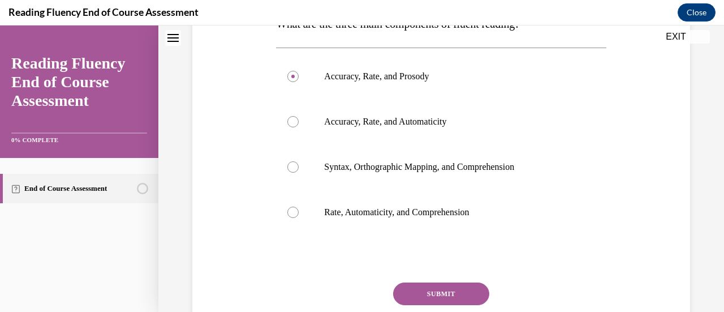
click at [436, 292] on button "SUBMIT" at bounding box center [441, 293] width 96 height 23
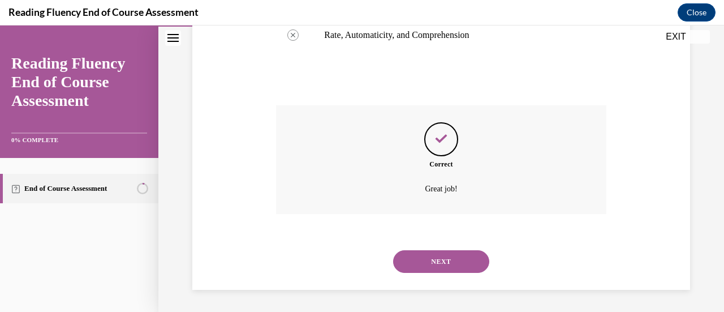
click at [440, 264] on button "NEXT" at bounding box center [441, 261] width 96 height 23
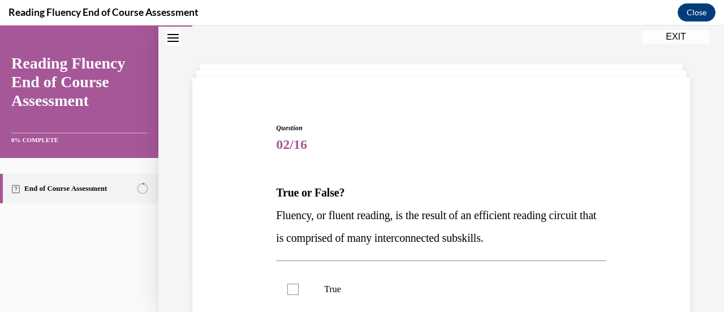
scroll to position [91, 0]
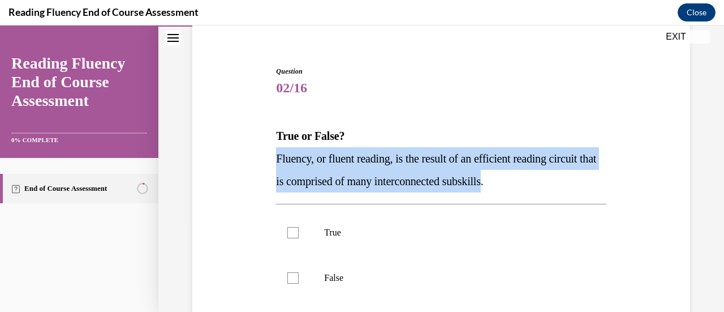
drag, startPoint x: 550, startPoint y: 180, endPoint x: 261, endPoint y: 159, distance: 289.3
click at [261, 159] on div "Question 02/16 True or False? Fluency, or fluent reading, is the result of an e…" at bounding box center [440, 236] width 503 height 408
copy span "Fluency, or fluent reading, is the result of an efficient reading circuit that …"
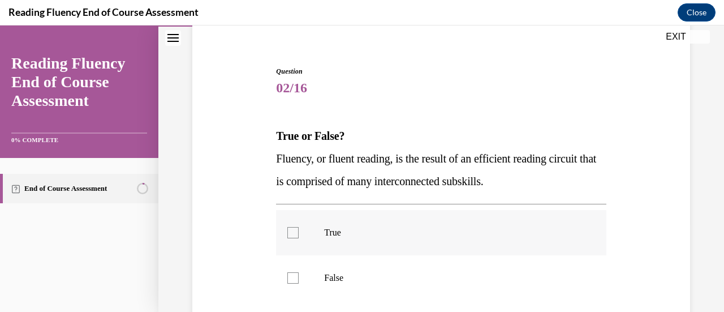
click at [291, 228] on div at bounding box center [292, 232] width 11 height 11
click at [291, 228] on input "True" at bounding box center [292, 232] width 11 height 11
checkbox input "true"
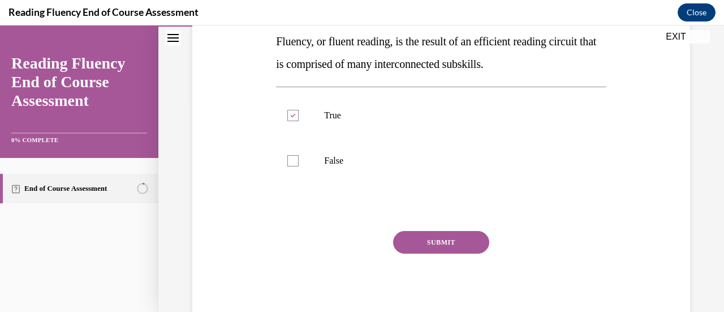
click at [424, 243] on button "SUBMIT" at bounding box center [441, 242] width 96 height 23
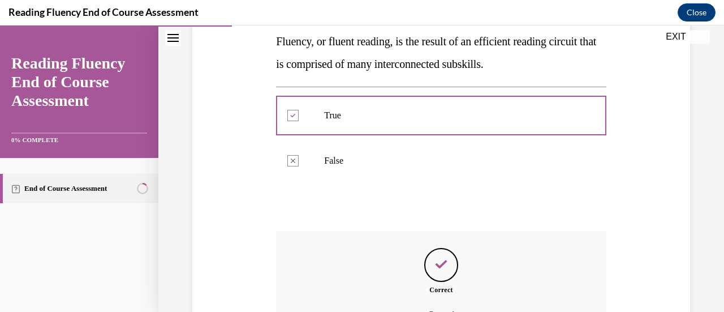
scroll to position [321, 0]
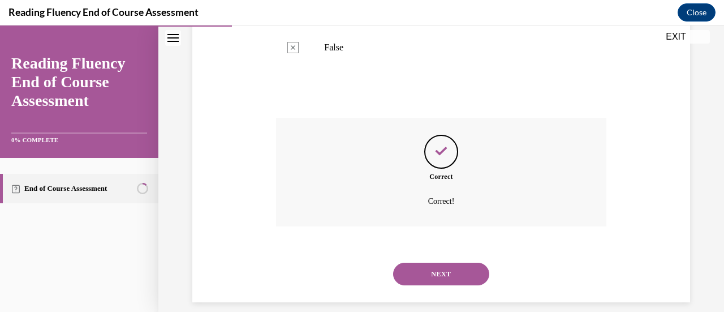
click at [443, 274] on button "NEXT" at bounding box center [441, 273] width 96 height 23
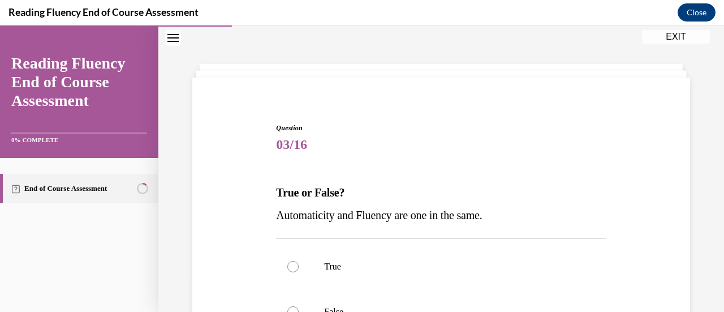
scroll to position [91, 0]
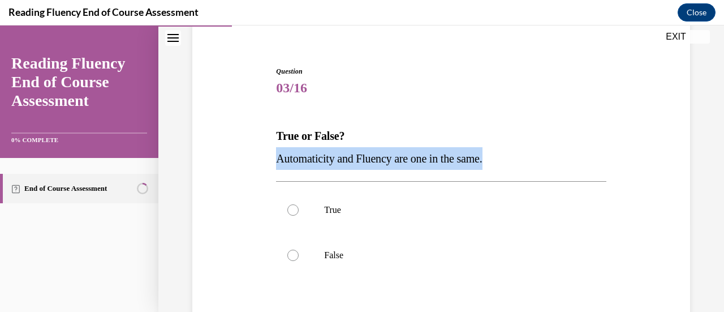
drag, startPoint x: 497, startPoint y: 156, endPoint x: 252, endPoint y: 167, distance: 245.2
click at [252, 167] on div "Question 03/16 True or False? Automaticity and Fluency are one in the same.  Tr…" at bounding box center [440, 225] width 503 height 386
copy span "Automaticity and Fluency are one in the same."
click at [293, 254] on div at bounding box center [292, 254] width 11 height 11
click at [293, 254] on input "False" at bounding box center [292, 254] width 11 height 11
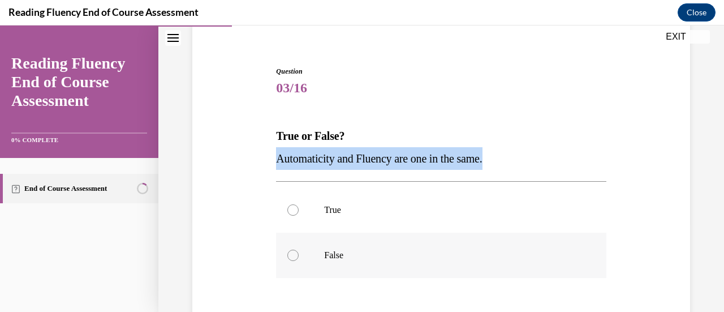
radio input "true"
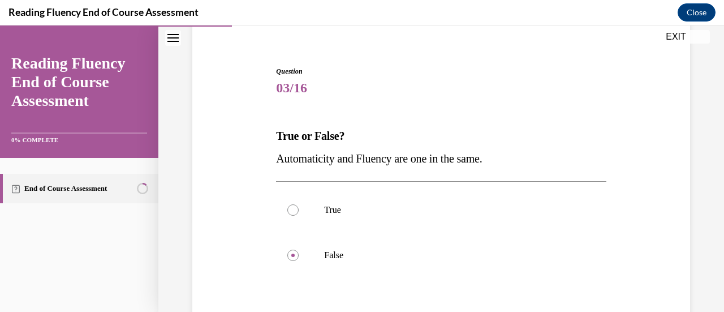
scroll to position [186, 0]
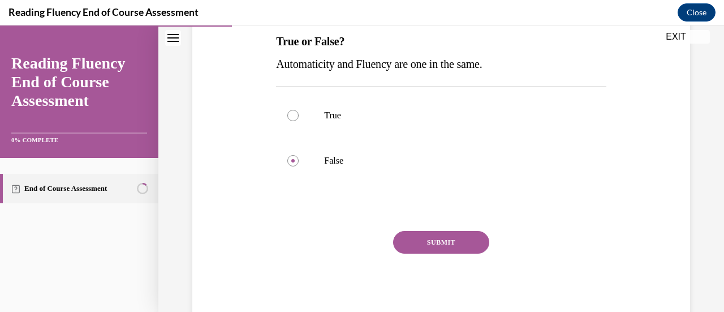
click at [440, 237] on button "SUBMIT" at bounding box center [441, 242] width 96 height 23
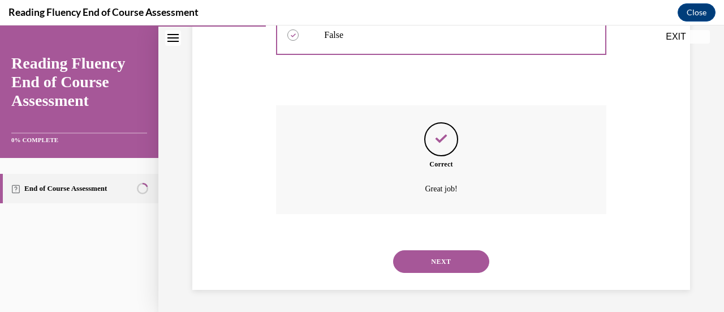
click at [438, 266] on button "NEXT" at bounding box center [441, 261] width 96 height 23
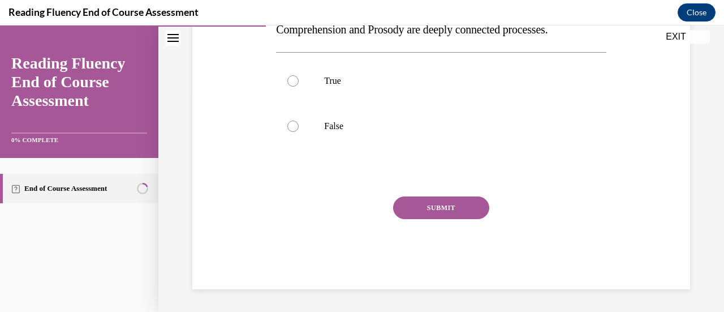
scroll to position [35, 0]
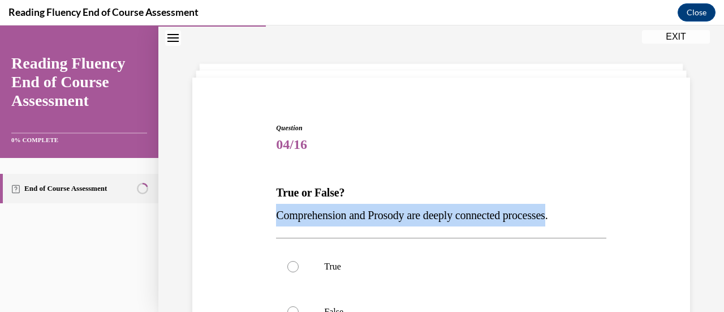
drag, startPoint x: 571, startPoint y: 212, endPoint x: 265, endPoint y: 218, distance: 305.5
click at [265, 218] on div "Question 04/16 True or False? Comprehension and Prosody are deeply connected pr…" at bounding box center [440, 282] width 503 height 386
copy span "Comprehension and Prosody are deeply connected processes"
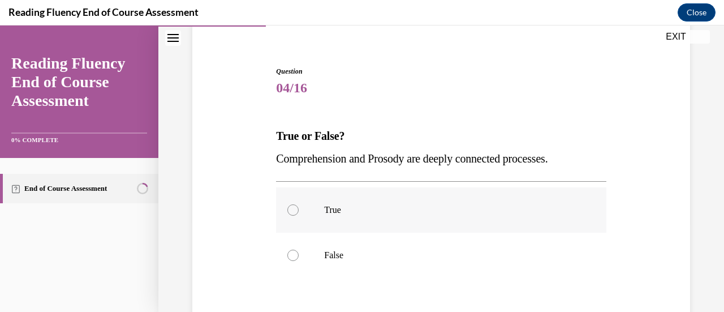
click at [307, 210] on label "True" at bounding box center [441, 209] width 330 height 45
click at [299, 210] on input "True" at bounding box center [292, 209] width 11 height 11
radio input "true"
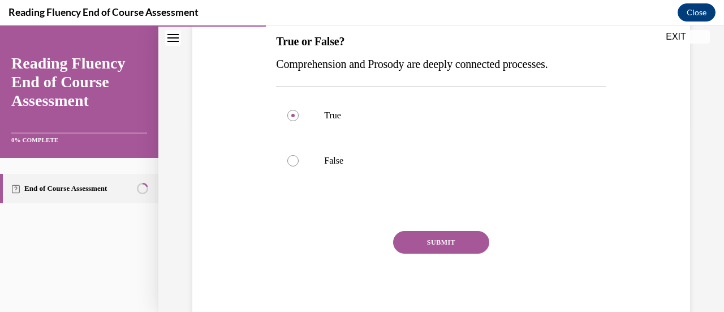
click at [433, 244] on button "SUBMIT" at bounding box center [441, 242] width 96 height 23
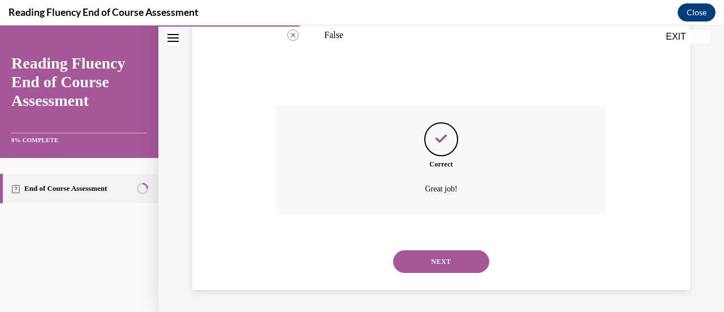
click at [442, 261] on button "NEXT" at bounding box center [441, 261] width 96 height 23
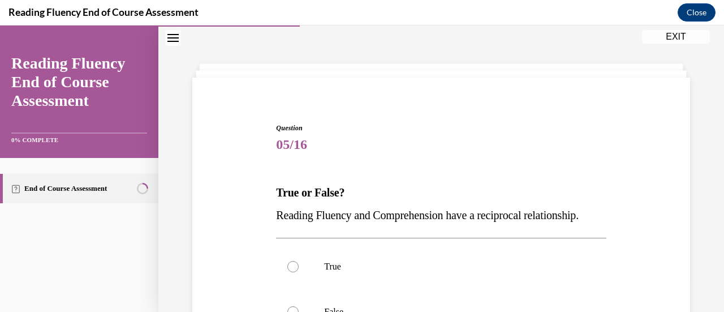
scroll to position [91, 0]
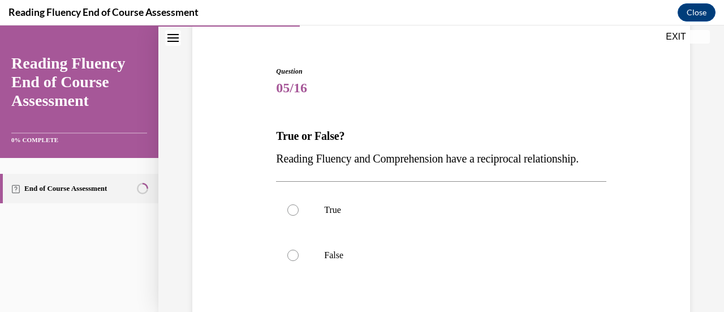
drag, startPoint x: 335, startPoint y: 188, endPoint x: 266, endPoint y: 162, distance: 74.0
click at [266, 162] on div "Question 05/16 True or False? Reading Fluency and Comprehension have a reciproc…" at bounding box center [440, 225] width 503 height 386
copy span "Reading Fluency and Comprehension have a reciprocal relationship."
click at [296, 216] on div at bounding box center [292, 209] width 11 height 11
click at [296, 216] on input "True" at bounding box center [292, 209] width 11 height 11
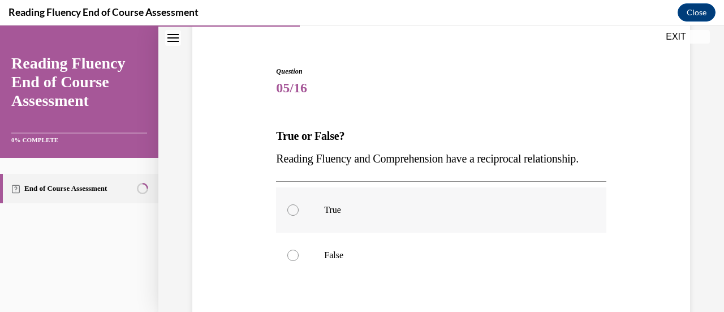
radio input "true"
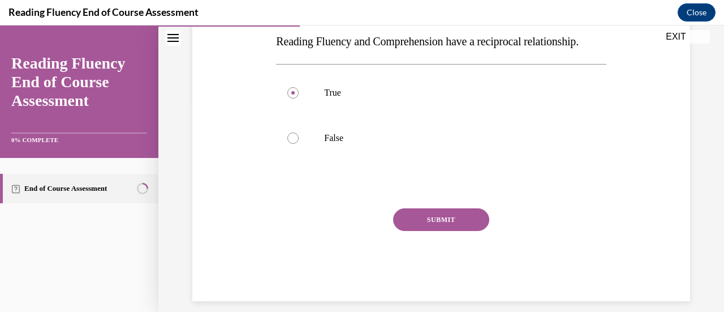
click at [428, 231] on button "SUBMIT" at bounding box center [441, 219] width 96 height 23
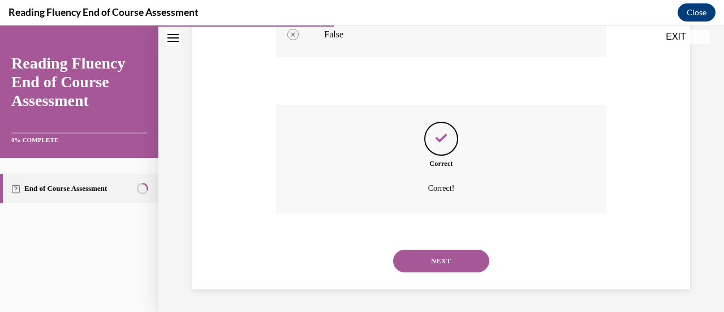
scroll to position [334, 0]
click at [420, 260] on button "NEXT" at bounding box center [441, 260] width 96 height 23
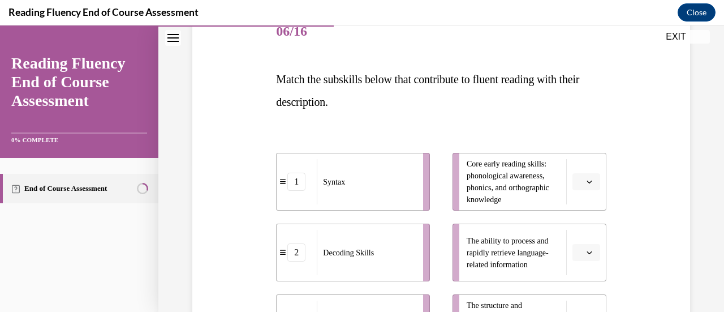
scroll to position [204, 0]
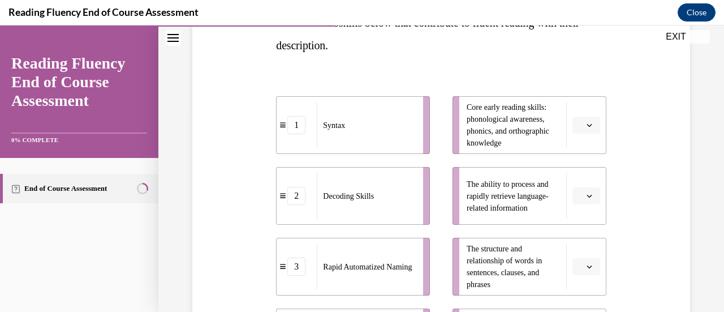
click at [587, 126] on icon "button" at bounding box center [590, 125] width 6 height 6
click at [577, 171] on div "1" at bounding box center [577, 172] width 28 height 23
click at [587, 197] on icon "button" at bounding box center [590, 196] width 6 height 6
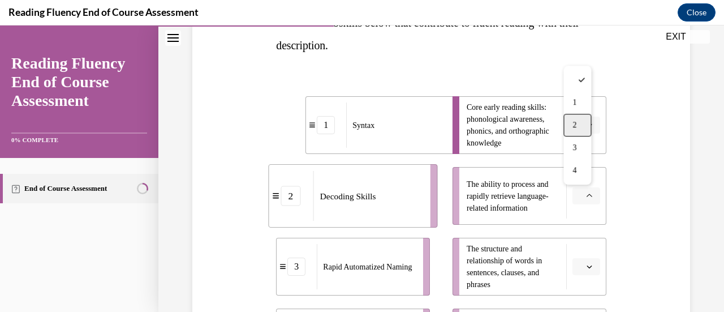
click at [579, 131] on div "2" at bounding box center [577, 125] width 28 height 23
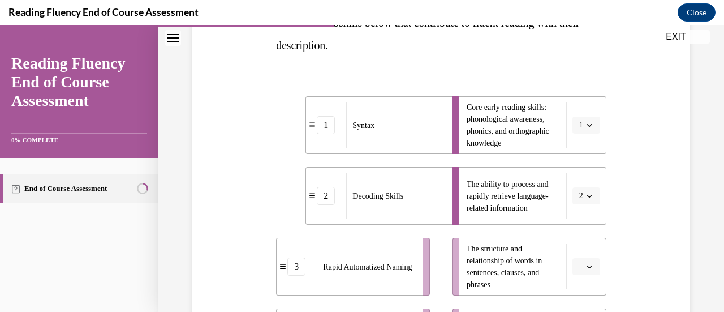
scroll to position [374, 0]
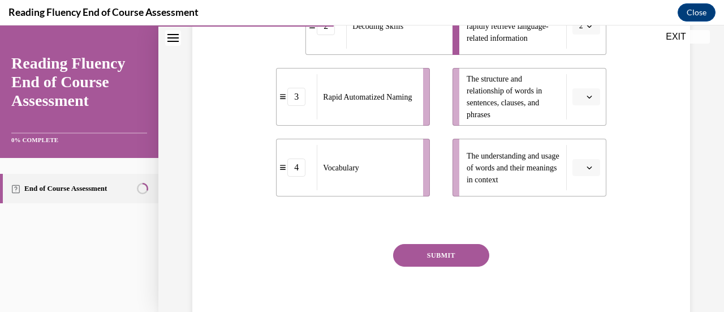
click at [578, 102] on button "button" at bounding box center [586, 96] width 28 height 17
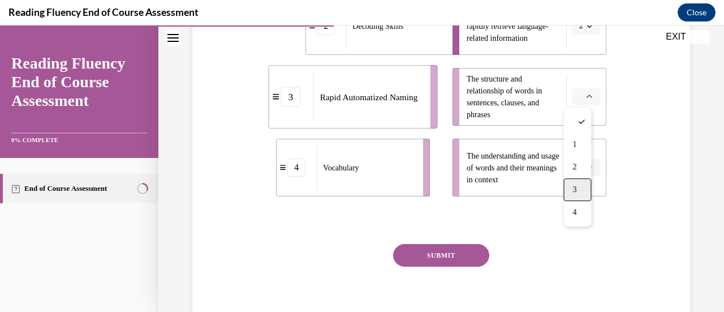
click at [575, 187] on span "3" at bounding box center [574, 189] width 4 height 9
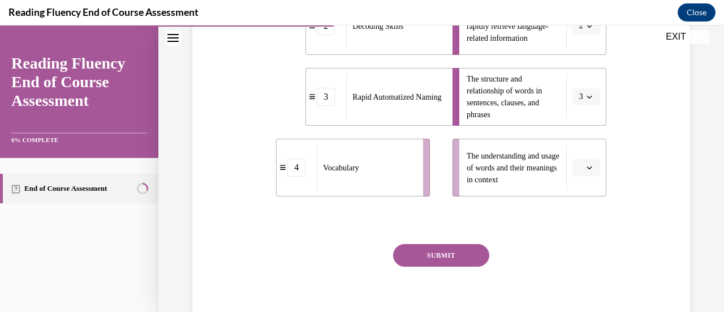
click at [587, 169] on icon "button" at bounding box center [590, 168] width 6 height 6
click at [572, 279] on span "4" at bounding box center [574, 282] width 4 height 9
click at [425, 245] on button "SUBMIT" at bounding box center [441, 255] width 96 height 23
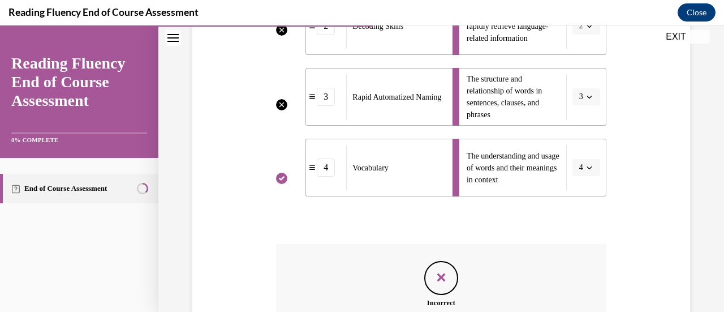
scroll to position [512, 0]
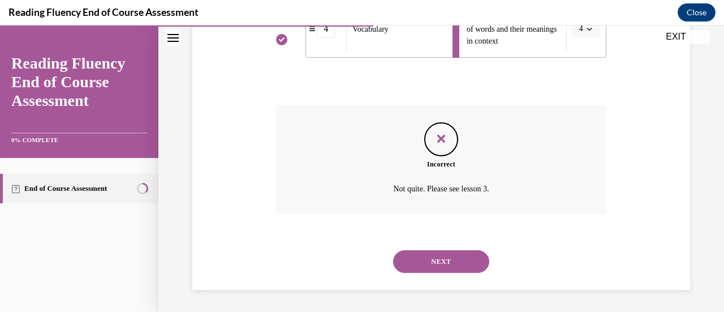
click at [454, 261] on button "NEXT" at bounding box center [441, 261] width 96 height 23
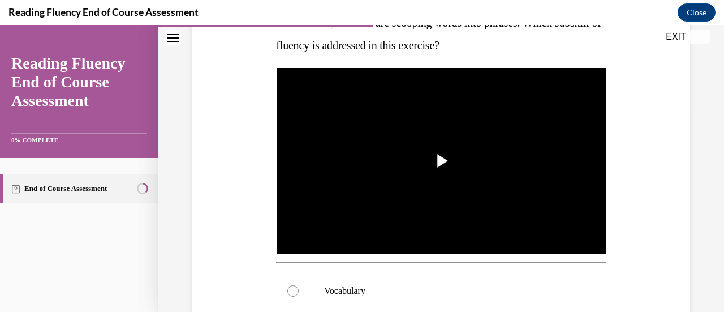
scroll to position [148, 0]
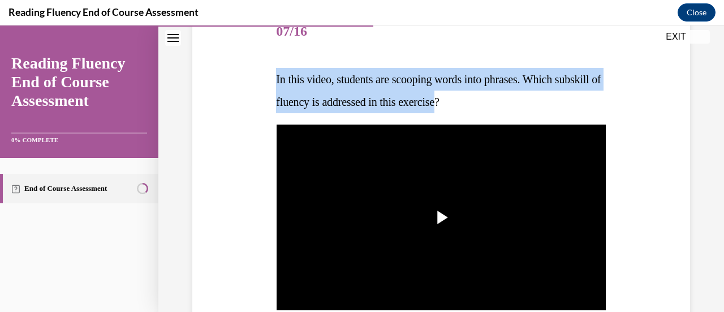
drag, startPoint x: 499, startPoint y: 99, endPoint x: 260, endPoint y: 84, distance: 239.2
click at [260, 84] on div "Question 07/16 In this video, students are scooping words into phrases. Which s…" at bounding box center [440, 311] width 503 height 670
copy span "In this video, students are scooping words into phrases. Which subskill of flue…"
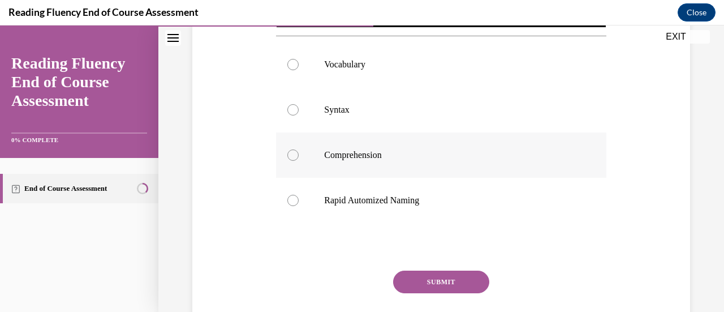
scroll to position [374, 0]
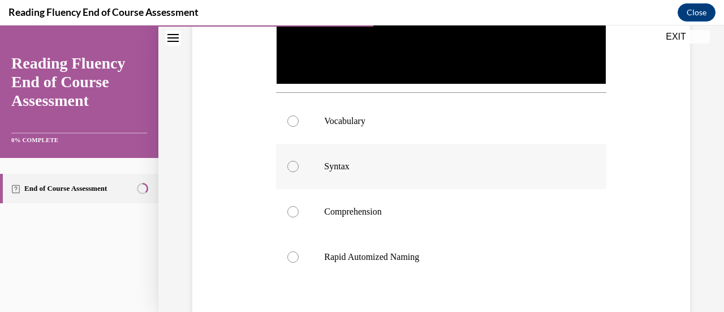
click at [287, 161] on div at bounding box center [292, 166] width 11 height 11
click at [287, 161] on input "Syntax" at bounding box center [292, 166] width 11 height 11
radio input "true"
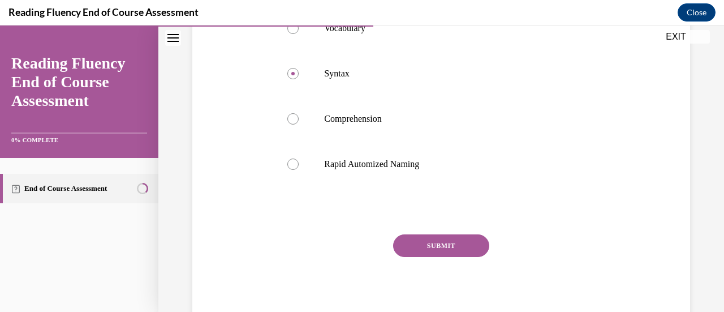
click at [425, 244] on button "SUBMIT" at bounding box center [441, 245] width 96 height 23
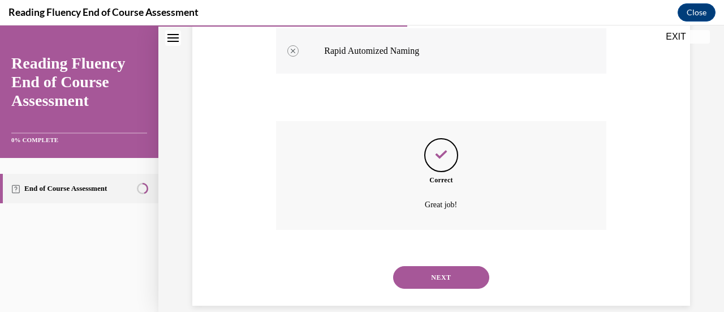
scroll to position [592, 0]
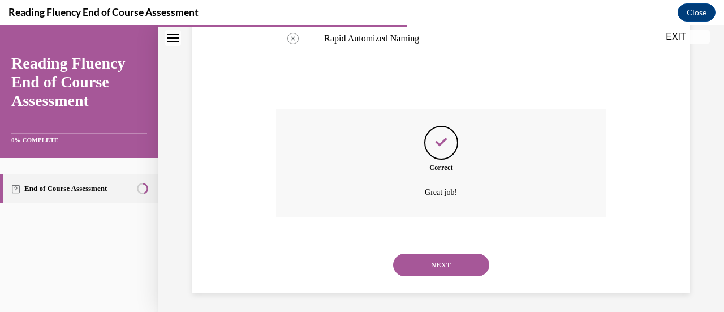
click at [413, 266] on button "NEXT" at bounding box center [441, 264] width 96 height 23
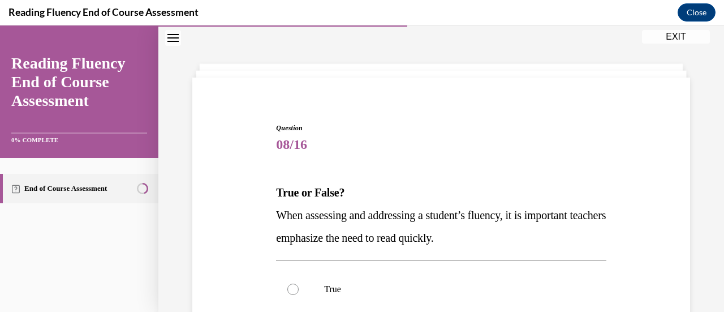
scroll to position [148, 0]
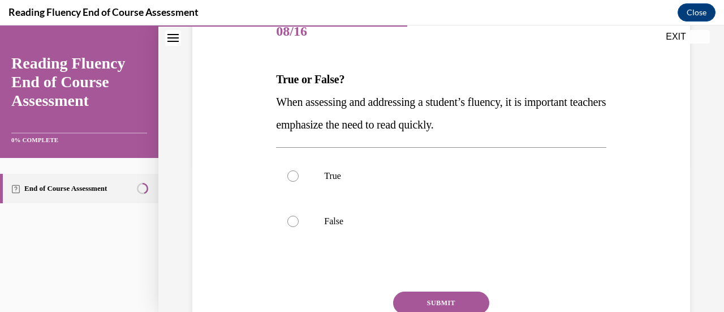
drag, startPoint x: 501, startPoint y: 121, endPoint x: 310, endPoint y: 113, distance: 191.4
click at [264, 106] on div "Question 08/16 True or False? When assessing and addressing a student’s fluency…" at bounding box center [440, 180] width 503 height 408
copy span "When assessing and addressing a student’s fluency, it is important teachers emp…"
click at [295, 218] on div at bounding box center [292, 221] width 11 height 11
click at [295, 218] on input "False" at bounding box center [292, 221] width 11 height 11
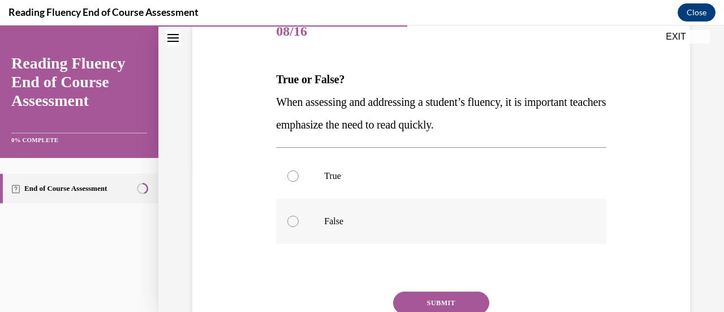
radio input "true"
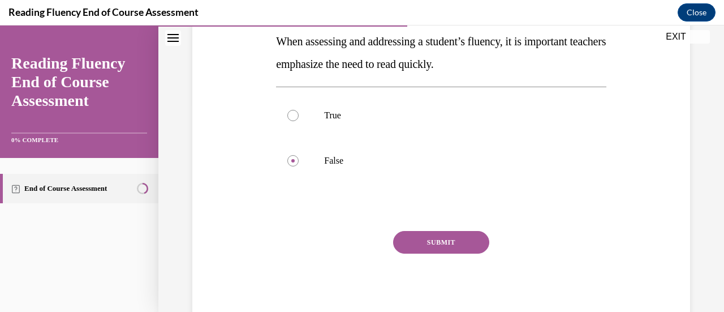
click at [436, 237] on button "SUBMIT" at bounding box center [441, 242] width 96 height 23
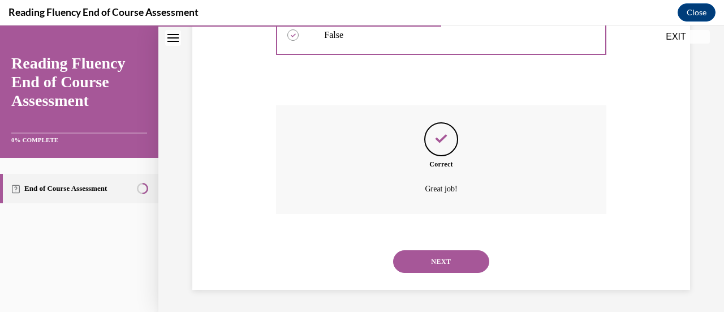
click at [432, 264] on button "NEXT" at bounding box center [441, 261] width 96 height 23
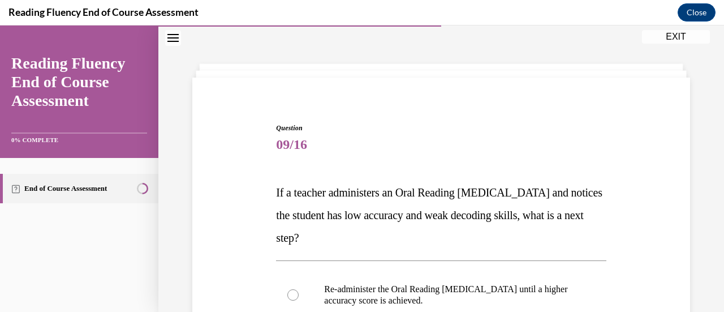
scroll to position [91, 0]
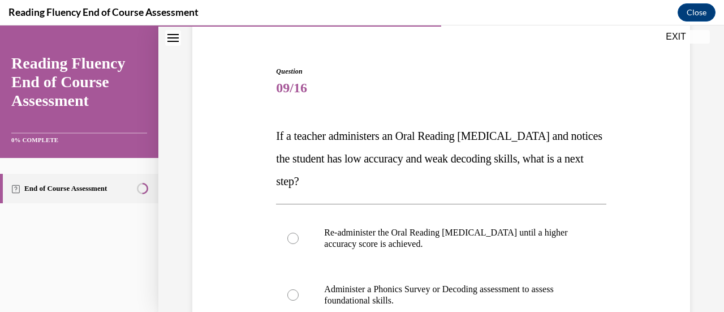
drag, startPoint x: 376, startPoint y: 187, endPoint x: 299, endPoint y: 149, distance: 85.3
click at [278, 137] on p "If a teacher administers an Oral Reading Fluency assessment and notices the stu…" at bounding box center [441, 158] width 330 height 68
copy span "f a teacher administers an Oral Reading Fluency assessment and notices the stud…"
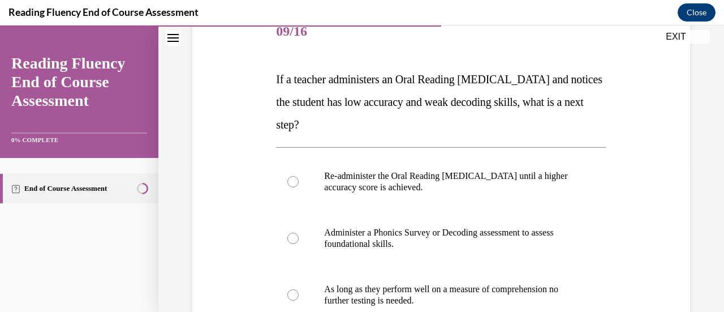
scroll to position [204, 0]
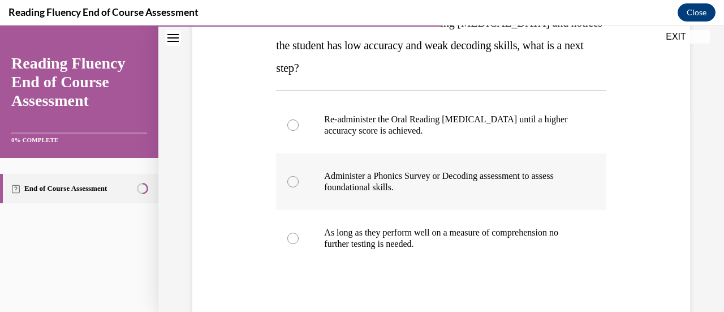
click at [295, 184] on div at bounding box center [292, 181] width 11 height 11
click at [295, 184] on input "Administer a Phonics Survey or Decoding assessment to assess foundational skill…" at bounding box center [292, 181] width 11 height 11
radio input "true"
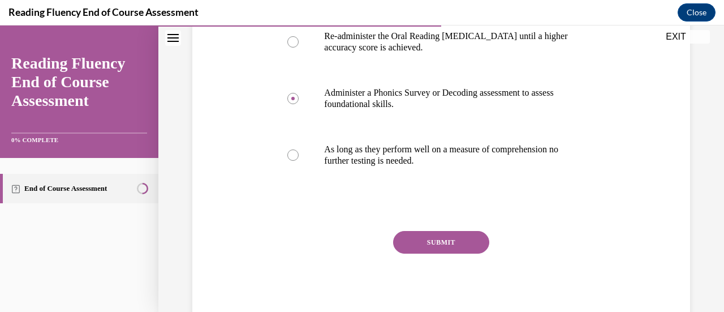
click at [421, 244] on button "SUBMIT" at bounding box center [441, 242] width 96 height 23
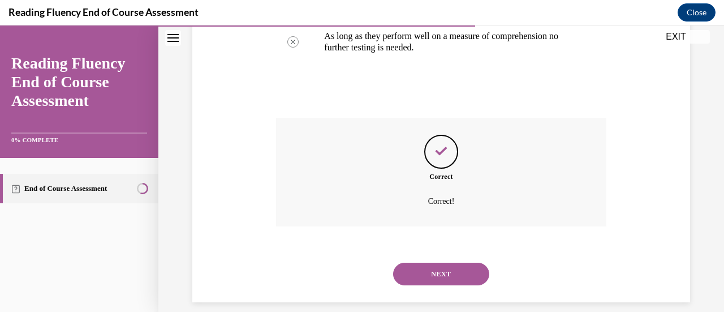
scroll to position [413, 0]
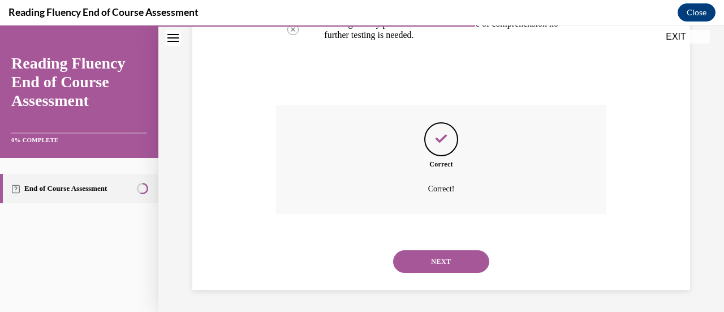
click at [426, 259] on button "NEXT" at bounding box center [441, 261] width 96 height 23
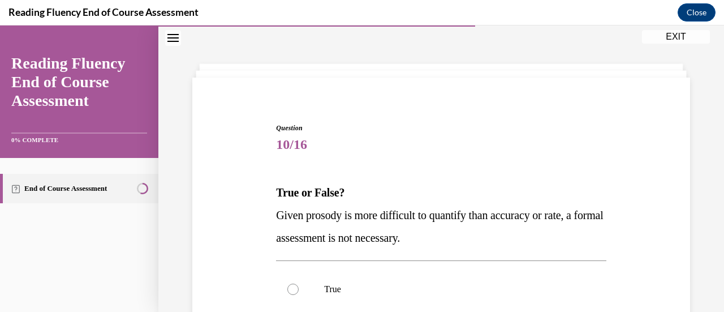
scroll to position [148, 0]
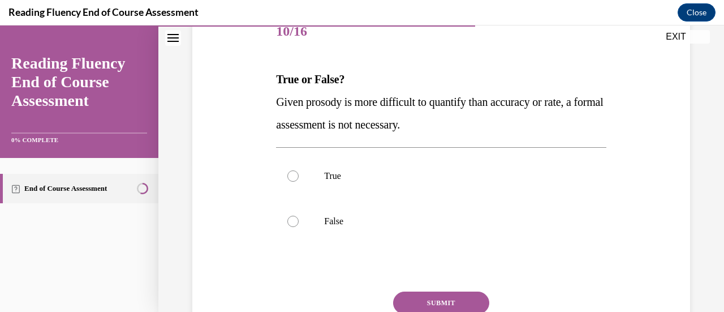
drag, startPoint x: 463, startPoint y: 127, endPoint x: 321, endPoint y: 114, distance: 142.0
click at [276, 104] on p "Given prosody is more difficult to quantify than accuracy or rate, a formal ass…" at bounding box center [441, 113] width 330 height 45
copy span "Given prosody is more difficult to quantify than accuracy or rate, a formal ass…"
click at [296, 219] on div at bounding box center [292, 221] width 11 height 11
click at [296, 219] on input "False" at bounding box center [292, 221] width 11 height 11
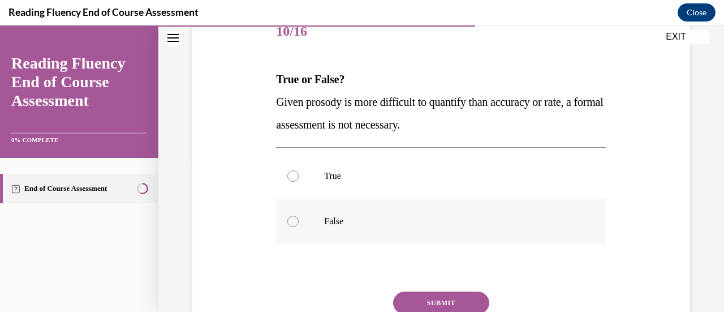
radio input "true"
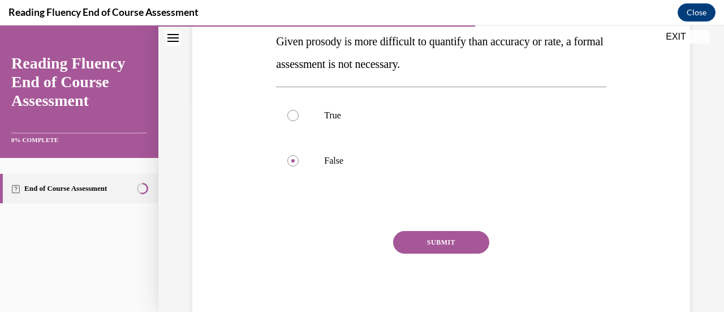
click at [428, 242] on button "SUBMIT" at bounding box center [441, 242] width 96 height 23
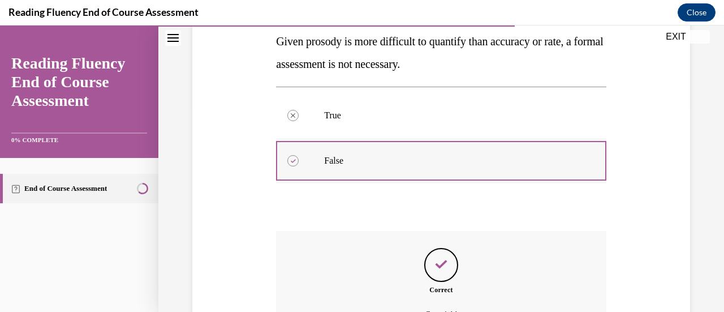
scroll to position [321, 0]
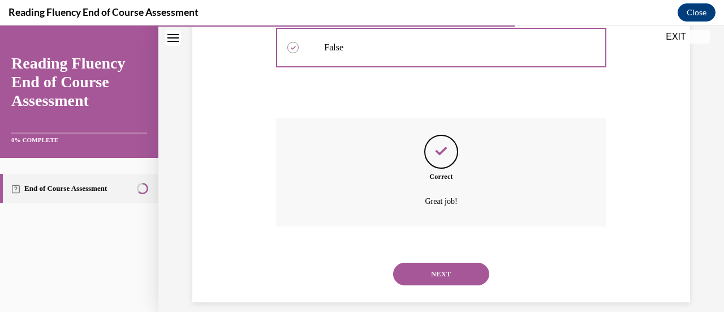
click at [422, 271] on button "NEXT" at bounding box center [441, 273] width 96 height 23
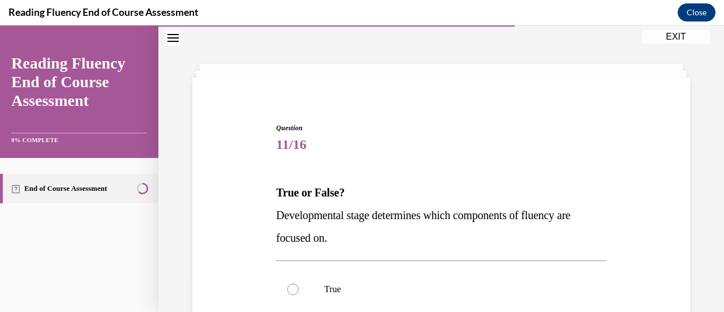
scroll to position [91, 0]
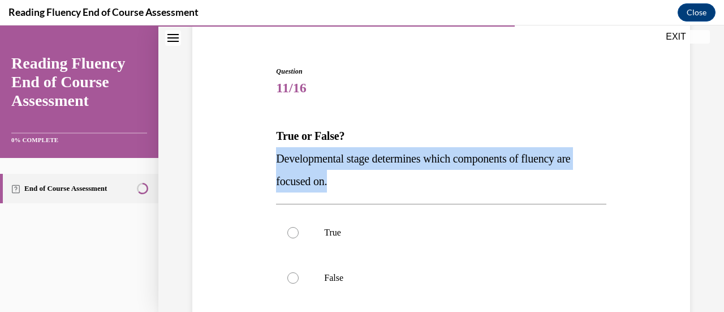
drag, startPoint x: 330, startPoint y: 180, endPoint x: 296, endPoint y: 166, distance: 36.8
click at [277, 156] on span "Developmental stage determines which components of fluency are focused on." at bounding box center [423, 169] width 294 height 35
copy span "Developmental stage determines which components of fluency are focused on."
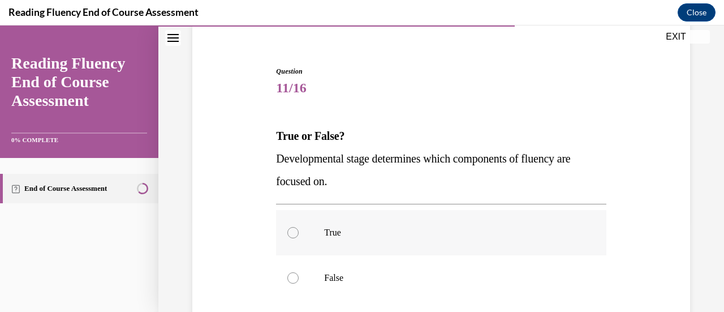
click at [294, 230] on div at bounding box center [292, 232] width 11 height 11
click at [294, 230] on input "True" at bounding box center [292, 232] width 11 height 11
radio input "true"
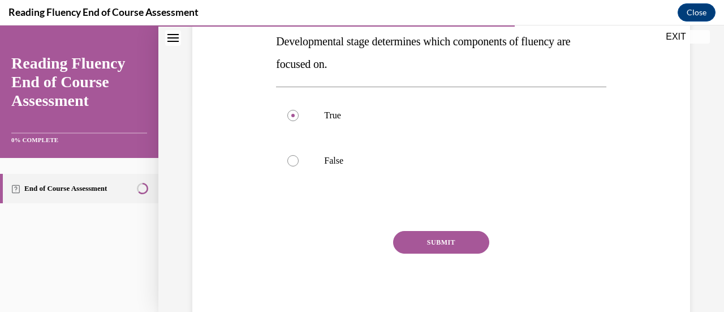
click at [429, 238] on button "SUBMIT" at bounding box center [441, 242] width 96 height 23
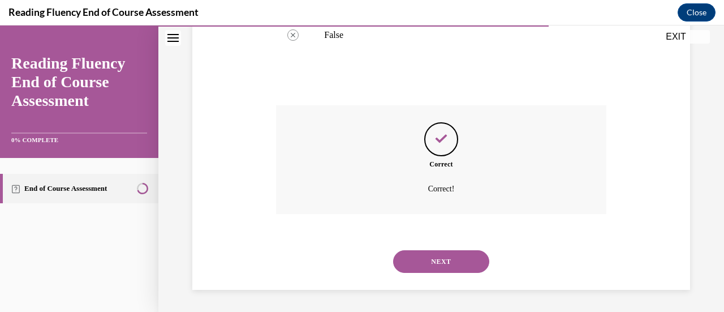
click at [430, 256] on button "NEXT" at bounding box center [441, 261] width 96 height 23
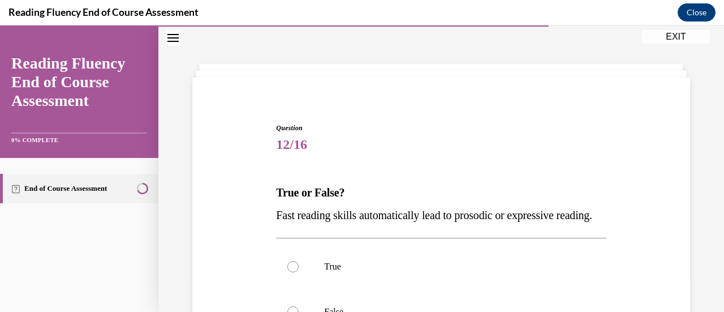
scroll to position [91, 0]
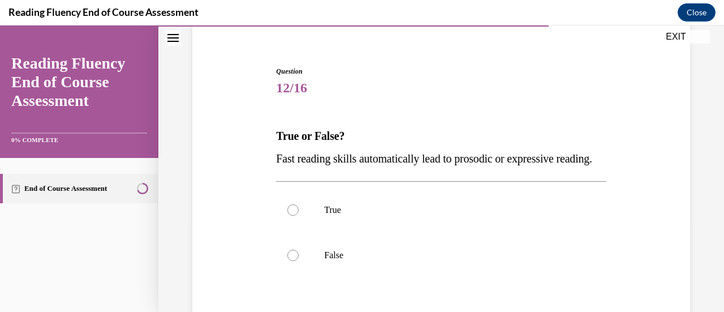
drag, startPoint x: 316, startPoint y: 185, endPoint x: 268, endPoint y: 160, distance: 54.4
click at [265, 156] on div "Question 12/16 True or False? Fast reading skills automatically lead to prosodi…" at bounding box center [440, 225] width 503 height 386
click at [292, 261] on div at bounding box center [292, 254] width 11 height 11
click at [292, 261] on input "False" at bounding box center [292, 254] width 11 height 11
radio input "true"
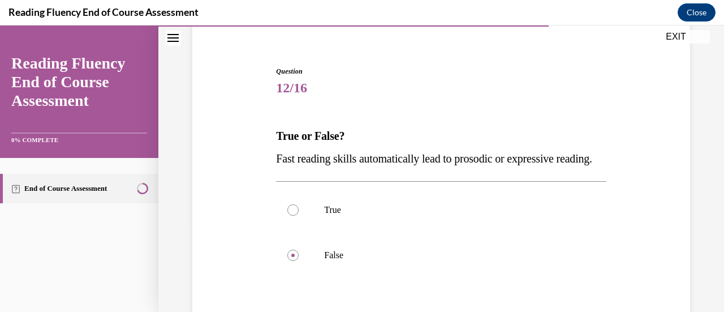
scroll to position [204, 0]
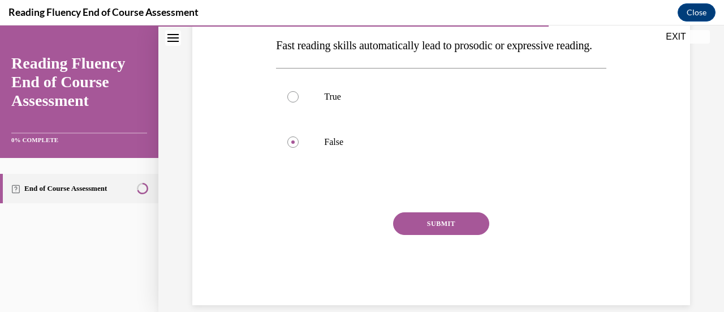
click at [424, 235] on button "SUBMIT" at bounding box center [441, 223] width 96 height 23
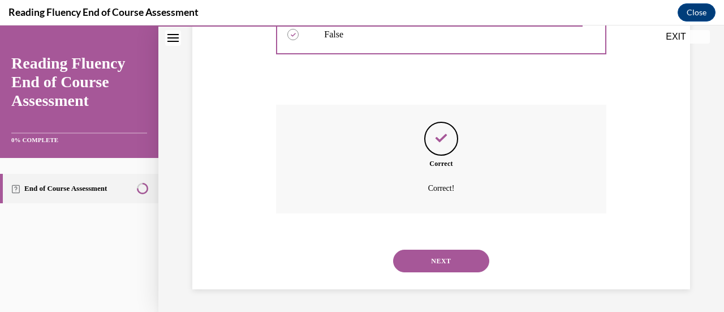
scroll to position [334, 0]
click at [437, 262] on button "NEXT" at bounding box center [441, 260] width 96 height 23
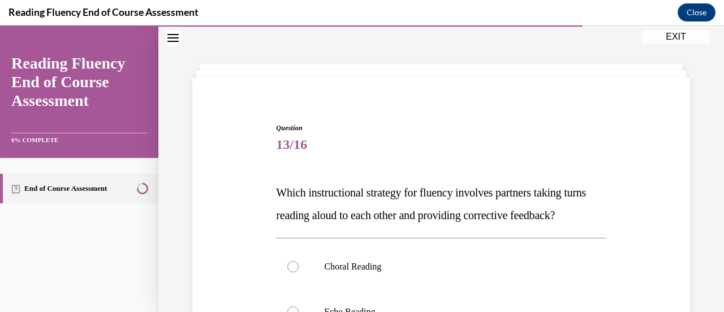
scroll to position [91, 0]
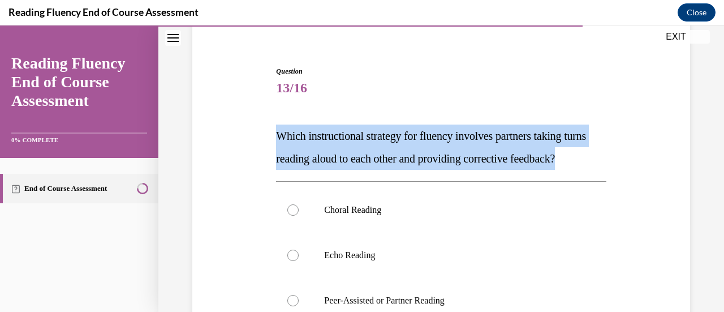
drag, startPoint x: 324, startPoint y: 178, endPoint x: 273, endPoint y: 138, distance: 64.5
click at [273, 138] on div "Question 13/16 Which instructional strategy for fluency involves partners takin…" at bounding box center [440, 278] width 335 height 459
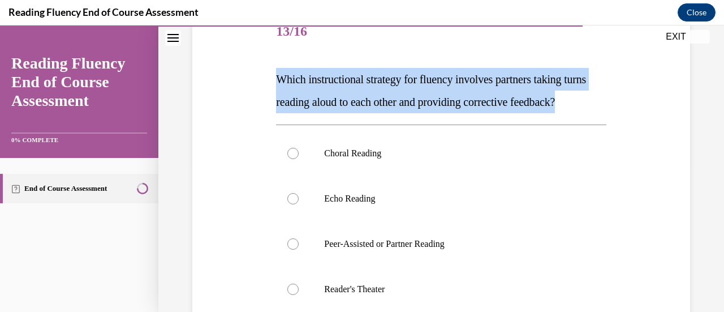
scroll to position [204, 0]
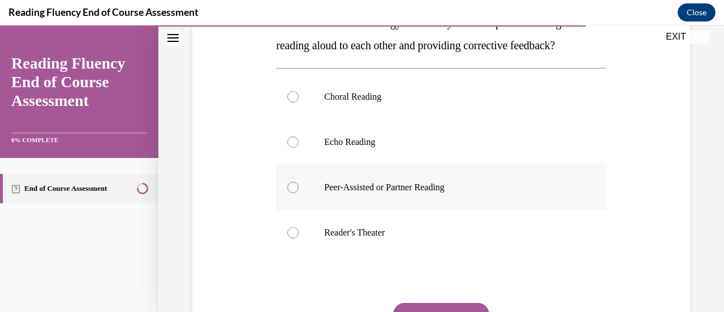
click at [292, 193] on div at bounding box center [292, 187] width 11 height 11
click at [292, 193] on input "Peer-Assisted or Partner Reading" at bounding box center [292, 187] width 11 height 11
radio input "true"
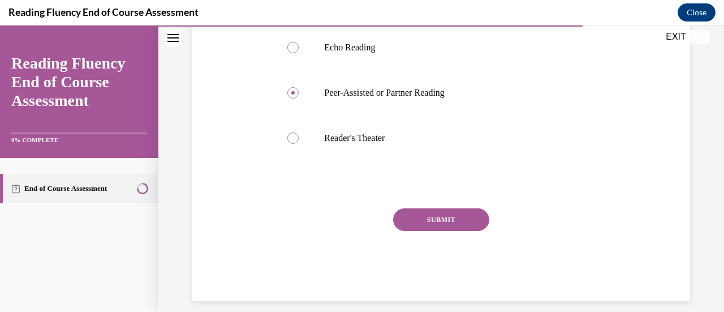
click at [424, 231] on button "SUBMIT" at bounding box center [441, 219] width 96 height 23
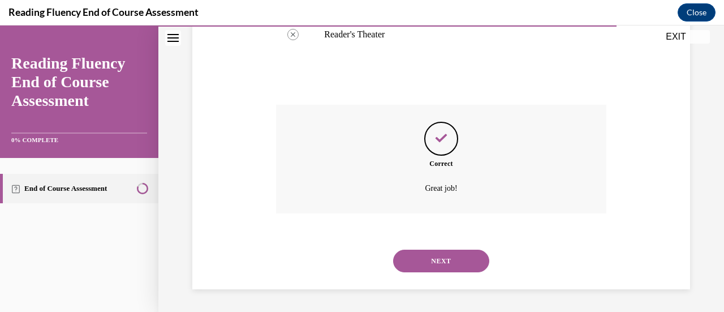
scroll to position [424, 0]
click at [425, 262] on button "NEXT" at bounding box center [441, 260] width 96 height 23
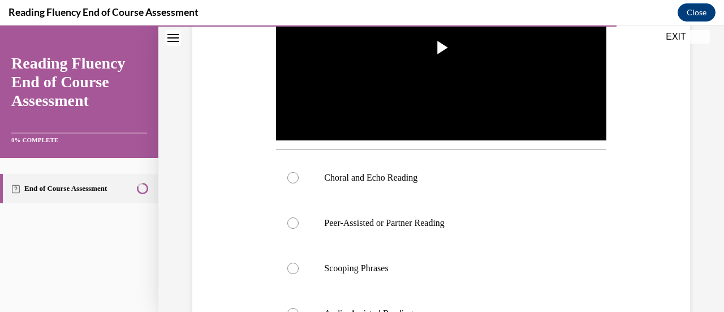
scroll to position [374, 0]
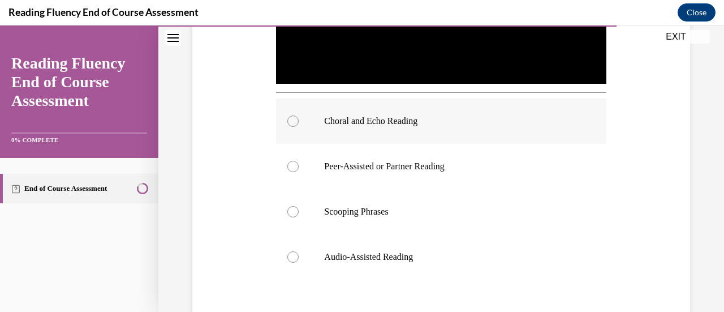
click at [291, 120] on div at bounding box center [292, 120] width 11 height 11
click at [291, 120] on input "Choral and Echo Reading" at bounding box center [292, 120] width 11 height 11
radio input "true"
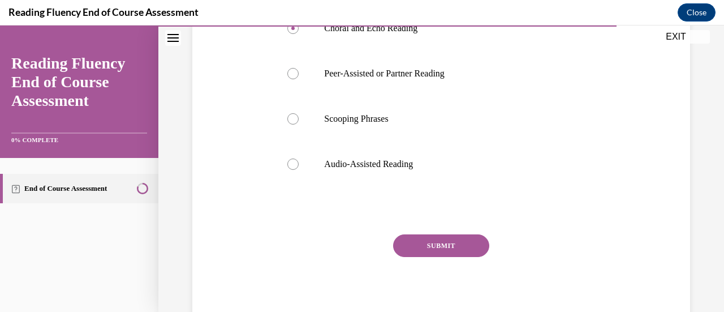
click at [447, 239] on button "SUBMIT" at bounding box center [441, 245] width 96 height 23
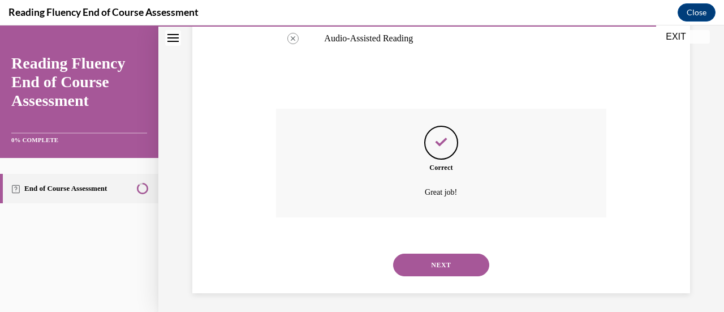
click at [434, 260] on button "NEXT" at bounding box center [441, 264] width 96 height 23
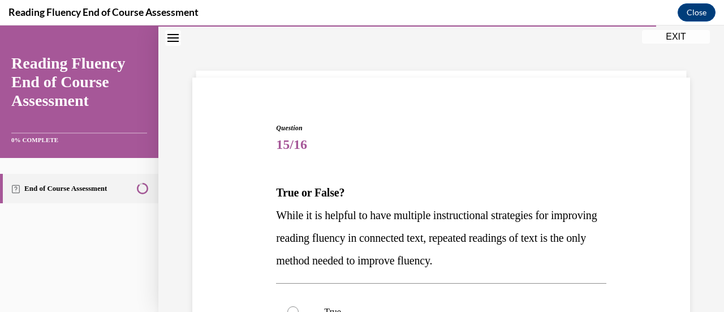
scroll to position [91, 0]
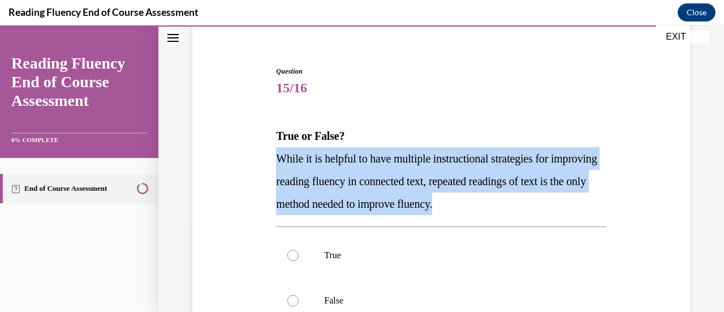
drag, startPoint x: 529, startPoint y: 200, endPoint x: 272, endPoint y: 158, distance: 260.8
click at [273, 158] on div "Question 15/16 True or False? While it is helpful to have multiple instructiona…" at bounding box center [440, 256] width 335 height 414
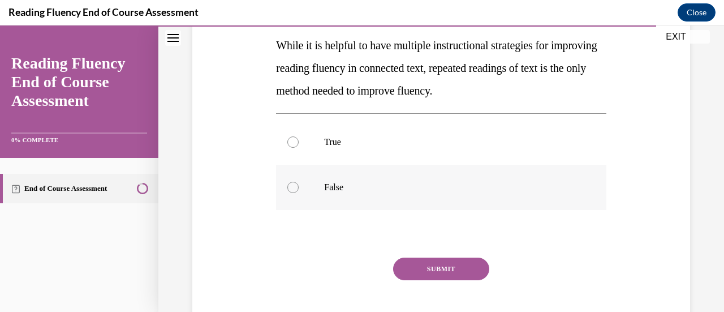
drag, startPoint x: 291, startPoint y: 189, endPoint x: 321, endPoint y: 194, distance: 29.8
click at [292, 189] on div at bounding box center [292, 187] width 11 height 11
click at [292, 189] on input "False" at bounding box center [292, 187] width 11 height 11
radio input "true"
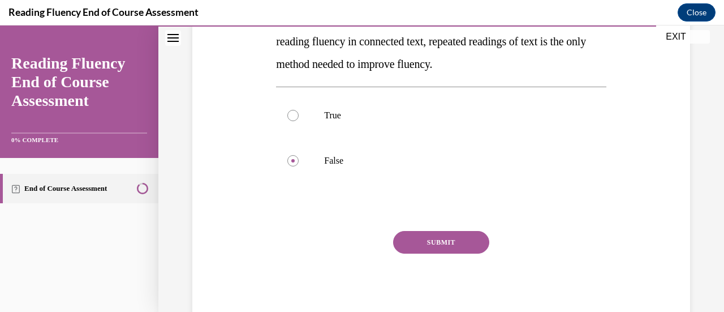
click at [469, 246] on button "SUBMIT" at bounding box center [441, 242] width 96 height 23
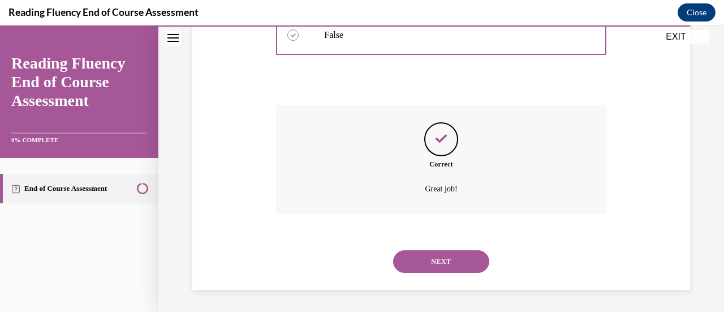
click at [460, 259] on button "NEXT" at bounding box center [441, 261] width 96 height 23
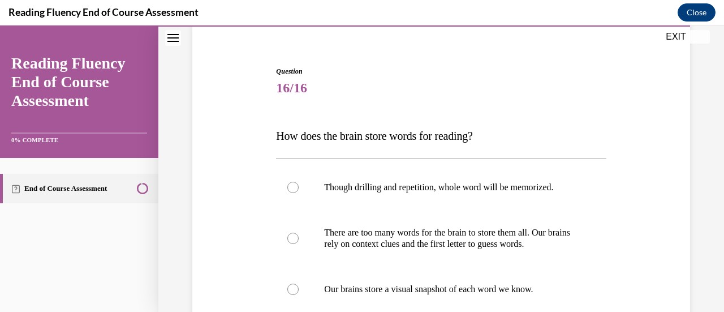
scroll to position [204, 0]
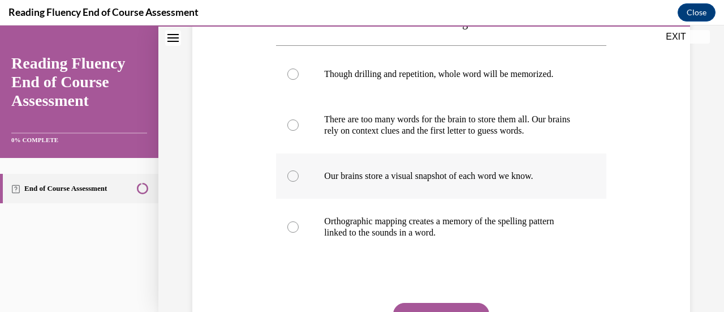
click at [293, 176] on div at bounding box center [292, 175] width 11 height 11
click at [293, 176] on input "Our brains store a visual snapshot of each word we know." at bounding box center [292, 175] width 11 height 11
radio input "true"
click at [293, 231] on div at bounding box center [292, 226] width 11 height 11
click at [293, 231] on input "Orthographic mapping creates a memory of the spelling pattern linked to the sou…" at bounding box center [292, 226] width 11 height 11
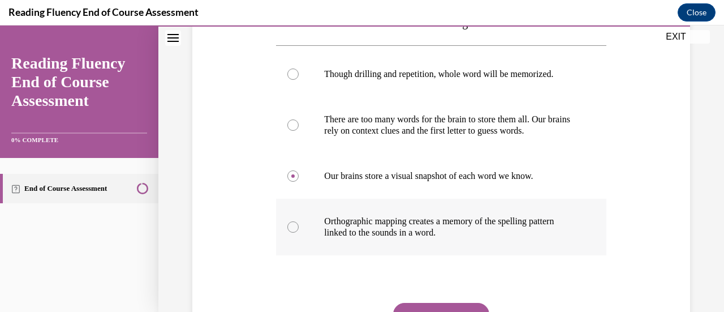
radio input "true"
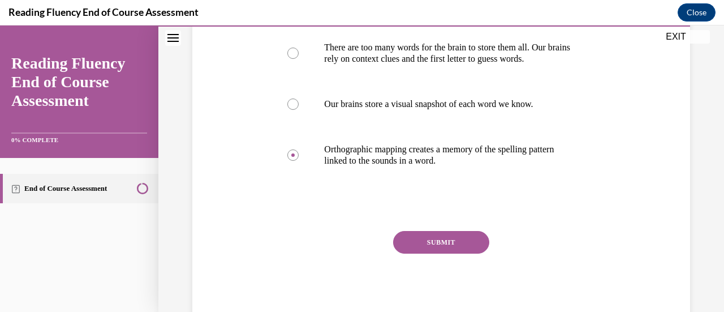
click at [451, 243] on button "SUBMIT" at bounding box center [441, 242] width 96 height 23
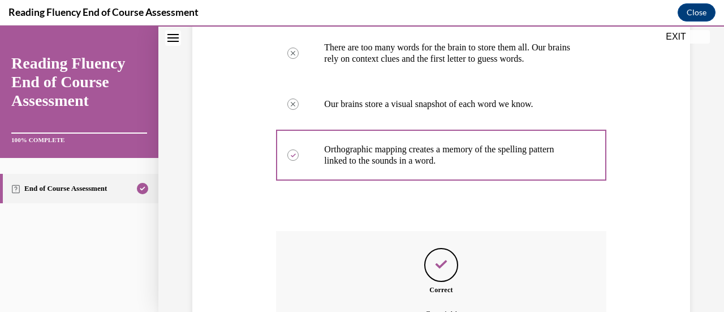
scroll to position [402, 0]
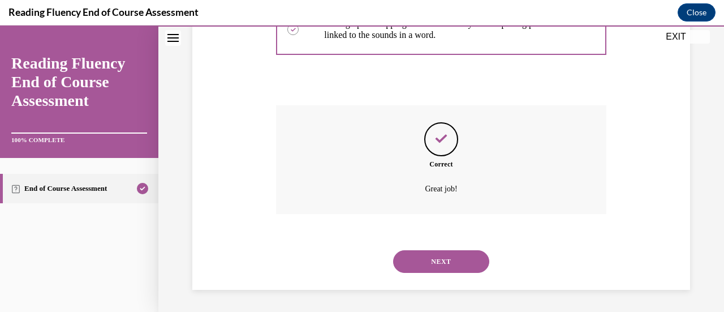
click at [457, 261] on button "NEXT" at bounding box center [441, 261] width 96 height 23
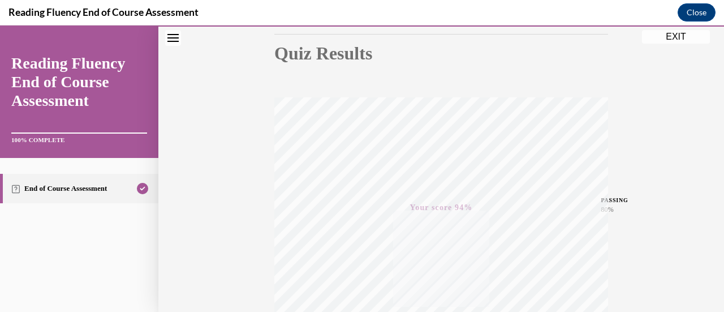
scroll to position [10, 0]
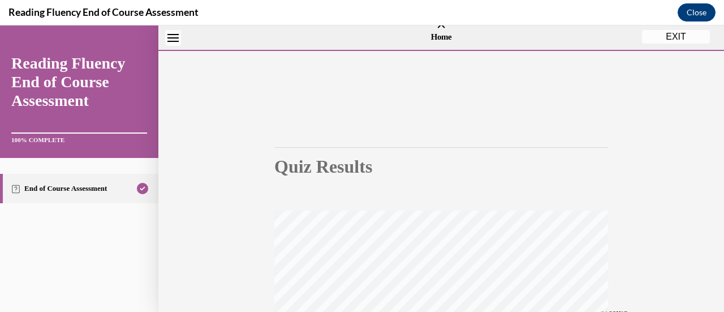
click at [672, 35] on button "EXIT" at bounding box center [676, 37] width 68 height 14
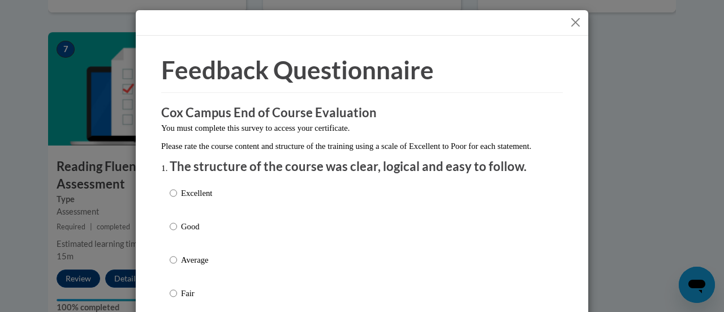
scroll to position [57, 0]
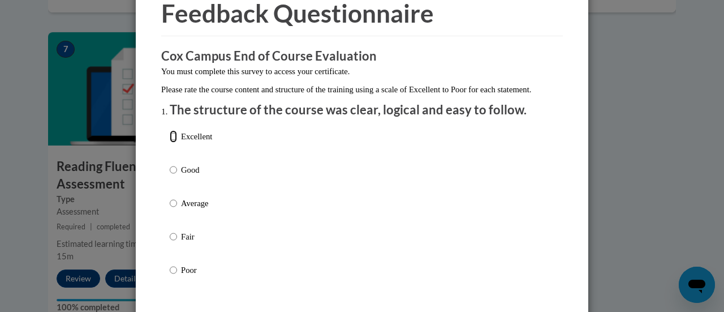
click at [170, 143] on input "Excellent" at bounding box center [173, 136] width 7 height 12
radio input "true"
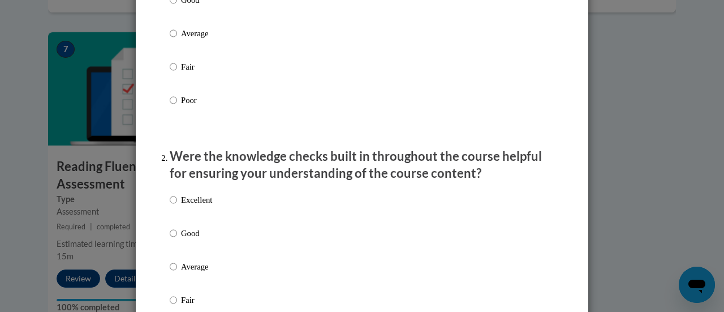
scroll to position [339, 0]
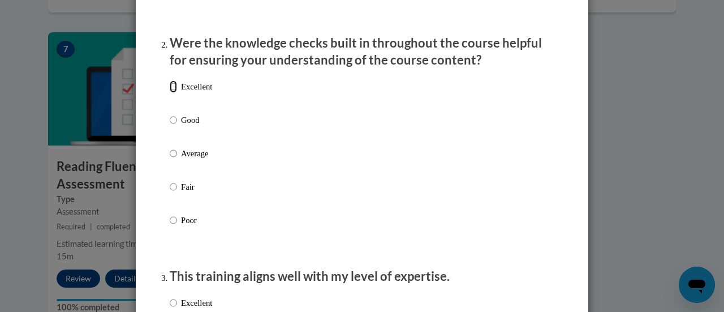
click at [170, 93] on input "Excellent" at bounding box center [173, 86] width 7 height 12
radio input "true"
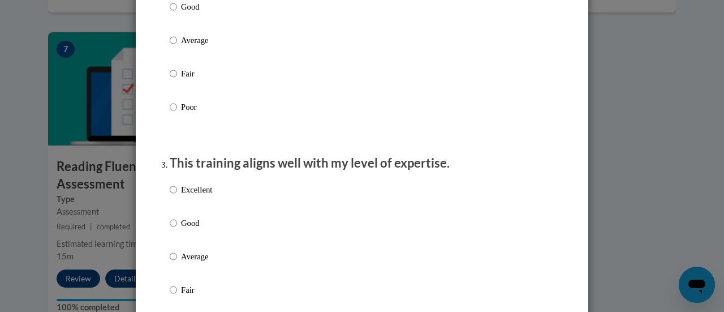
scroll to position [566, 0]
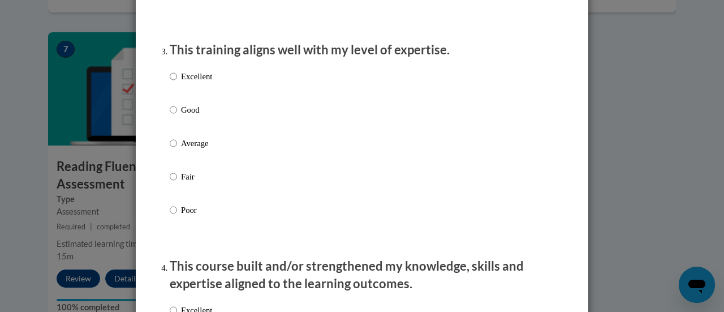
click at [172, 87] on label "Excellent" at bounding box center [191, 85] width 42 height 31
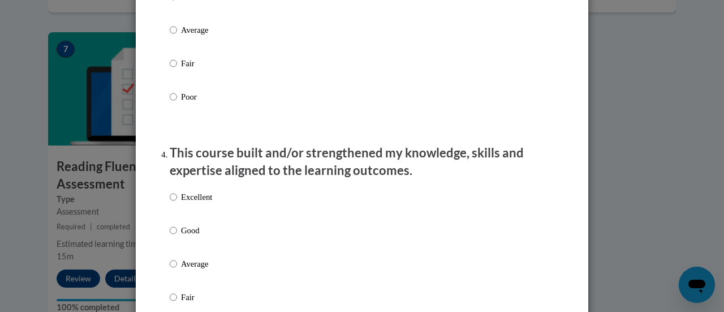
scroll to position [792, 0]
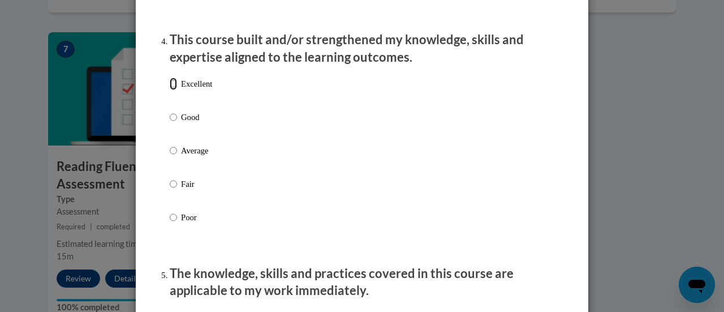
click at [170, 90] on input "Excellent" at bounding box center [173, 83] width 7 height 12
radio input "true"
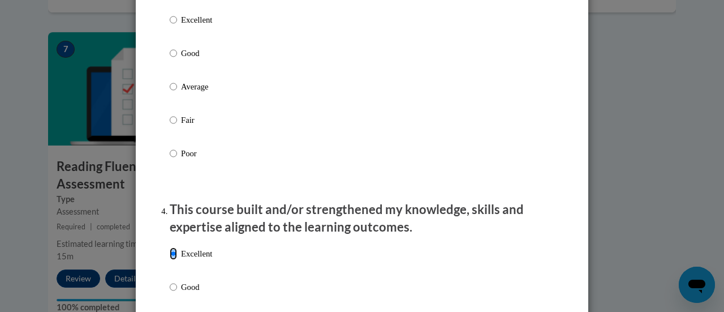
scroll to position [566, 0]
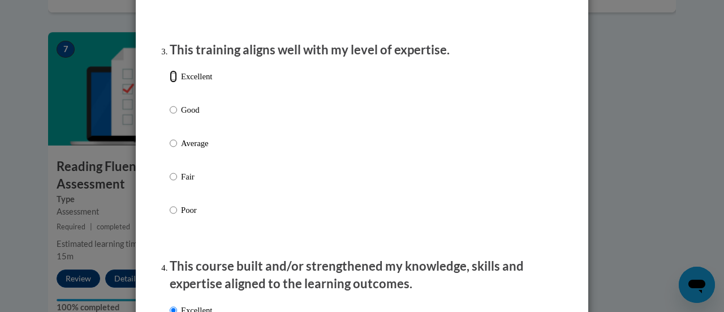
click at [172, 83] on input "Excellent" at bounding box center [173, 76] width 7 height 12
radio input "true"
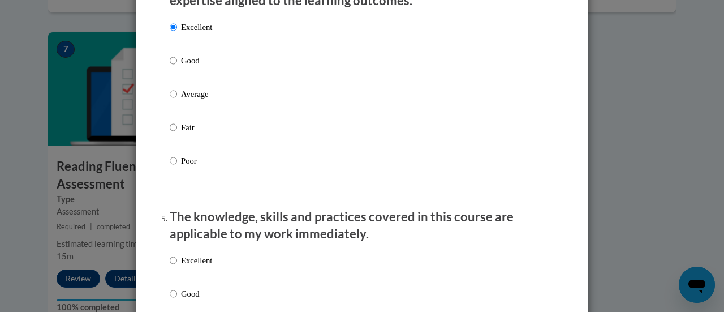
scroll to position [962, 0]
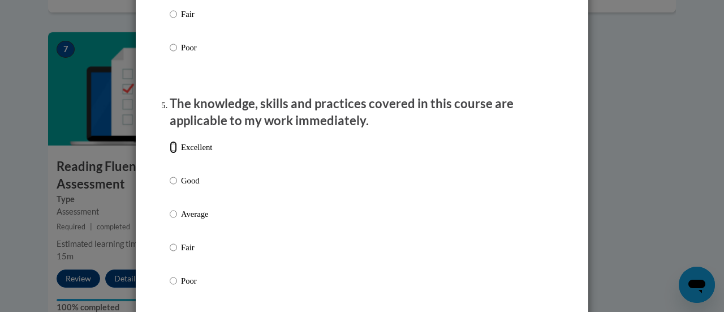
click at [170, 153] on input "Excellent" at bounding box center [173, 147] width 7 height 12
radio input "true"
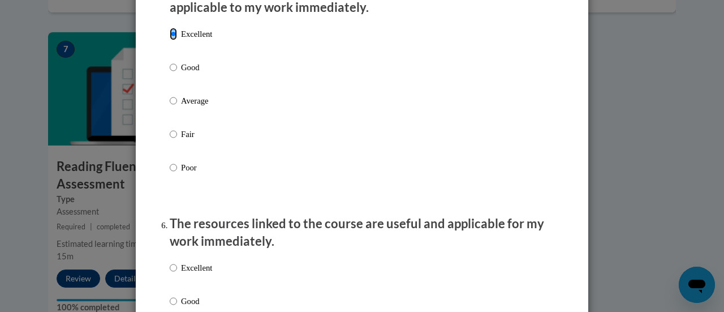
scroll to position [1188, 0]
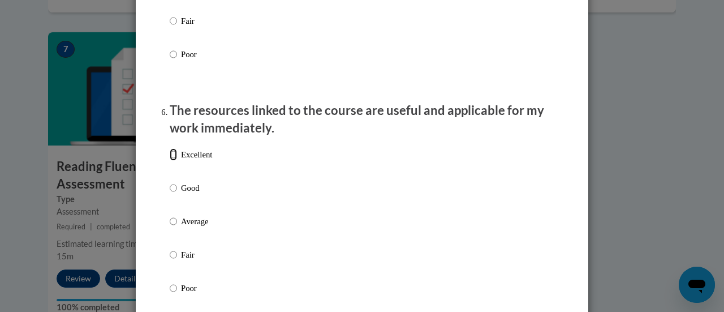
click at [170, 161] on input "Excellent" at bounding box center [173, 154] width 7 height 12
radio input "true"
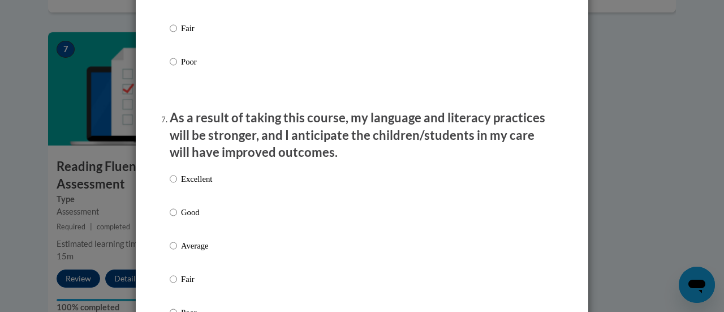
scroll to position [1471, 0]
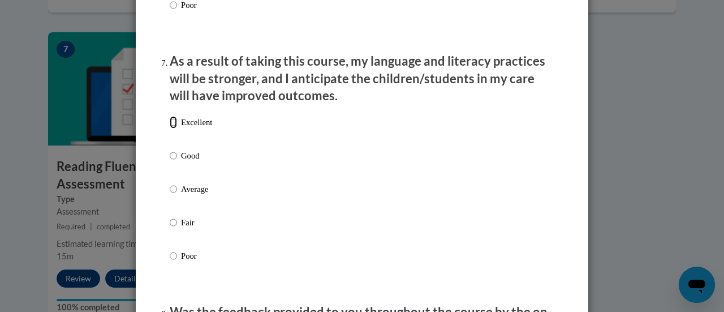
click at [170, 128] on input "Excellent" at bounding box center [173, 122] width 7 height 12
radio input "true"
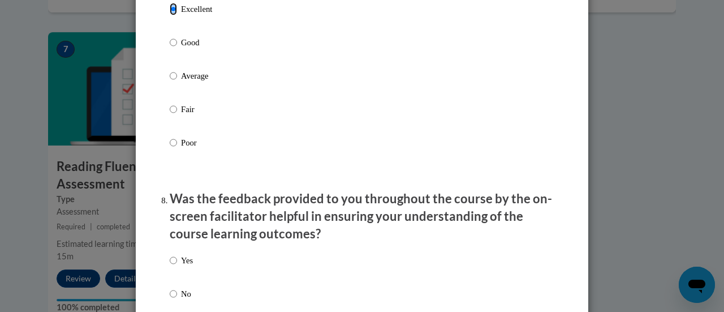
scroll to position [1697, 0]
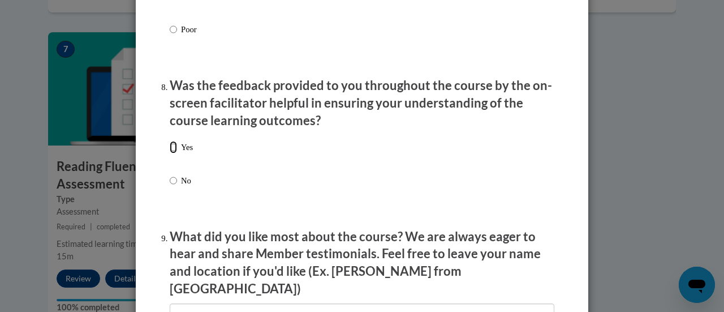
click at [170, 153] on input "Yes" at bounding box center [173, 147] width 7 height 12
radio input "true"
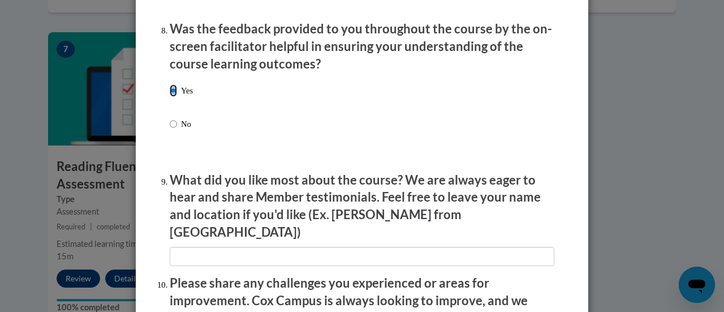
scroll to position [1810, 0]
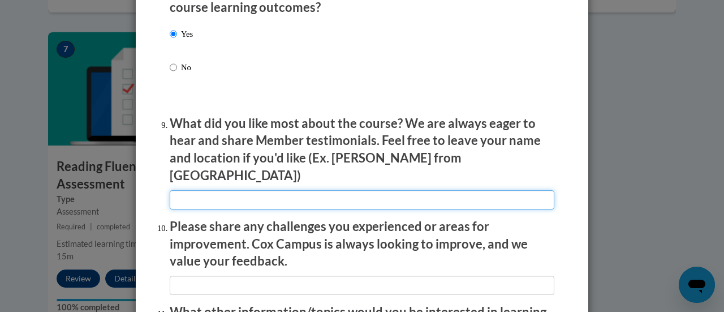
click at [206, 190] on input "textbox" at bounding box center [362, 199] width 385 height 19
type input "Good program"
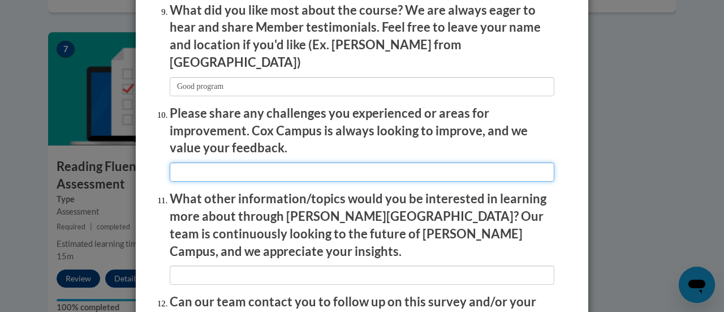
click at [207, 162] on input "textbox" at bounding box center [362, 171] width 385 height 19
type input "No challennges"
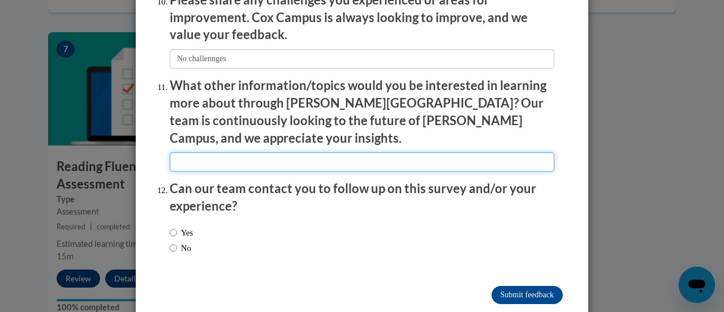
click at [209, 152] on input "textbox" at bounding box center [362, 161] width 385 height 19
type input "None"
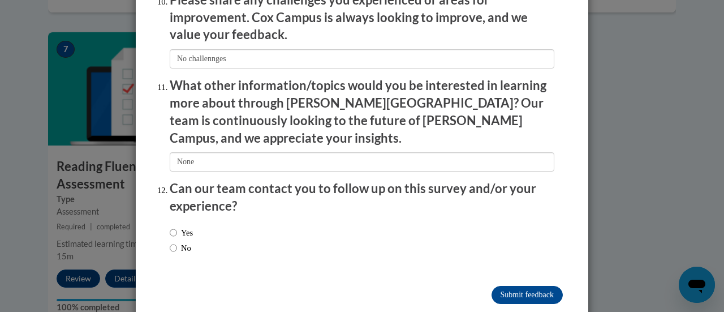
click at [172, 226] on label "Yes" at bounding box center [181, 232] width 23 height 12
click at [170, 226] on input "Yes" at bounding box center [173, 232] width 7 height 12
radio input "true"
click at [523, 286] on input "Submit feedback" at bounding box center [527, 295] width 71 height 18
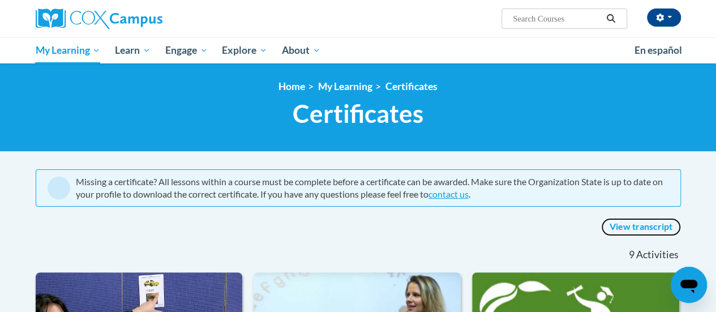
click at [645, 223] on link "View transcript" at bounding box center [641, 227] width 80 height 18
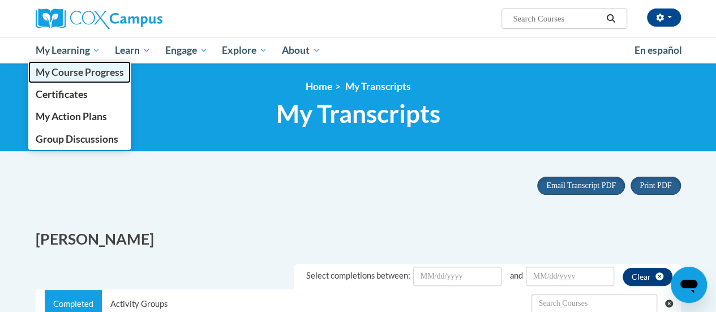
click at [71, 70] on span "My Course Progress" at bounding box center [79, 72] width 88 height 12
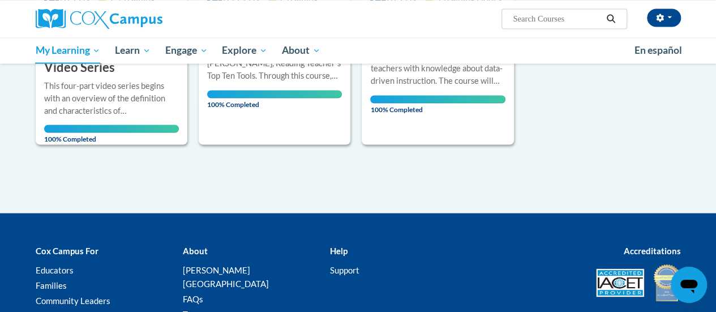
scroll to position [848, 0]
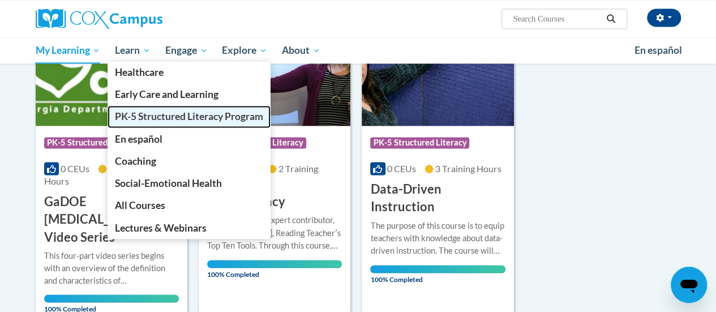
click at [175, 114] on span "PK-5 Structured Literacy Program" at bounding box center [189, 116] width 148 height 12
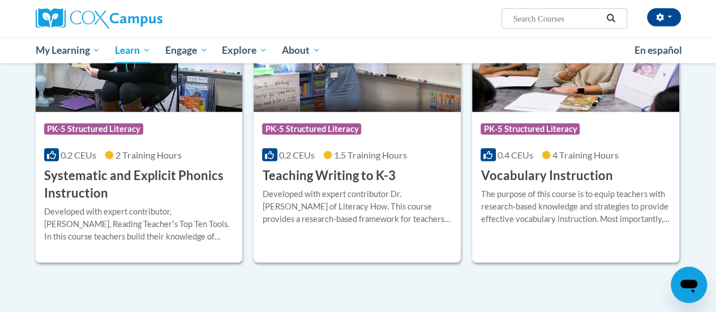
scroll to position [1244, 0]
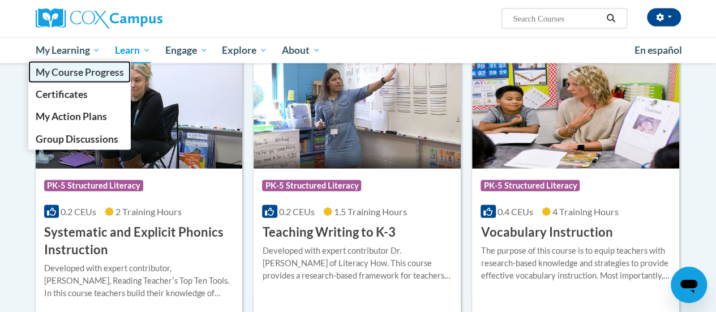
click at [67, 74] on span "My Course Progress" at bounding box center [79, 72] width 88 height 12
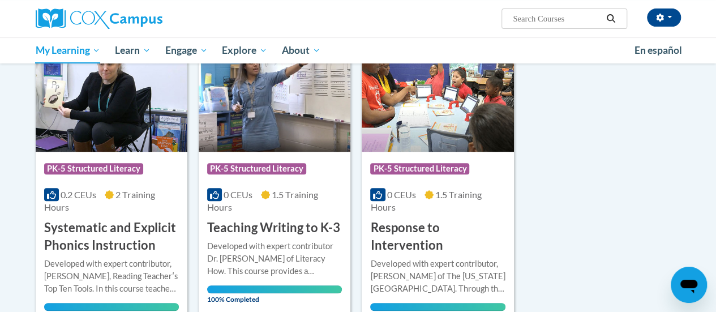
scroll to position [57, 0]
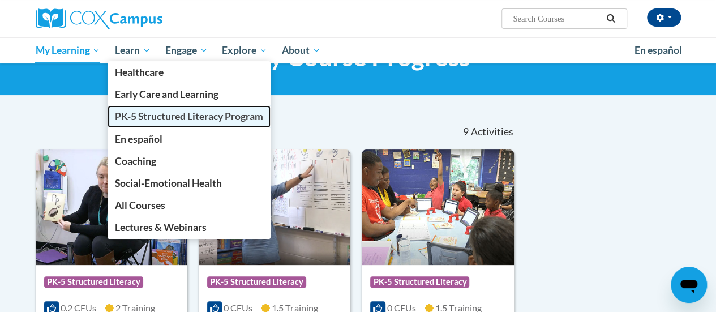
click at [148, 111] on span "PK-5 Structured Literacy Program" at bounding box center [189, 116] width 148 height 12
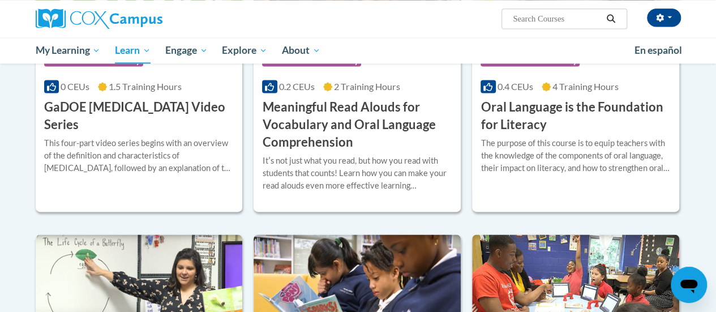
scroll to position [735, 0]
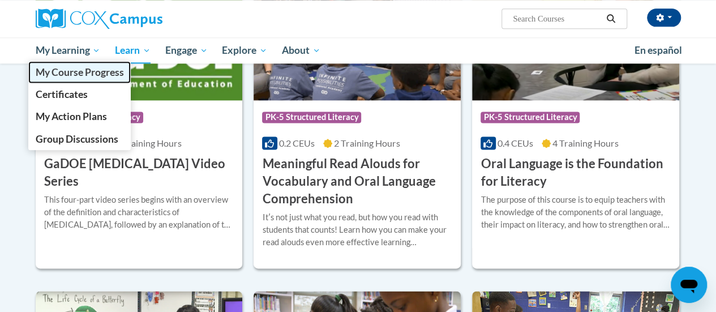
click at [83, 73] on span "My Course Progress" at bounding box center [79, 72] width 88 height 12
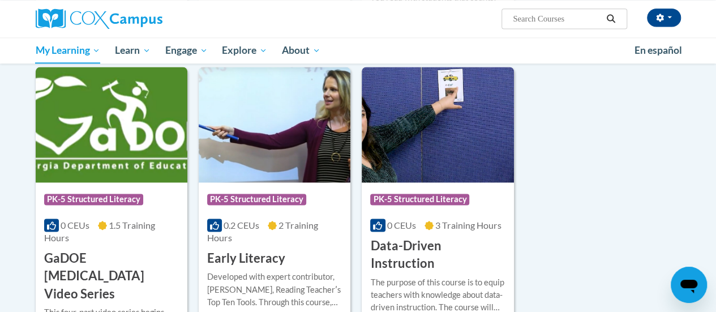
scroll to position [848, 0]
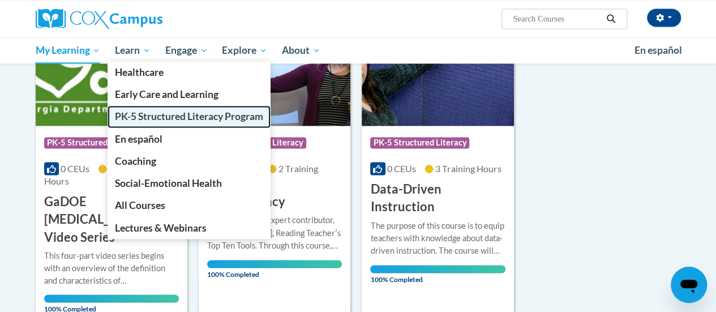
click at [150, 120] on span "PK-5 Structured Literacy Program" at bounding box center [189, 116] width 148 height 12
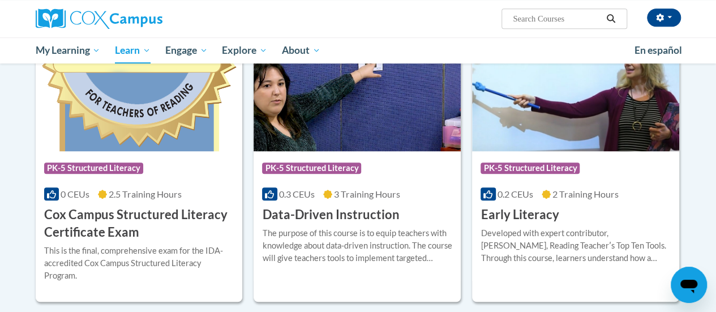
scroll to position [453, 0]
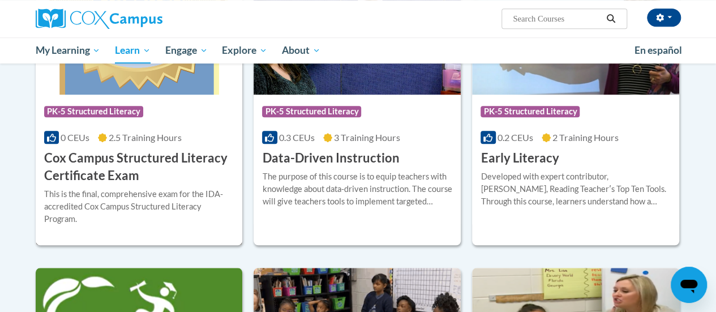
click at [111, 158] on h3 "Cox Campus Structured Literacy Certificate Exam" at bounding box center [139, 166] width 190 height 35
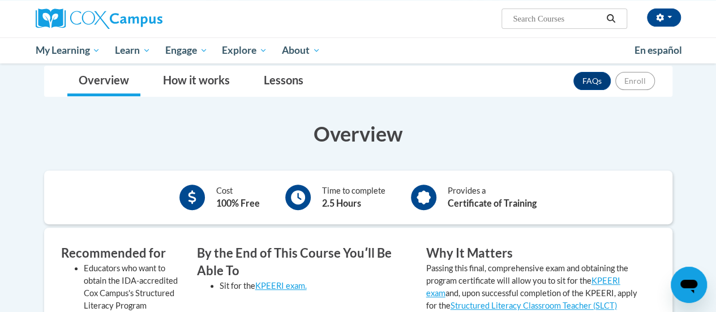
scroll to position [57, 0]
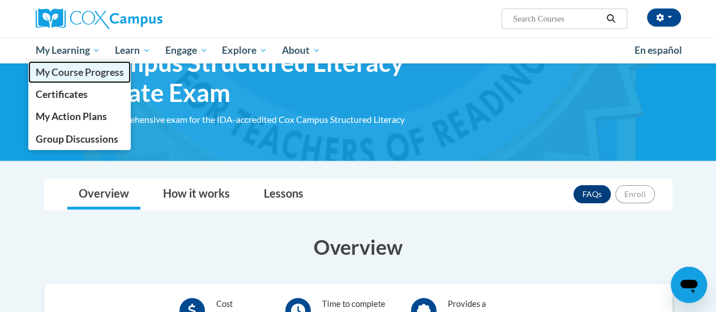
click at [75, 76] on span "My Course Progress" at bounding box center [79, 72] width 88 height 12
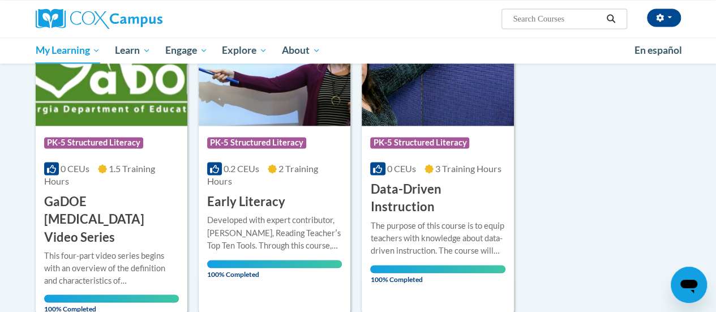
scroll to position [905, 0]
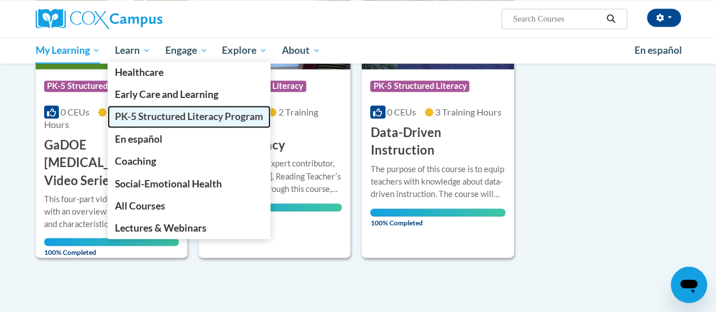
click at [143, 118] on span "PK-5 Structured Literacy Program" at bounding box center [189, 116] width 148 height 12
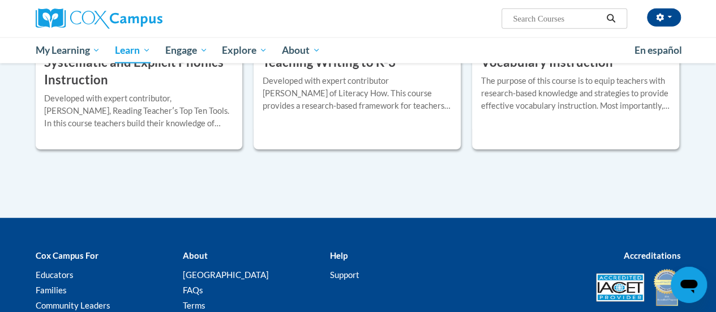
scroll to position [1244, 0]
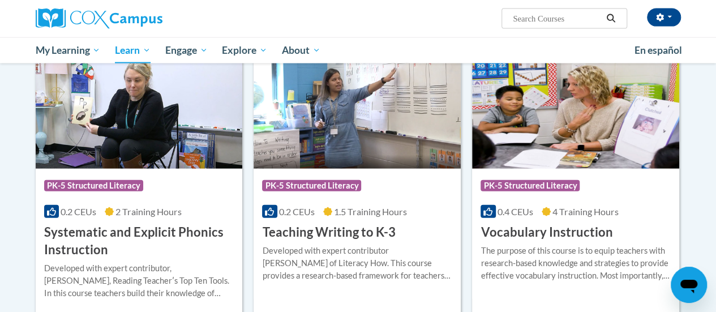
click at [523, 226] on h3 "Vocabulary Instruction" at bounding box center [546, 232] width 132 height 18
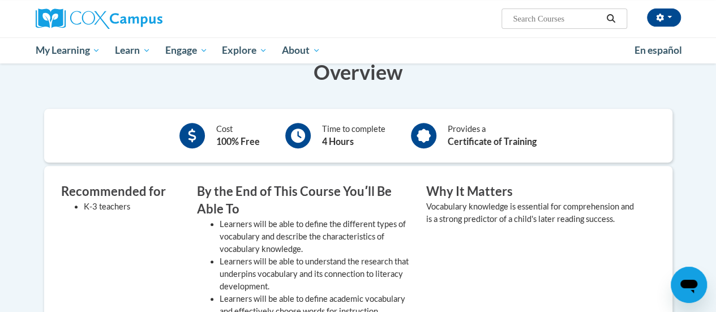
scroll to position [113, 0]
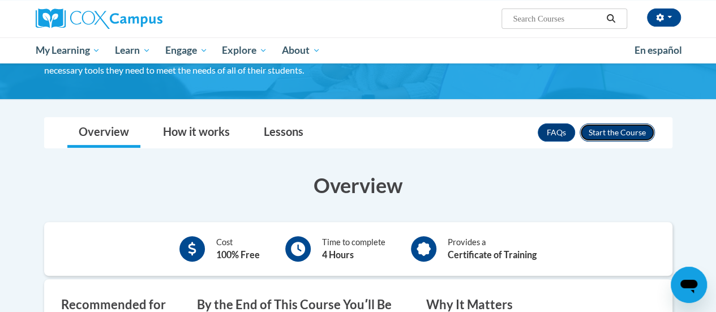
click at [614, 131] on button "Enroll" at bounding box center [616, 132] width 75 height 18
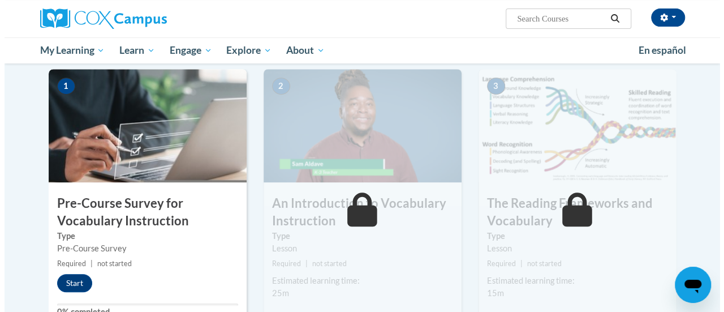
scroll to position [283, 0]
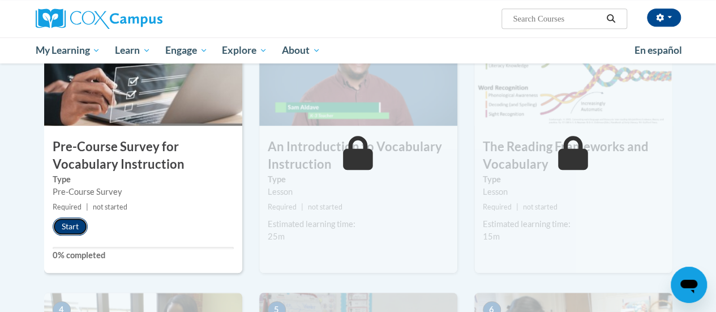
click at [71, 227] on button "Start" at bounding box center [70, 226] width 35 height 18
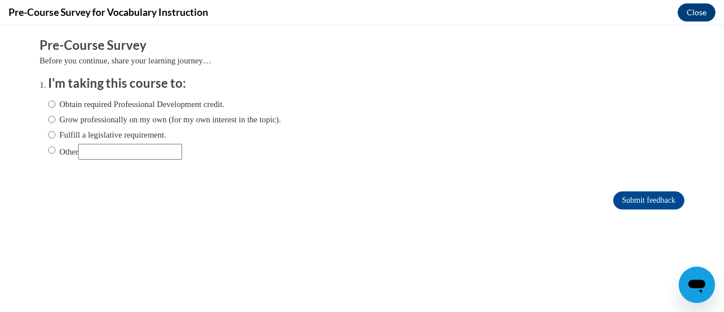
scroll to position [0, 0]
click at [48, 106] on input "Obtain required Professional Development credit." at bounding box center [51, 104] width 7 height 12
radio input "true"
click at [614, 197] on input "Submit feedback" at bounding box center [648, 200] width 71 height 18
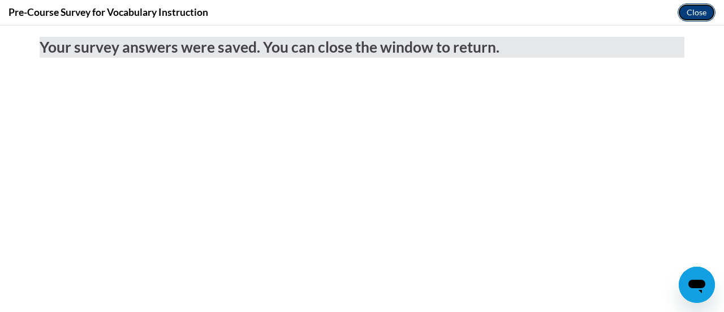
drag, startPoint x: 705, startPoint y: 10, endPoint x: 687, endPoint y: 21, distance: 20.6
click at [705, 12] on button "Close" at bounding box center [697, 12] width 38 height 18
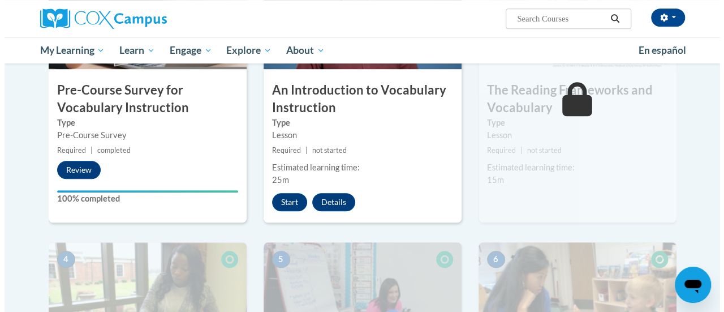
scroll to position [283, 0]
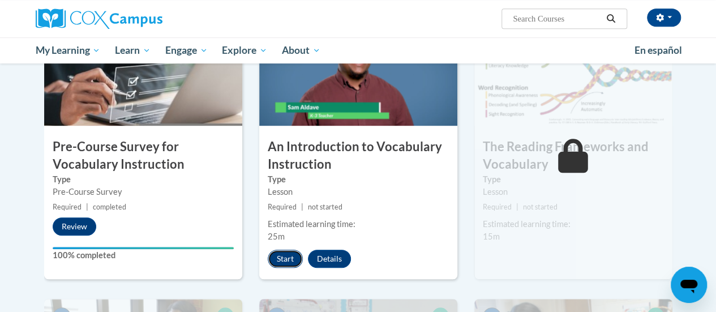
click at [285, 262] on button "Start" at bounding box center [285, 258] width 35 height 18
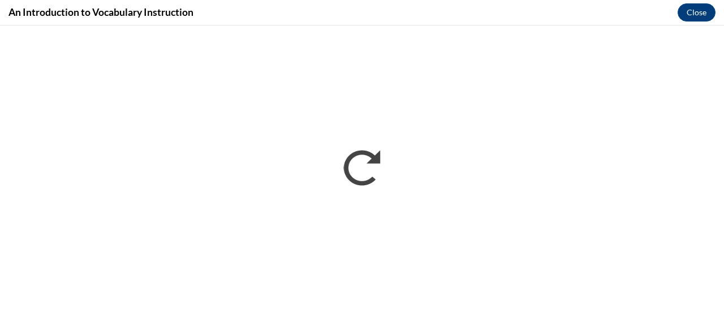
scroll to position [0, 0]
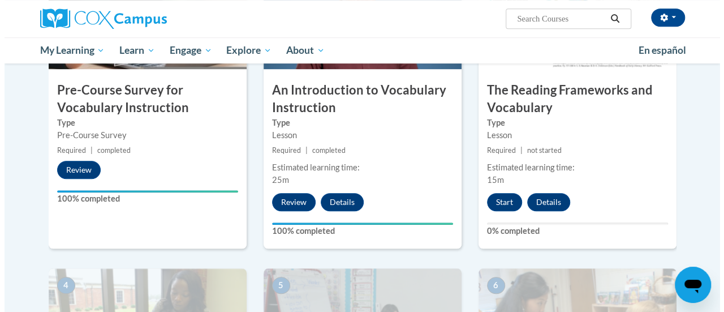
scroll to position [396, 0]
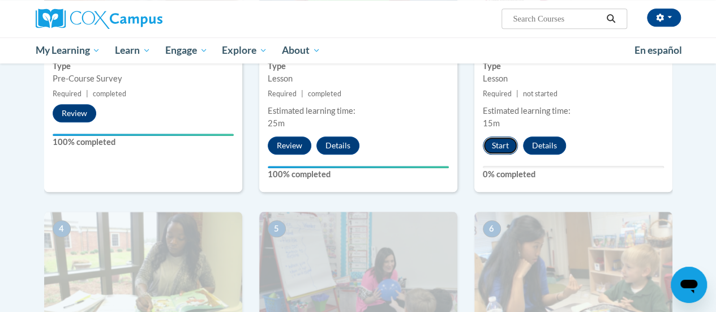
drag, startPoint x: 509, startPoint y: 143, endPoint x: 510, endPoint y: 137, distance: 5.7
click at [510, 137] on button "Start" at bounding box center [500, 145] width 35 height 18
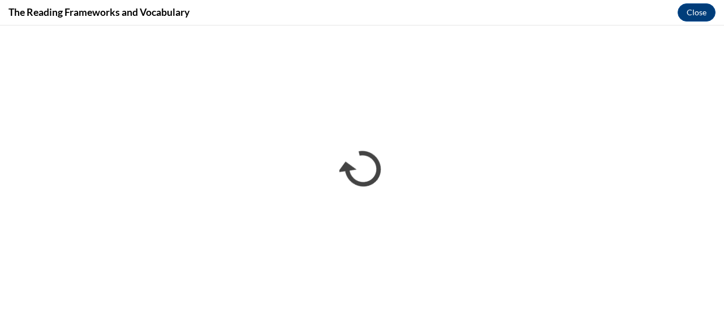
scroll to position [0, 0]
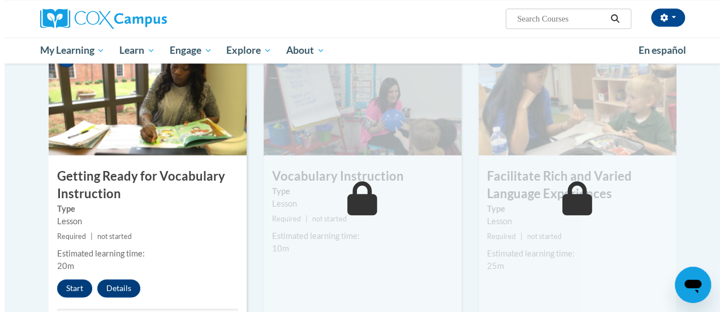
scroll to position [622, 0]
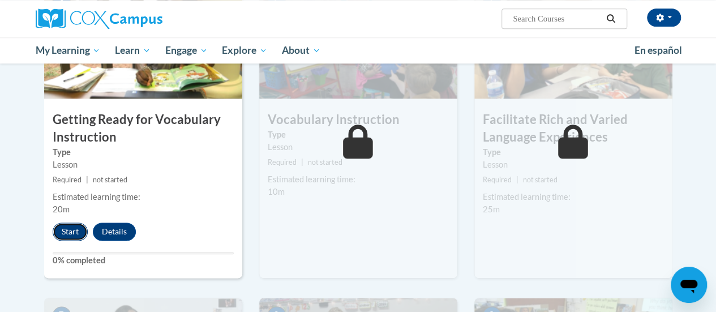
click at [68, 229] on button "Start" at bounding box center [70, 231] width 35 height 18
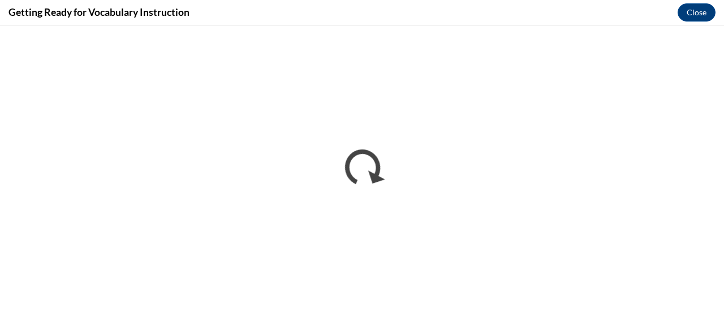
scroll to position [0, 0]
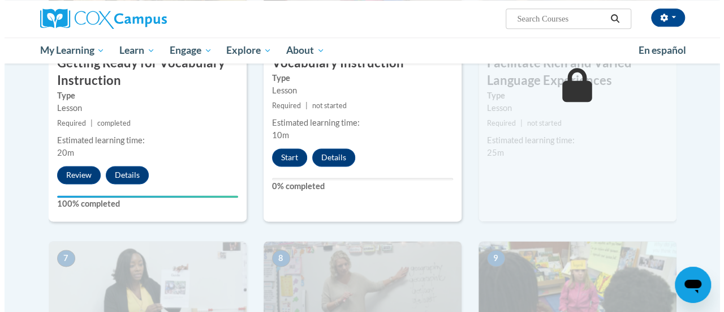
scroll to position [622, 0]
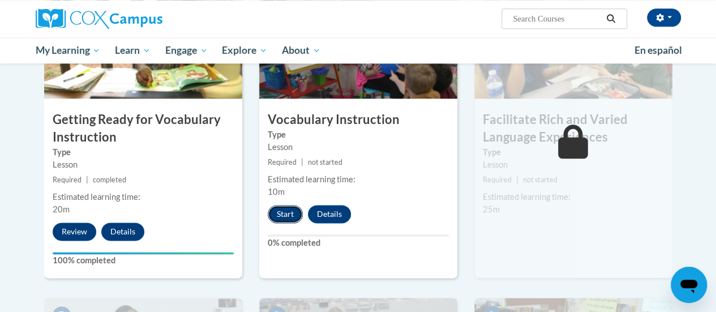
click at [286, 216] on button "Start" at bounding box center [285, 214] width 35 height 18
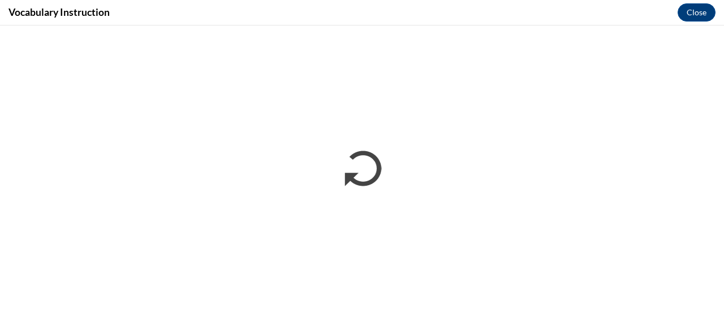
scroll to position [0, 0]
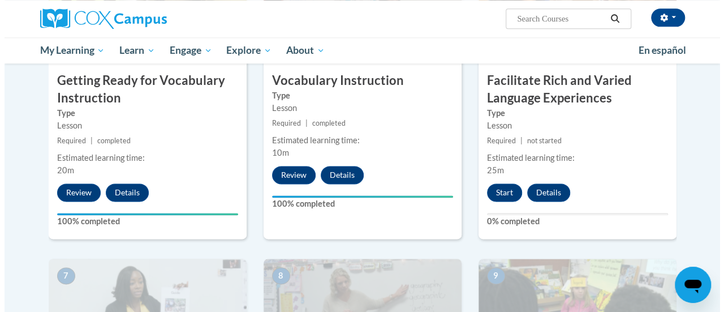
scroll to position [718, 0]
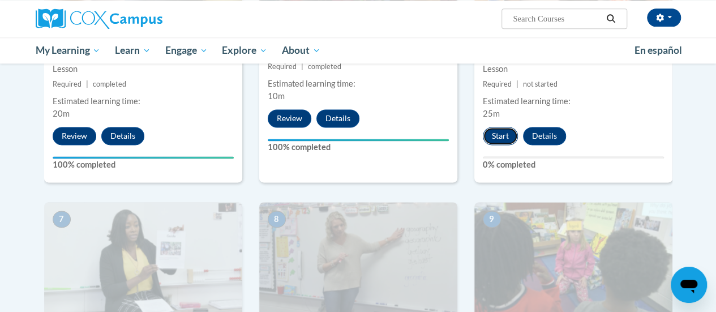
click at [497, 131] on button "Start" at bounding box center [500, 136] width 35 height 18
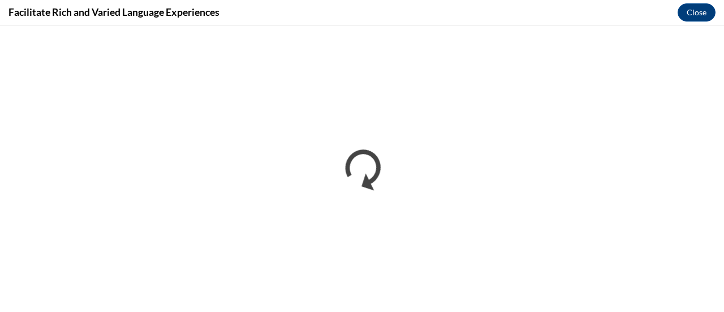
scroll to position [0, 0]
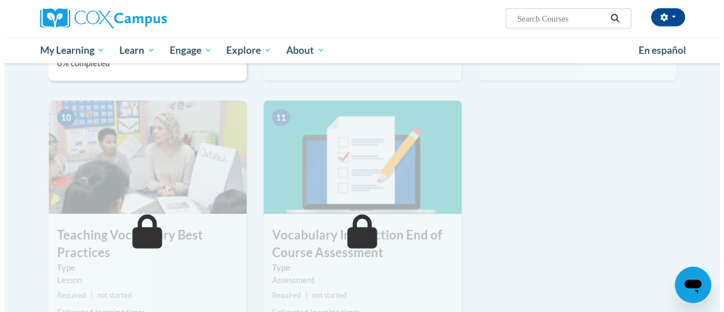
scroll to position [962, 0]
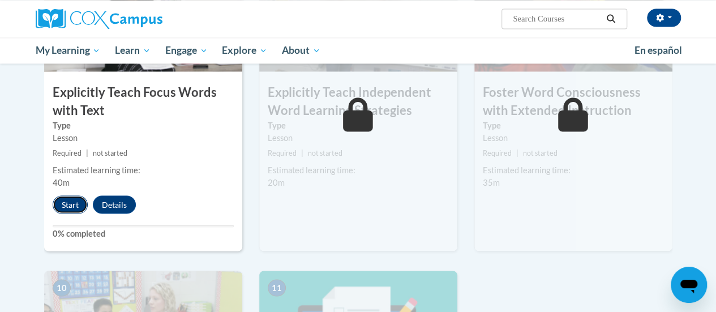
click at [65, 203] on button "Start" at bounding box center [70, 204] width 35 height 18
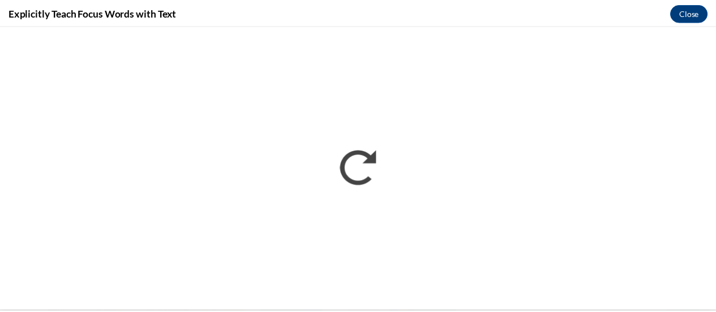
scroll to position [0, 0]
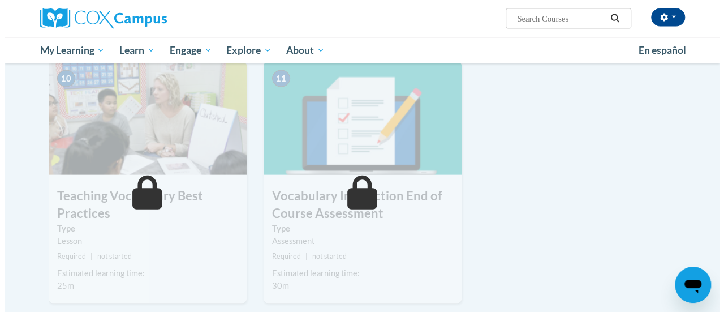
scroll to position [1001, 0]
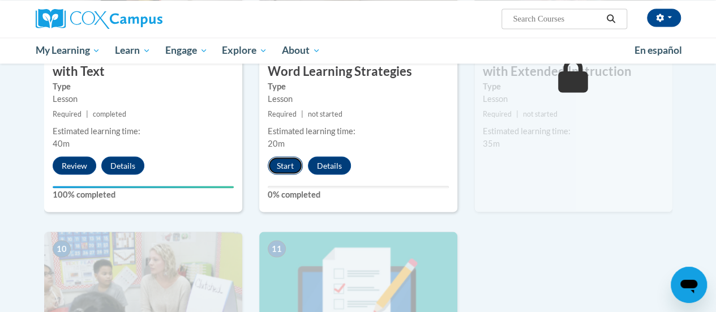
click at [282, 165] on button "Start" at bounding box center [285, 165] width 35 height 18
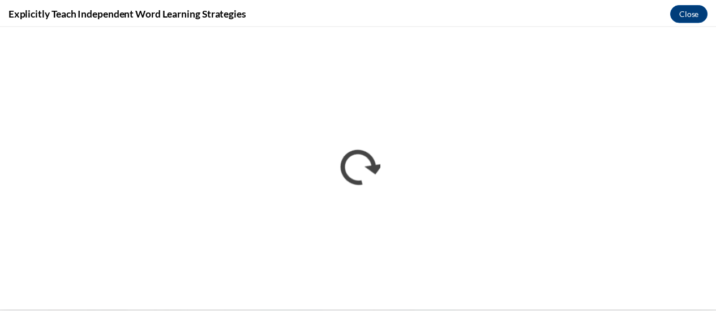
scroll to position [0, 0]
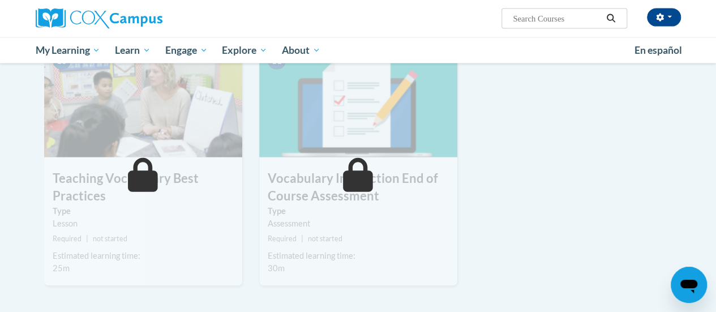
scroll to position [1075, 0]
